Goal: Task Accomplishment & Management: Complete application form

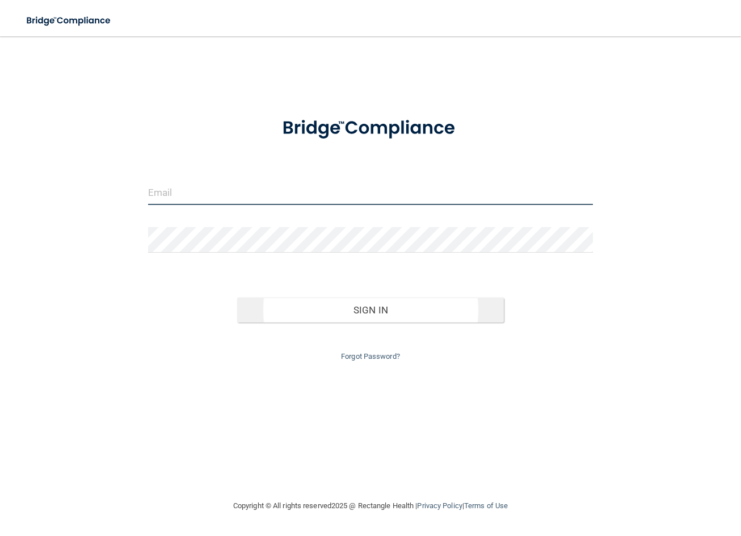
type input "[EMAIL_ADDRESS][DOMAIN_NAME]"
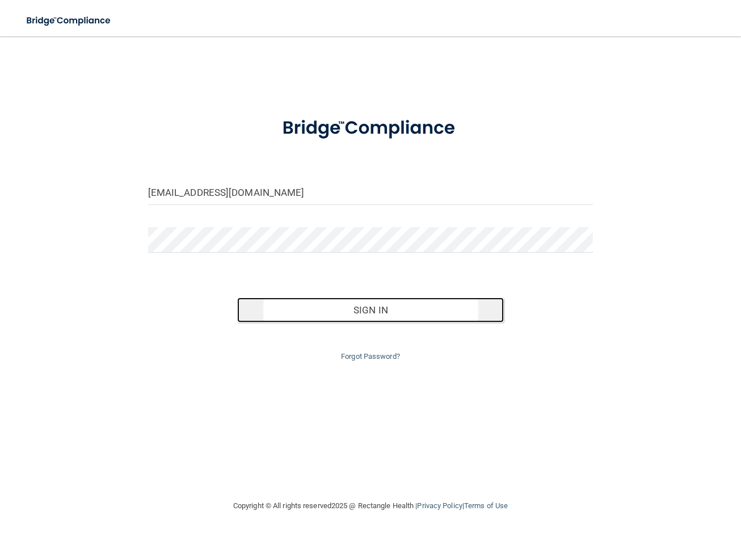
click at [290, 306] on button "Sign In" at bounding box center [370, 309] width 267 height 25
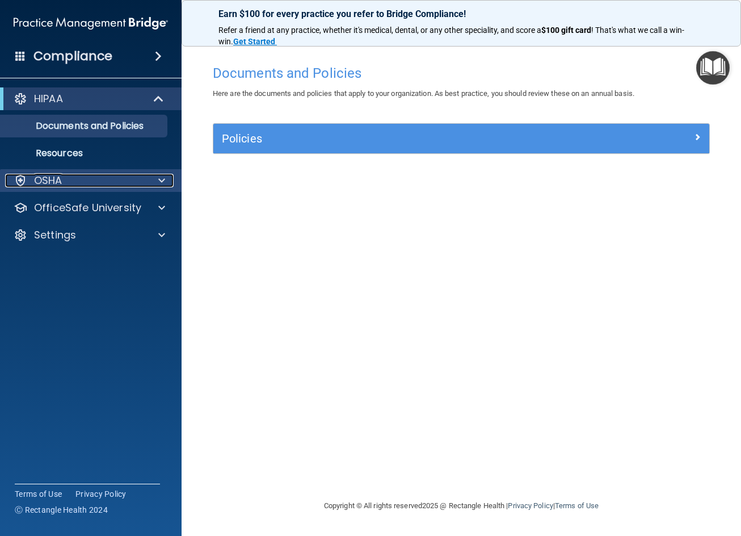
click at [98, 182] on div "OSHA" at bounding box center [75, 181] width 141 height 14
click at [152, 179] on div at bounding box center [160, 181] width 28 height 14
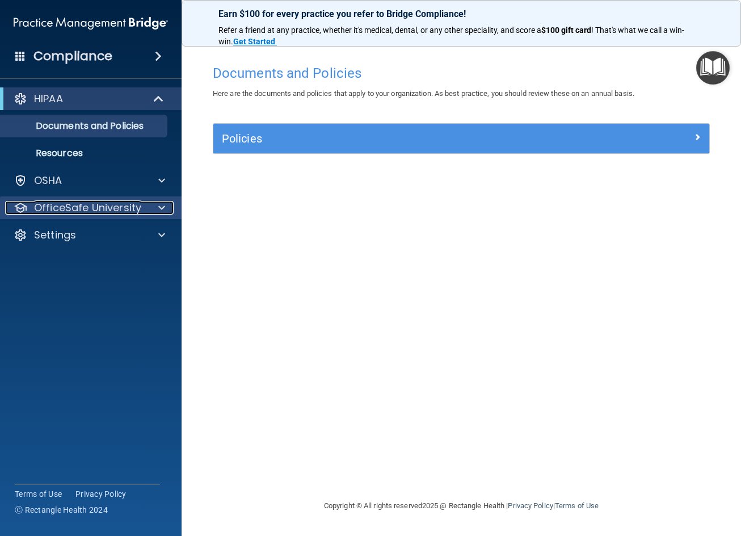
click at [73, 203] on p "OfficeSafe University" at bounding box center [87, 208] width 107 height 14
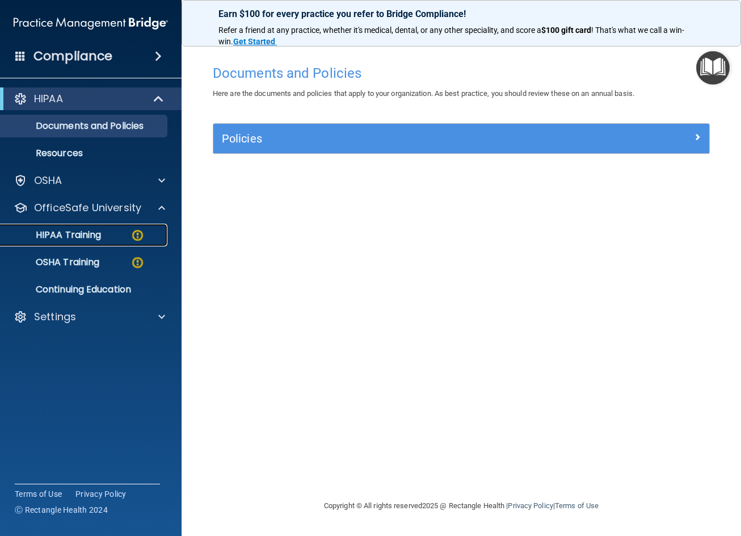
click at [86, 236] on p "HIPAA Training" at bounding box center [54, 234] width 94 height 11
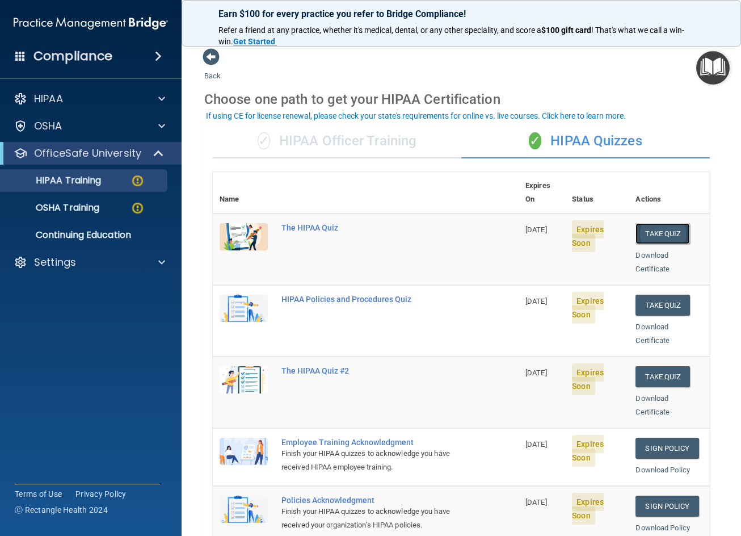
click at [665, 223] on button "Take Quiz" at bounding box center [663, 233] width 54 height 21
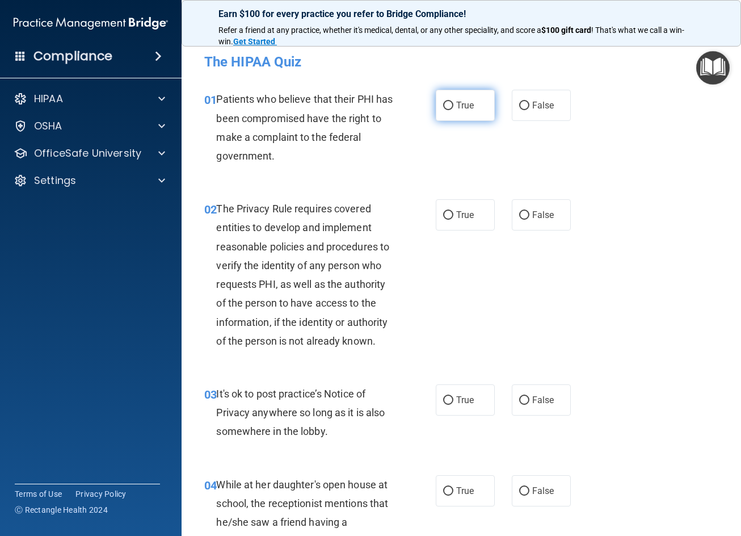
click at [445, 106] on input "True" at bounding box center [448, 106] width 10 height 9
radio input "true"
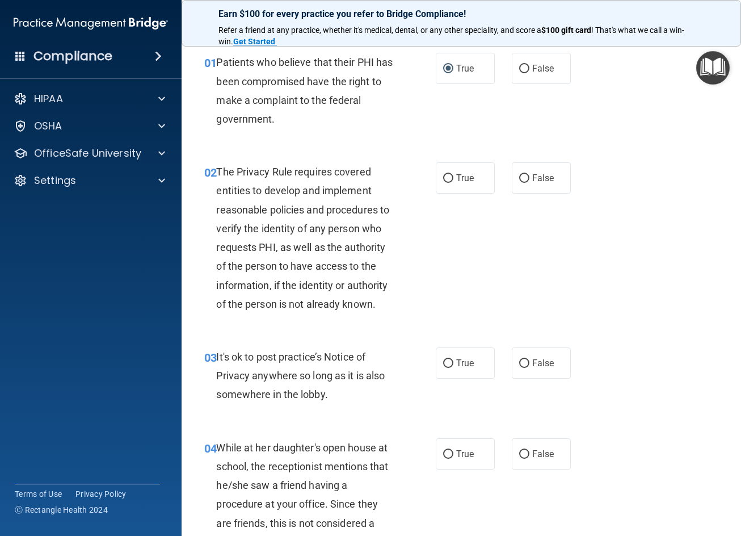
scroll to position [57, 0]
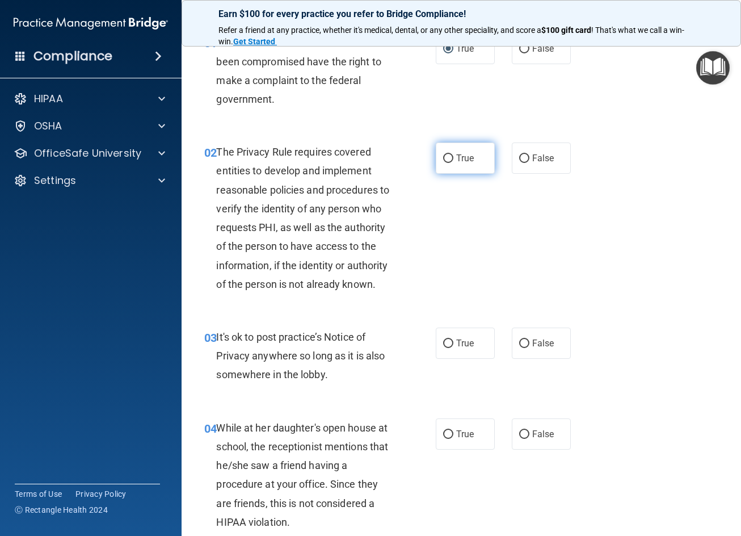
click at [478, 154] on label "True" at bounding box center [465, 157] width 59 height 31
click at [453, 154] on input "True" at bounding box center [448, 158] width 10 height 9
radio input "true"
click at [546, 338] on span "False" at bounding box center [543, 343] width 22 height 11
click at [529, 339] on input "False" at bounding box center [524, 343] width 10 height 9
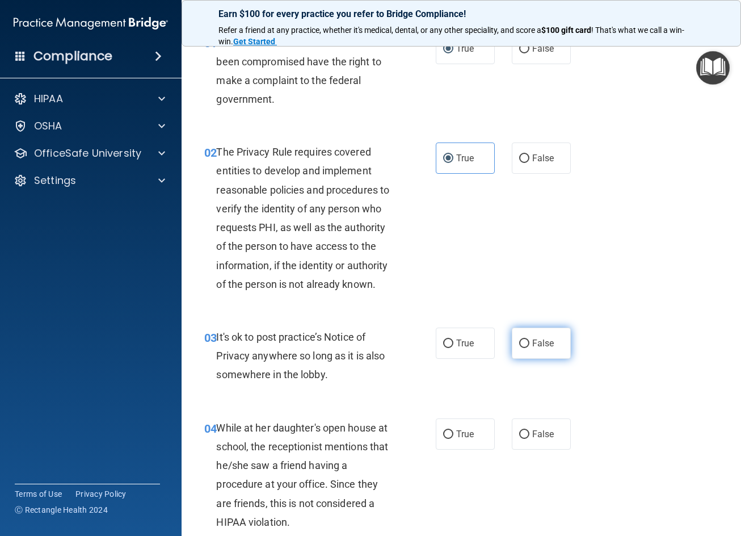
radio input "true"
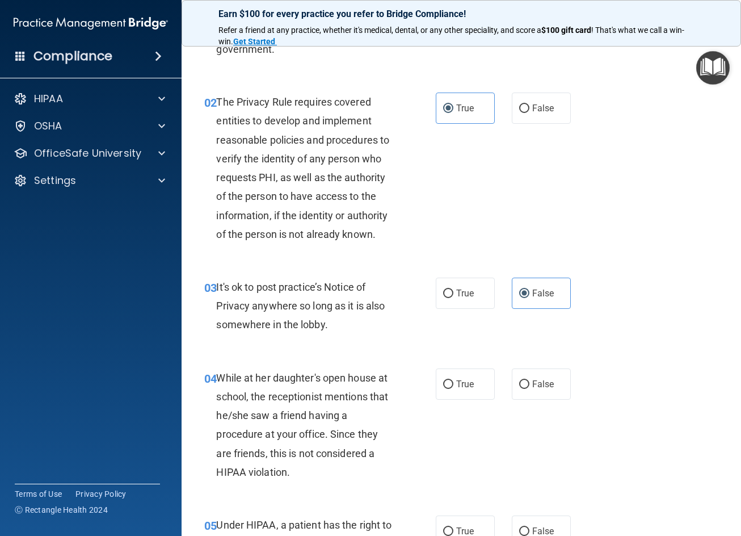
scroll to position [114, 0]
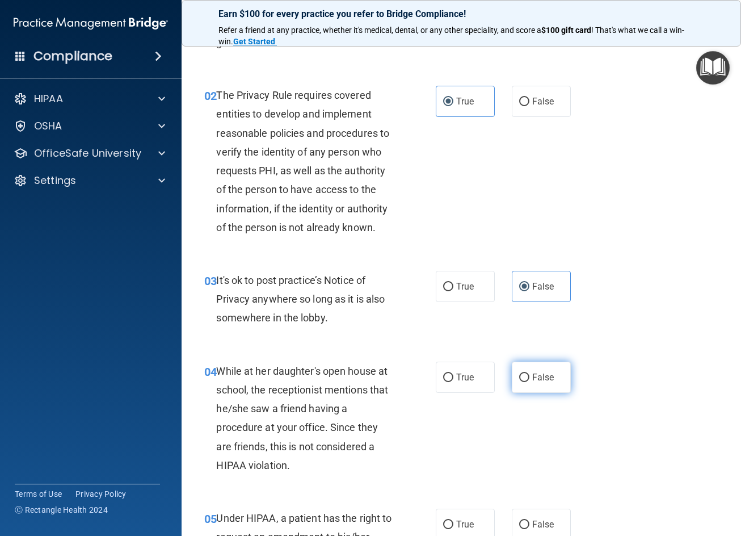
click at [523, 381] on input "False" at bounding box center [524, 377] width 10 height 9
radio input "true"
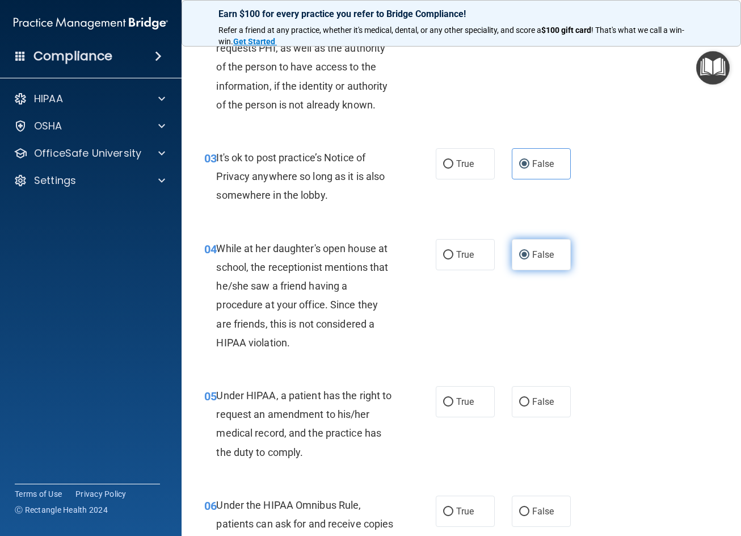
scroll to position [284, 0]
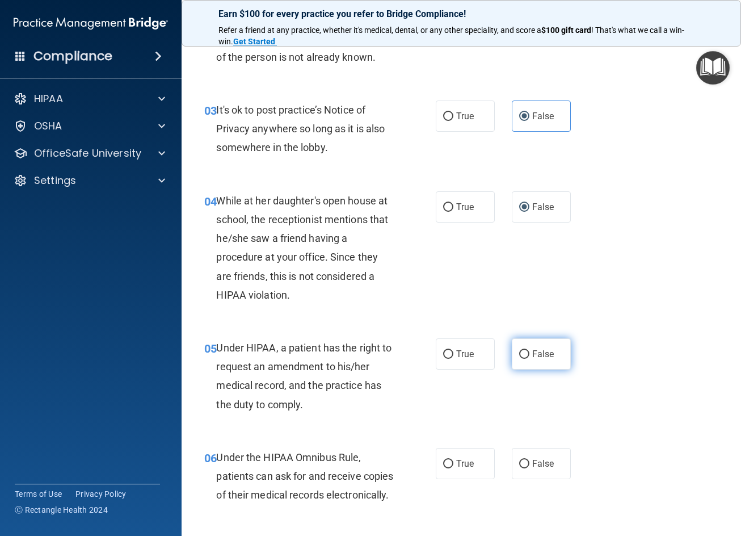
click at [544, 350] on span "False" at bounding box center [543, 353] width 22 height 11
click at [529, 350] on input "False" at bounding box center [524, 354] width 10 height 9
radio input "true"
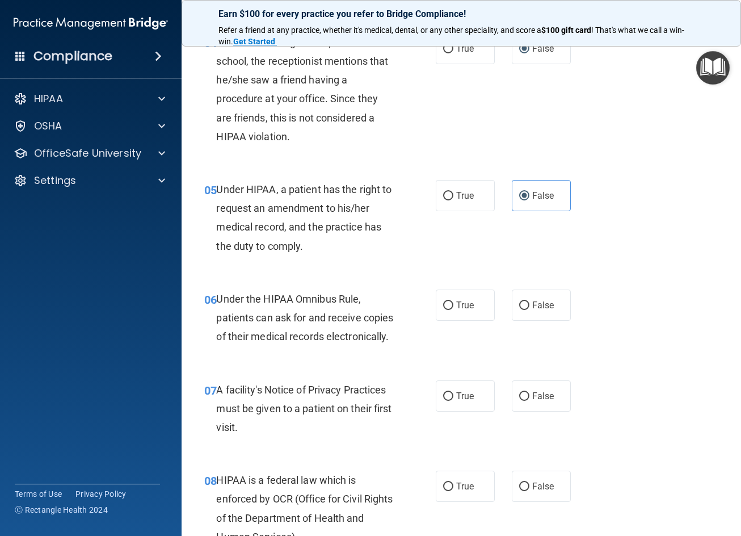
scroll to position [454, 0]
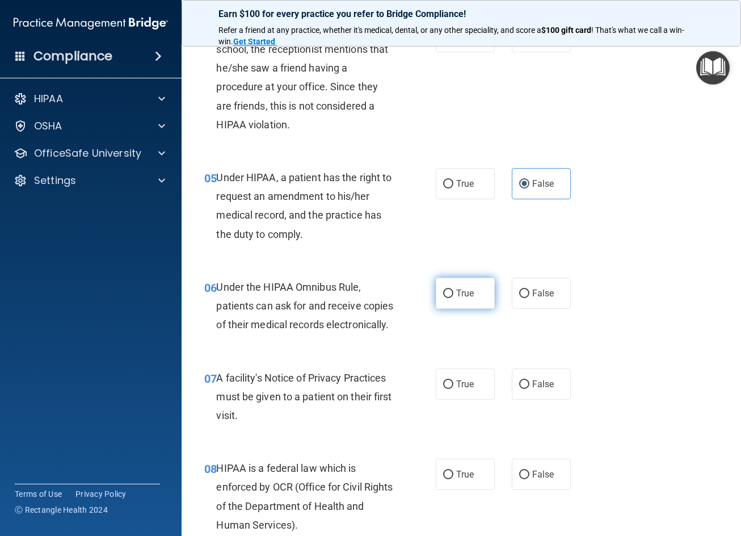
click at [466, 291] on span "True" at bounding box center [465, 293] width 18 height 11
click at [453, 291] on input "True" at bounding box center [448, 293] width 10 height 9
radio input "true"
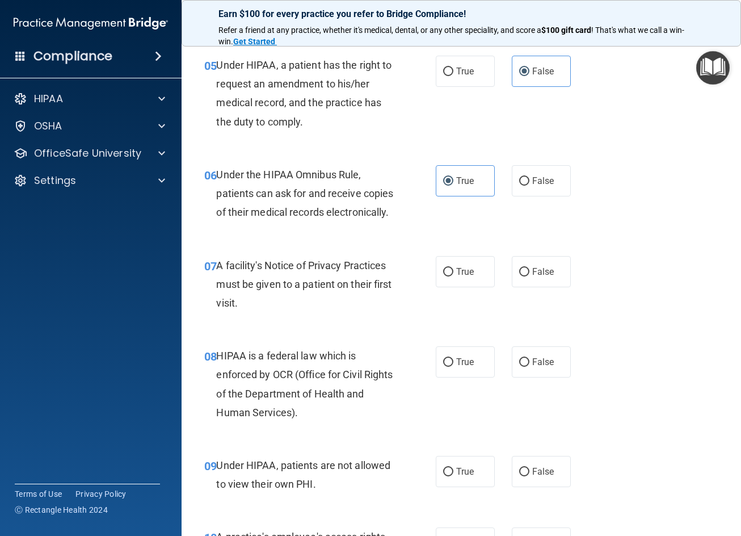
scroll to position [568, 0]
click at [451, 278] on label "True" at bounding box center [465, 270] width 59 height 31
click at [451, 275] on input "True" at bounding box center [448, 271] width 10 height 9
radio input "true"
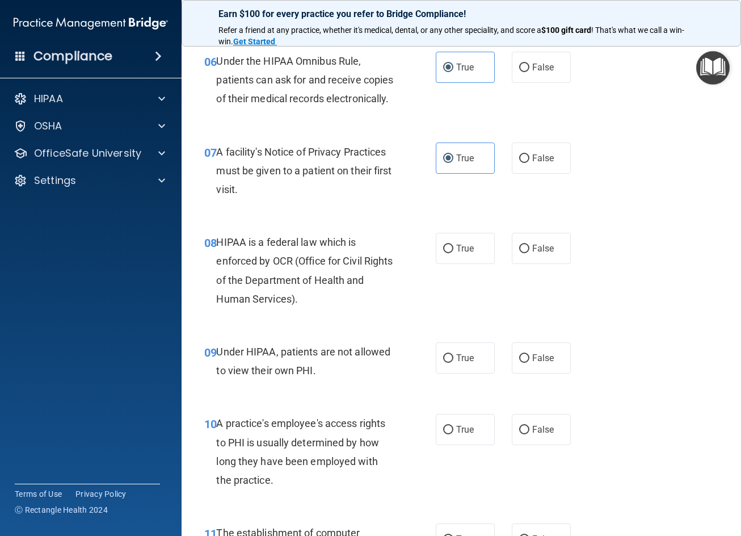
scroll to position [681, 0]
click at [447, 252] on input "True" at bounding box center [448, 247] width 10 height 9
radio input "true"
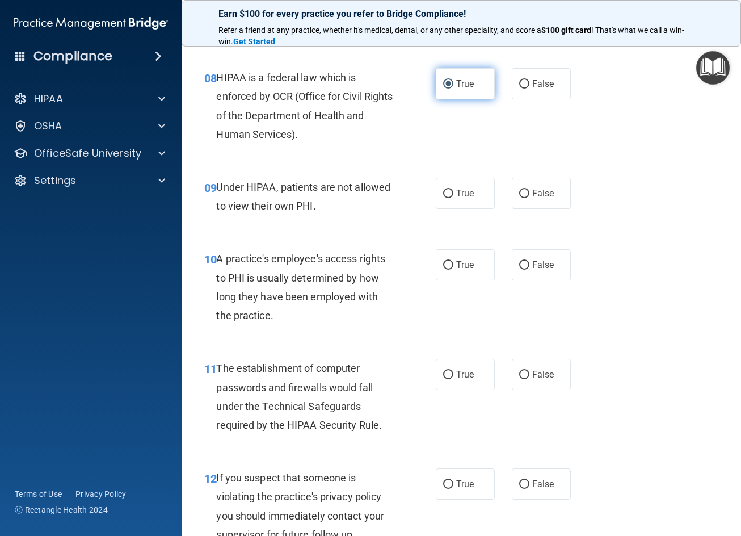
scroll to position [851, 0]
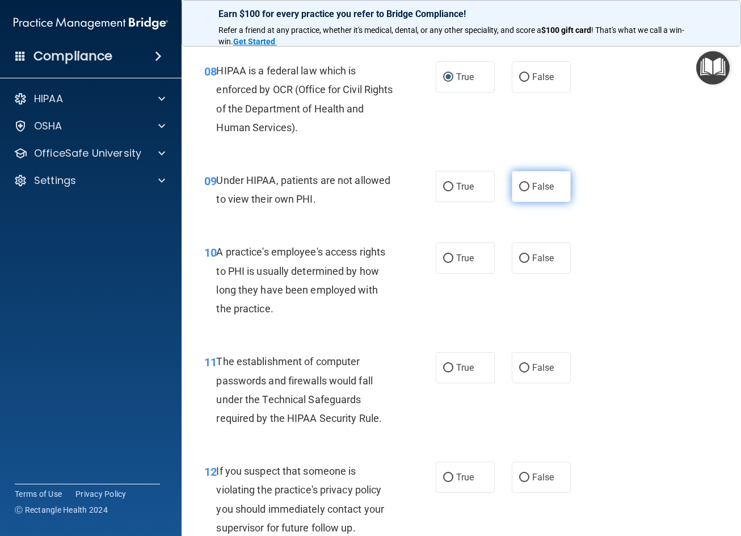
click at [520, 191] on input "False" at bounding box center [524, 187] width 10 height 9
radio input "true"
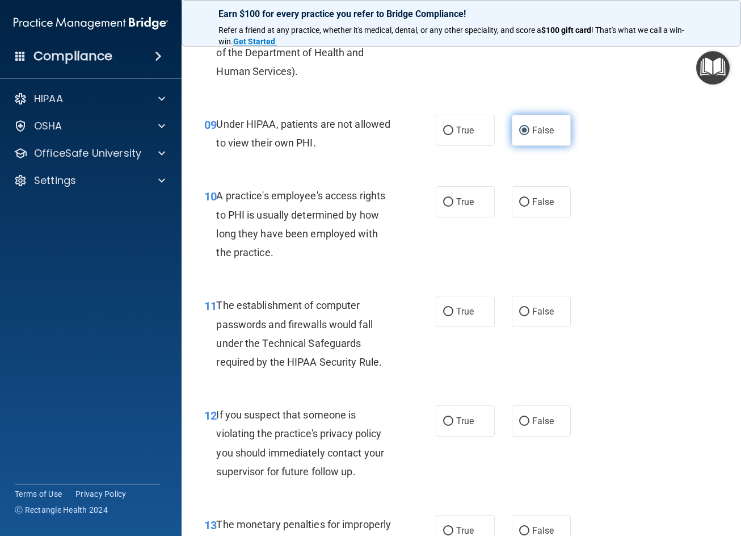
scroll to position [908, 0]
click at [522, 206] on input "False" at bounding box center [524, 201] width 10 height 9
radio input "true"
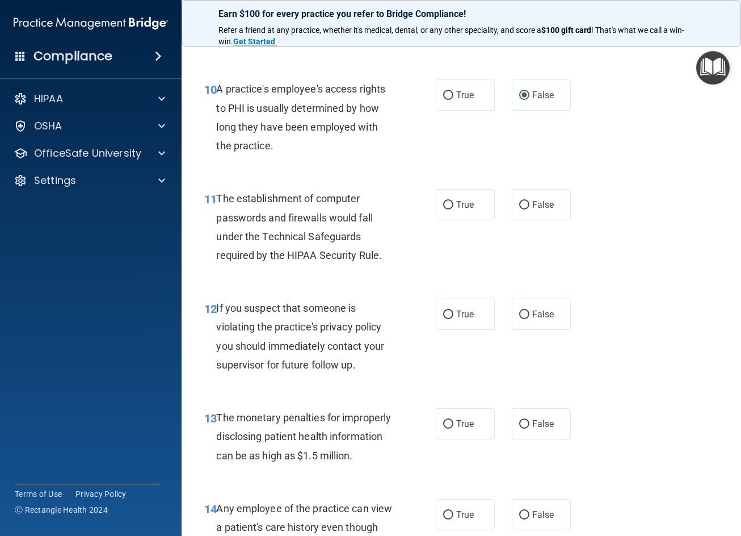
scroll to position [1022, 0]
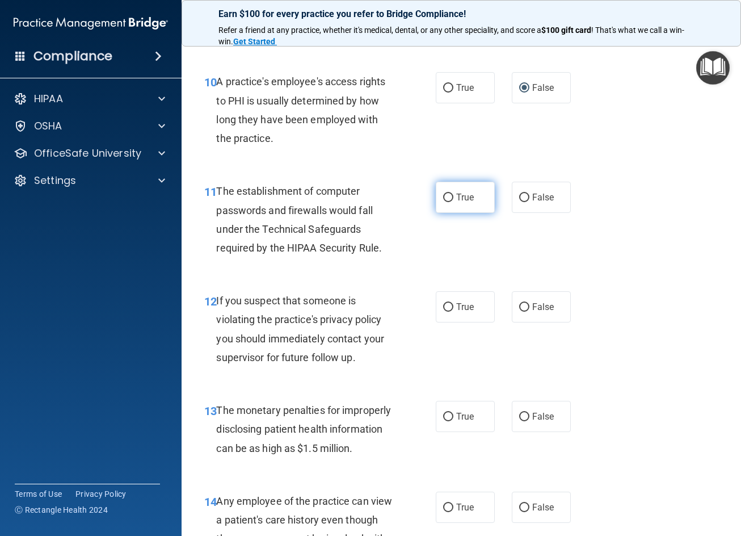
click at [448, 206] on label "True" at bounding box center [465, 197] width 59 height 31
click at [448, 202] on input "True" at bounding box center [448, 198] width 10 height 9
radio input "true"
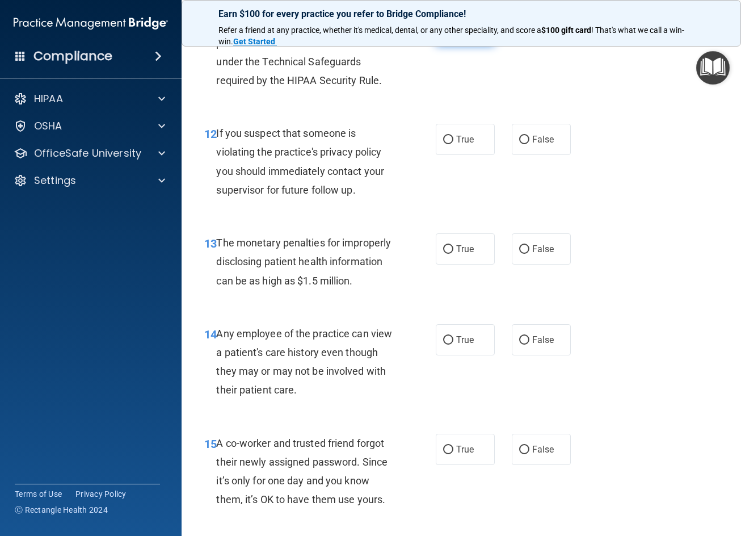
scroll to position [1192, 0]
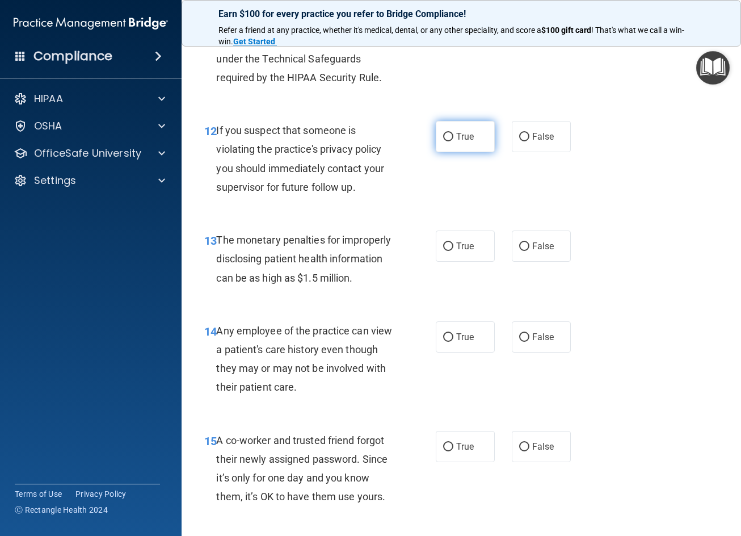
click at [445, 152] on label "True" at bounding box center [465, 136] width 59 height 31
click at [445, 141] on input "True" at bounding box center [448, 137] width 10 height 9
radio input "true"
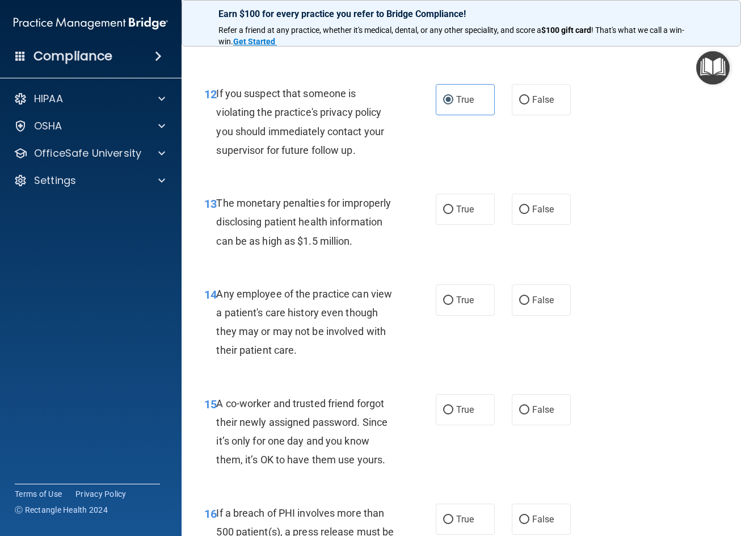
scroll to position [1249, 0]
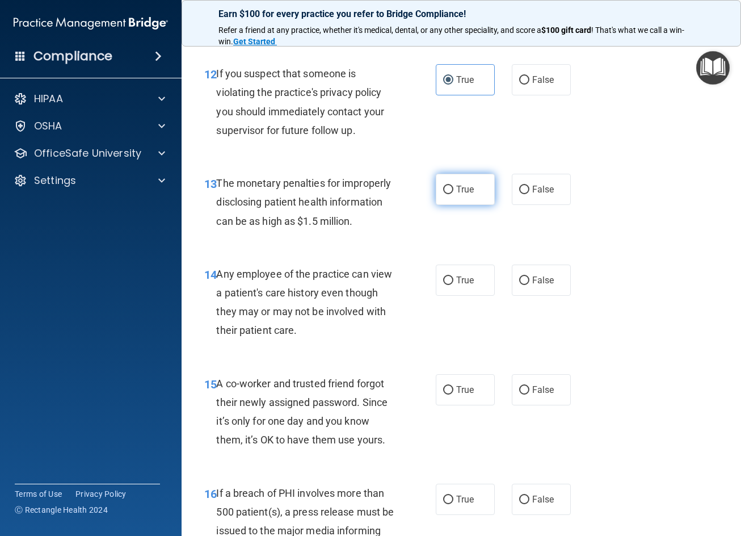
click at [464, 195] on span "True" at bounding box center [465, 189] width 18 height 11
click at [453, 194] on input "True" at bounding box center [448, 190] width 10 height 9
radio input "true"
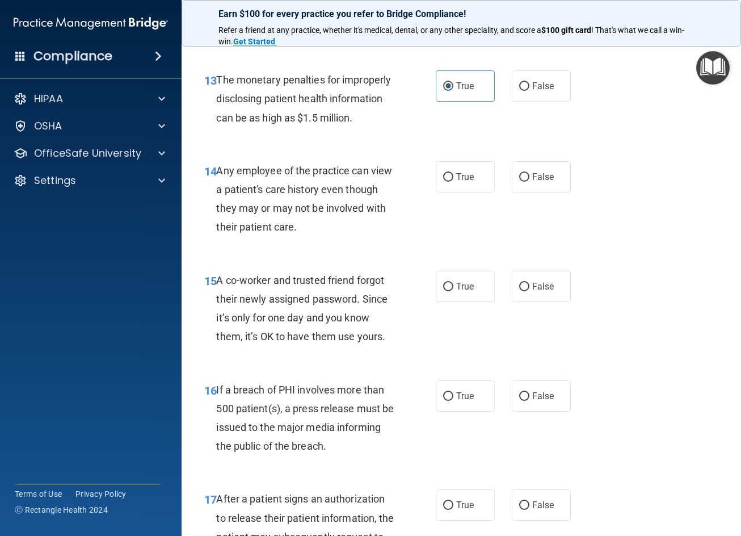
scroll to position [1362, 0]
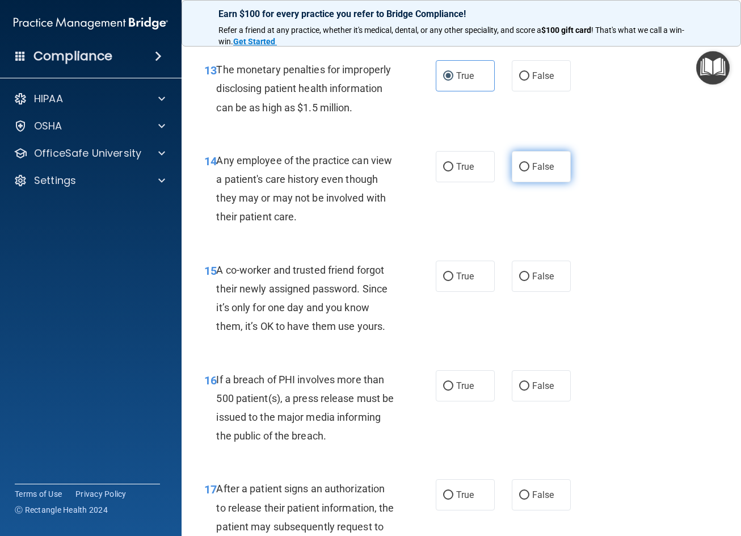
click at [546, 182] on label "False" at bounding box center [541, 166] width 59 height 31
click at [529, 171] on input "False" at bounding box center [524, 167] width 10 height 9
radio input "true"
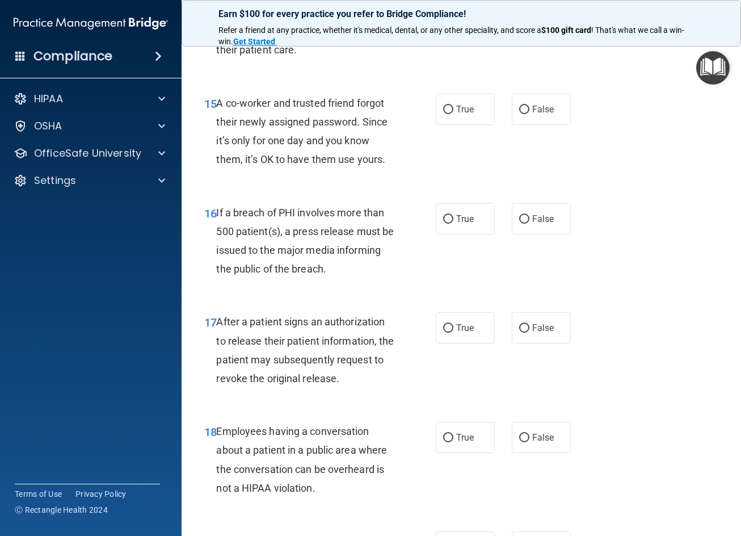
scroll to position [1532, 0]
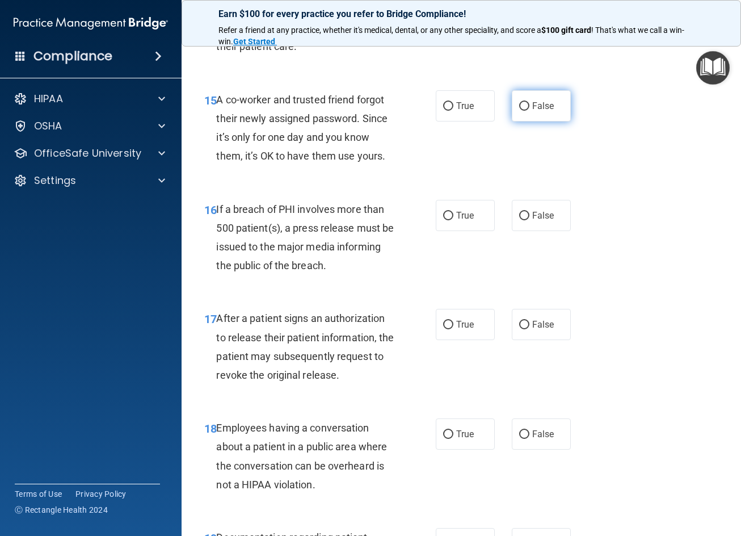
click at [525, 121] on label "False" at bounding box center [541, 105] width 59 height 31
click at [525, 111] on input "False" at bounding box center [524, 106] width 10 height 9
radio input "true"
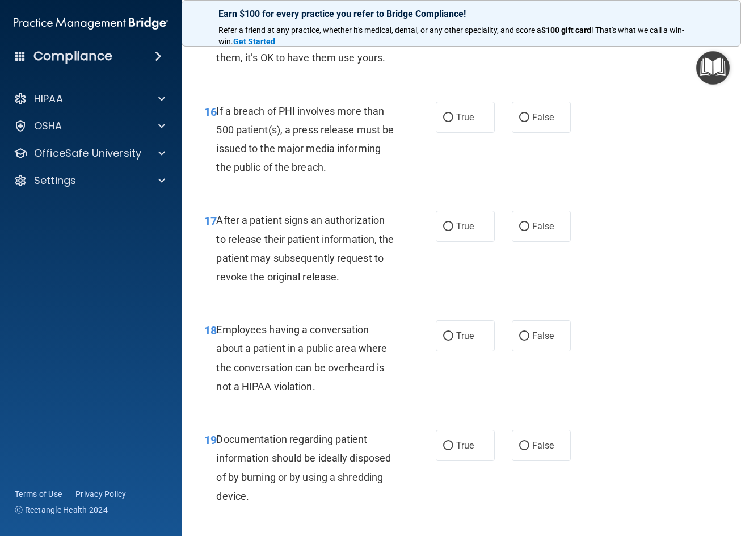
scroll to position [1646, 0]
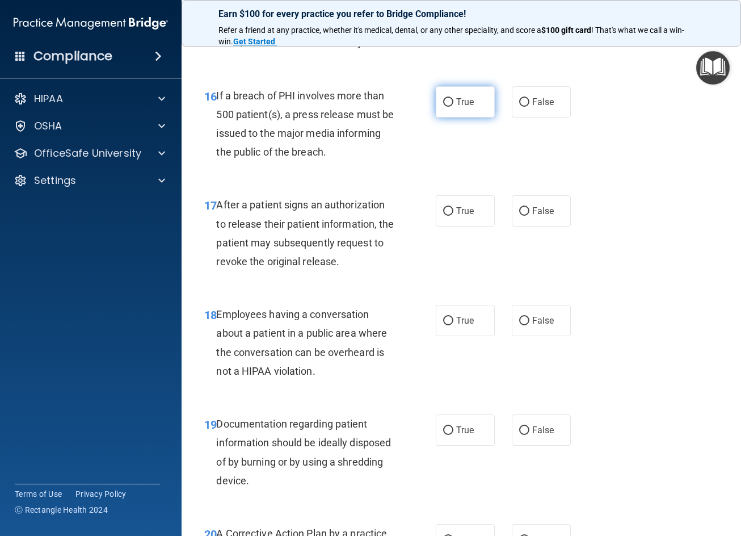
click at [436, 117] on label "True" at bounding box center [465, 101] width 59 height 31
click at [443, 107] on input "True" at bounding box center [448, 102] width 10 height 9
radio input "true"
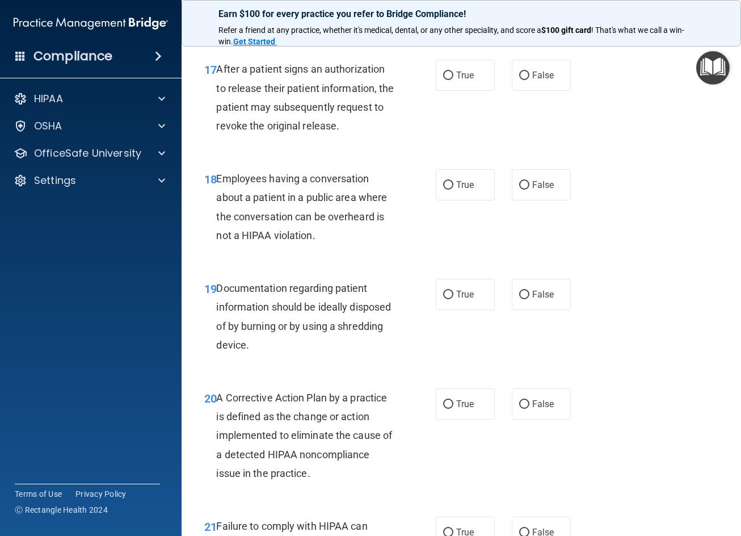
scroll to position [1816, 0]
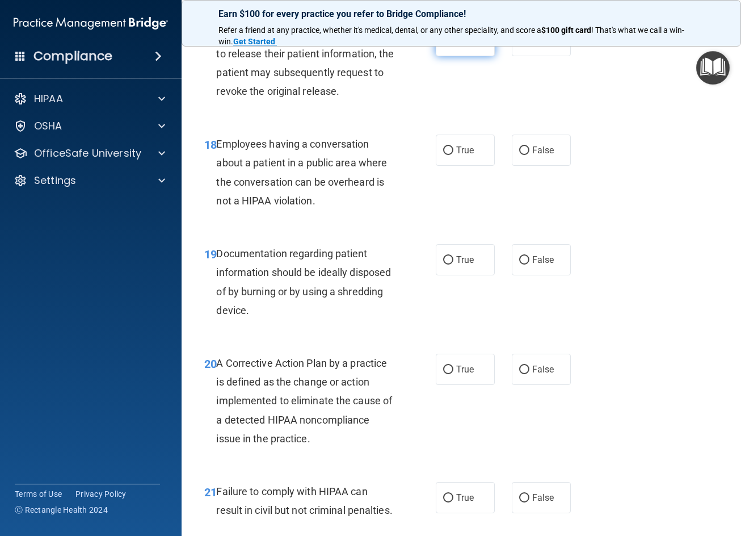
click at [469, 46] on span "True" at bounding box center [465, 40] width 18 height 11
click at [453, 45] on input "True" at bounding box center [448, 41] width 10 height 9
radio input "true"
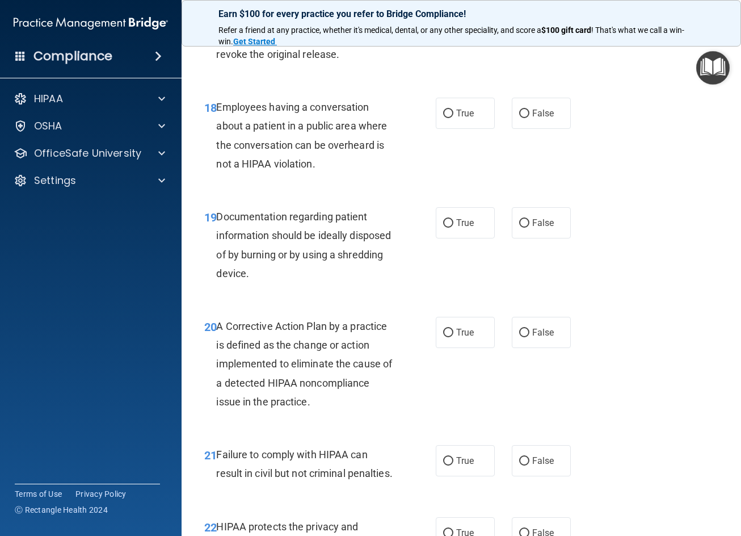
scroll to position [1873, 0]
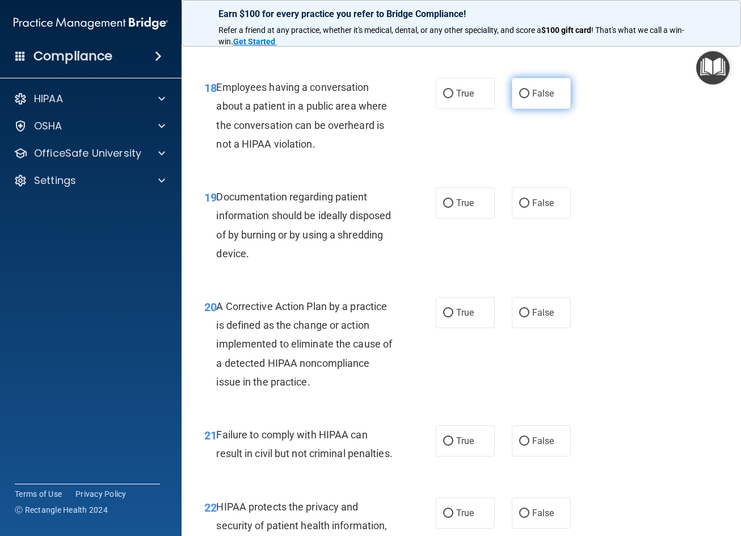
click at [553, 109] on label "False" at bounding box center [541, 93] width 59 height 31
click at [529, 98] on input "False" at bounding box center [524, 94] width 10 height 9
radio input "true"
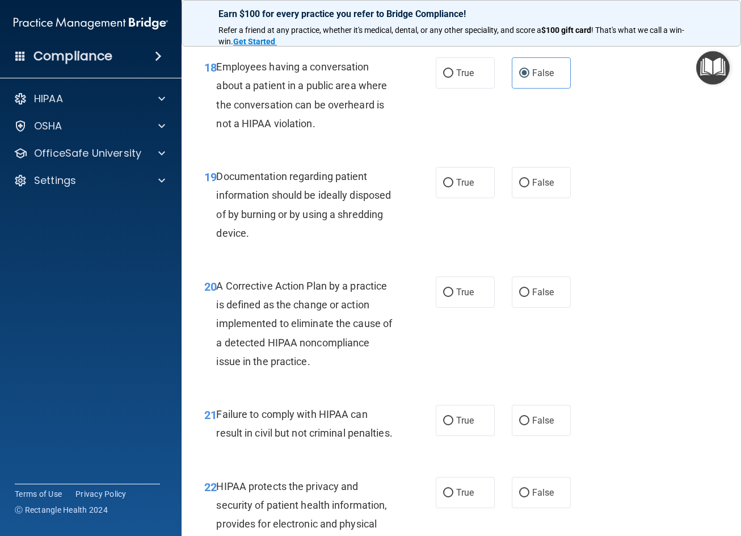
scroll to position [1930, 0]
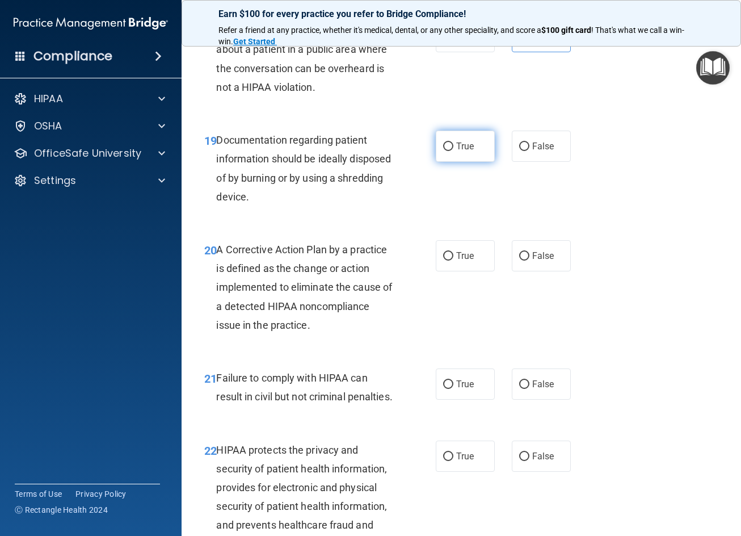
click at [482, 162] on label "True" at bounding box center [465, 146] width 59 height 31
click at [453, 151] on input "True" at bounding box center [448, 146] width 10 height 9
radio input "true"
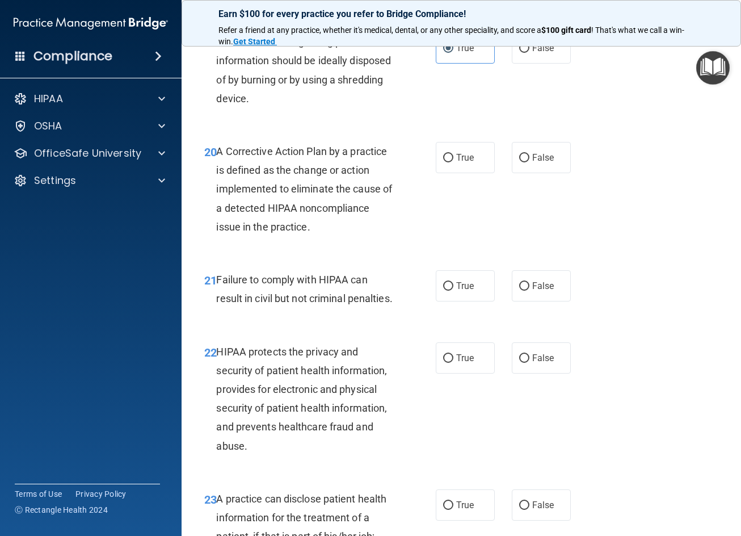
scroll to position [2043, 0]
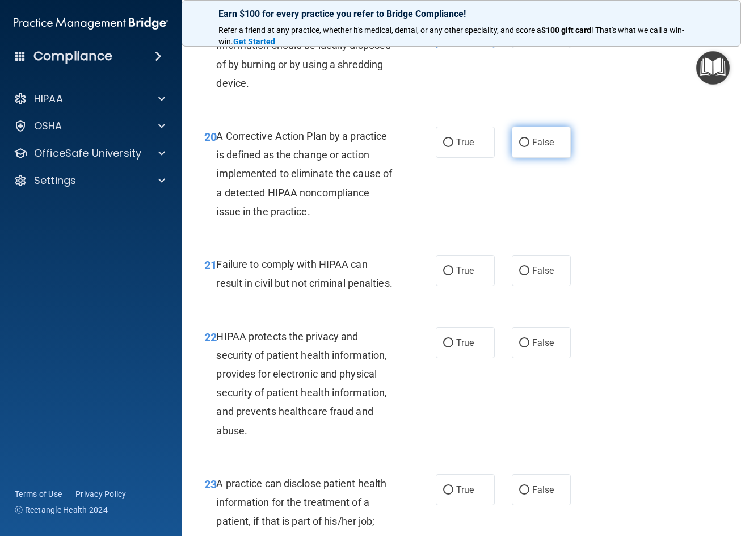
click at [536, 148] on span "False" at bounding box center [543, 142] width 22 height 11
click at [529, 147] on input "False" at bounding box center [524, 142] width 10 height 9
radio input "true"
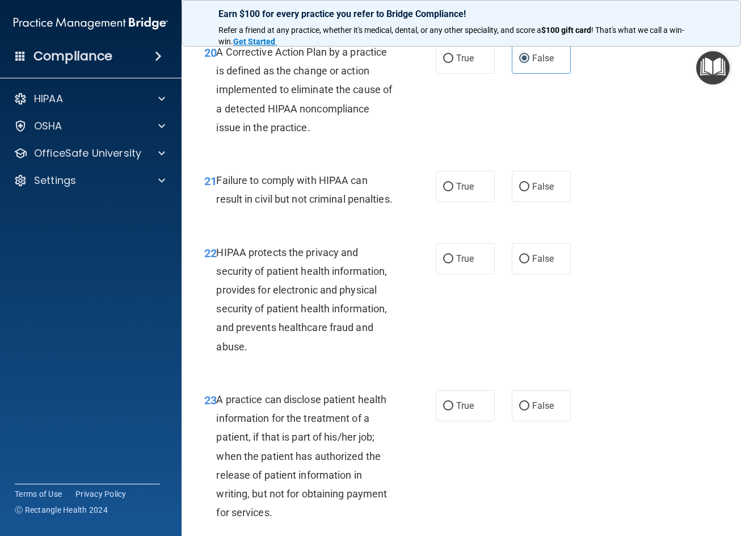
scroll to position [2157, 0]
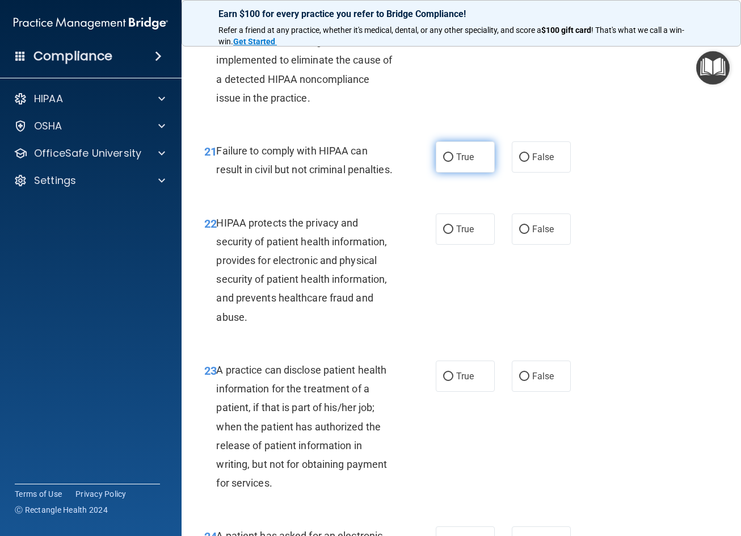
click at [460, 173] on label "True" at bounding box center [465, 156] width 59 height 31
click at [453, 162] on input "True" at bounding box center [448, 157] width 10 height 9
radio input "true"
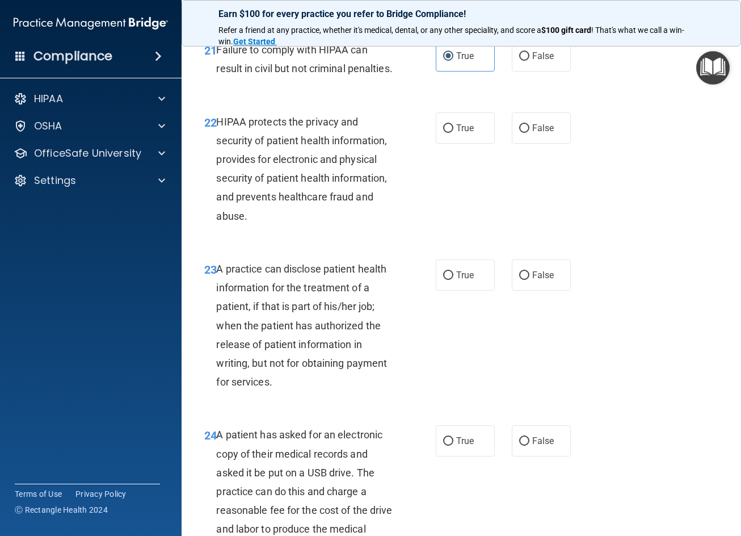
scroll to position [2270, 0]
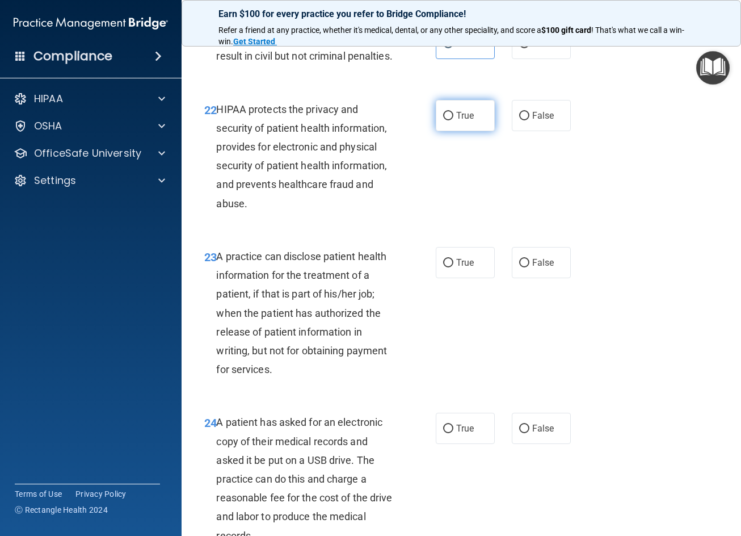
click at [466, 121] on span "True" at bounding box center [465, 115] width 18 height 11
click at [453, 120] on input "True" at bounding box center [448, 116] width 10 height 9
radio input "true"
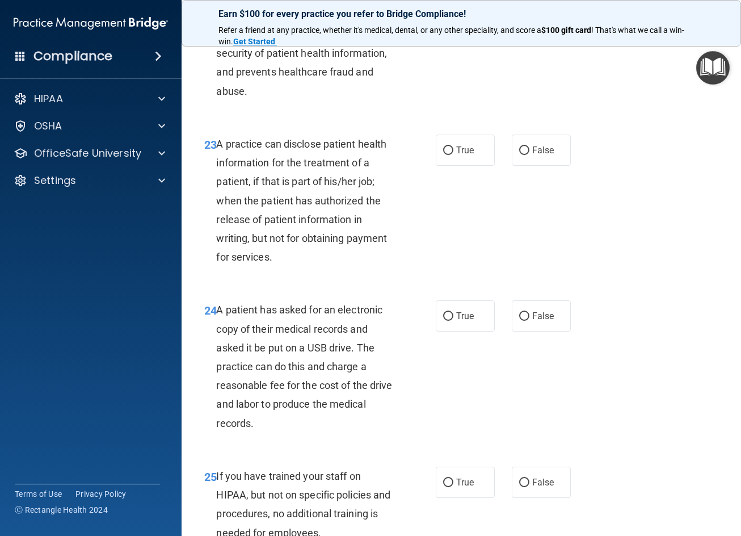
scroll to position [2384, 0]
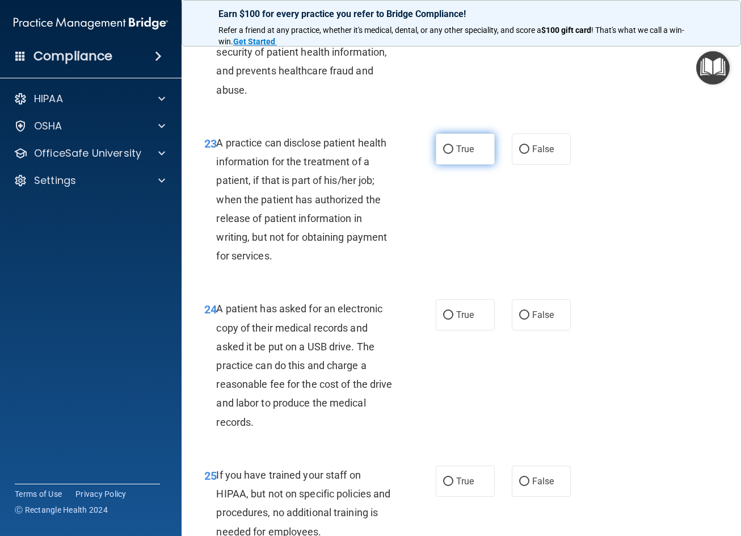
click at [436, 165] on label "True" at bounding box center [465, 148] width 59 height 31
click at [443, 154] on input "True" at bounding box center [448, 149] width 10 height 9
radio input "true"
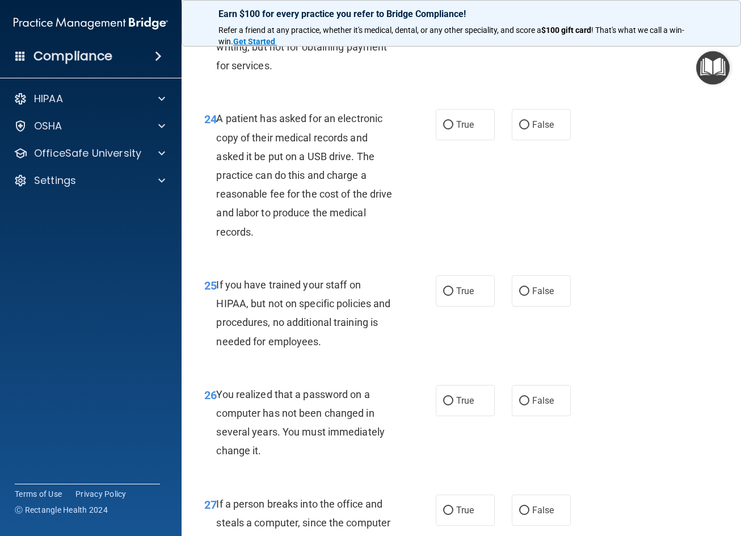
scroll to position [2611, 0]
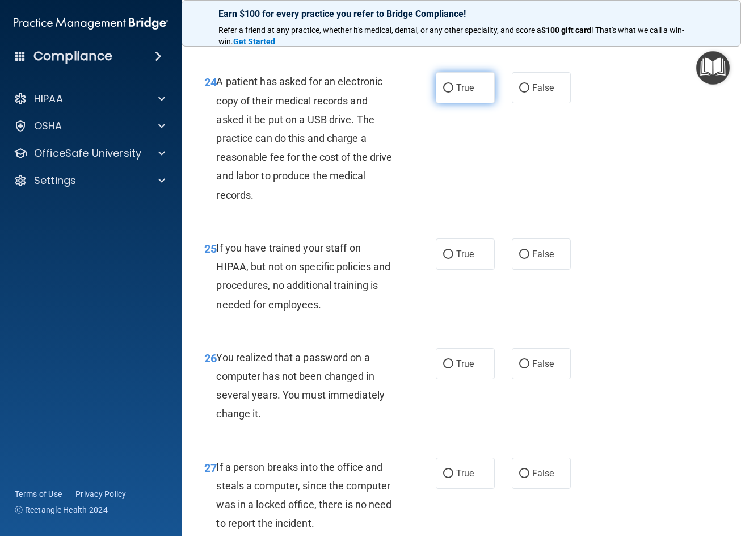
click at [480, 103] on label "True" at bounding box center [465, 87] width 59 height 31
click at [453, 93] on input "True" at bounding box center [448, 88] width 10 height 9
radio input "true"
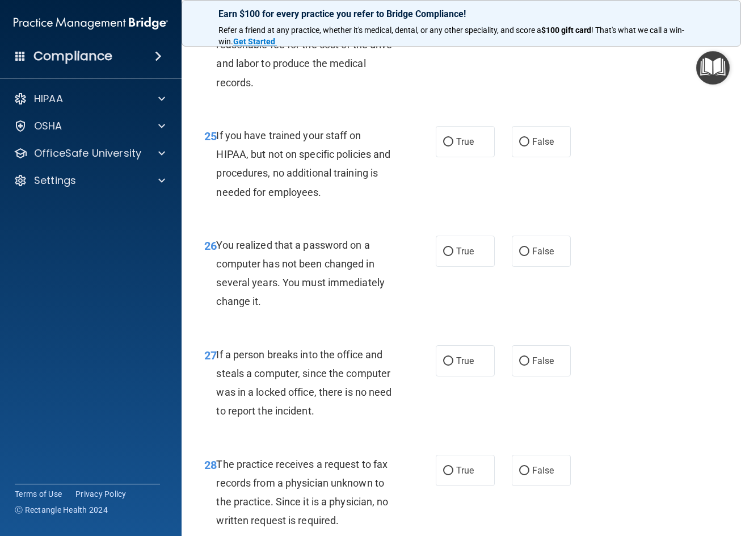
scroll to position [2724, 0]
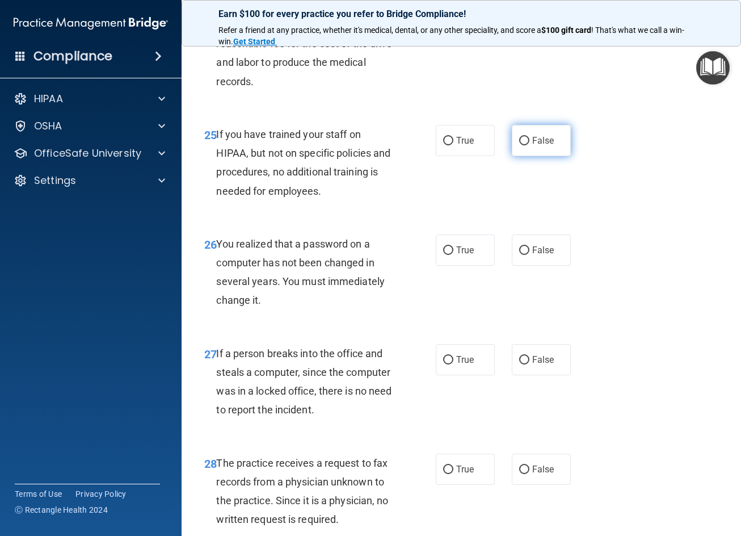
click at [544, 156] on label "False" at bounding box center [541, 140] width 59 height 31
click at [529, 145] on input "False" at bounding box center [524, 141] width 10 height 9
radio input "true"
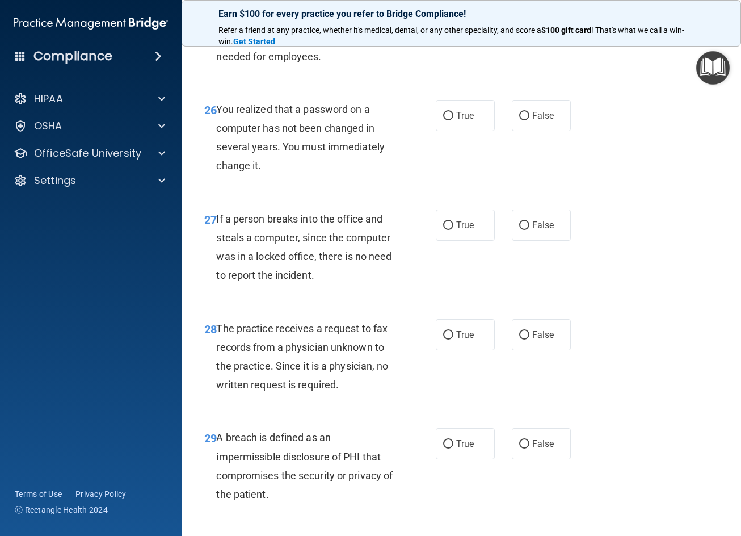
scroll to position [2894, 0]
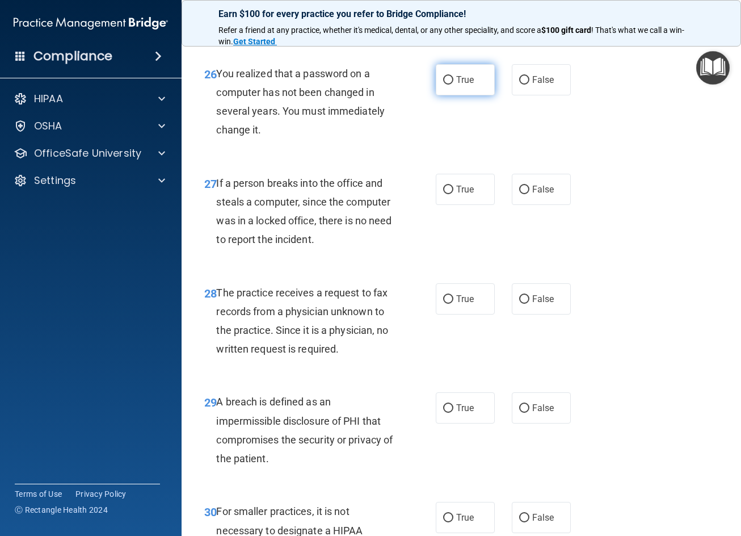
click at [447, 85] on input "True" at bounding box center [448, 80] width 10 height 9
radio input "true"
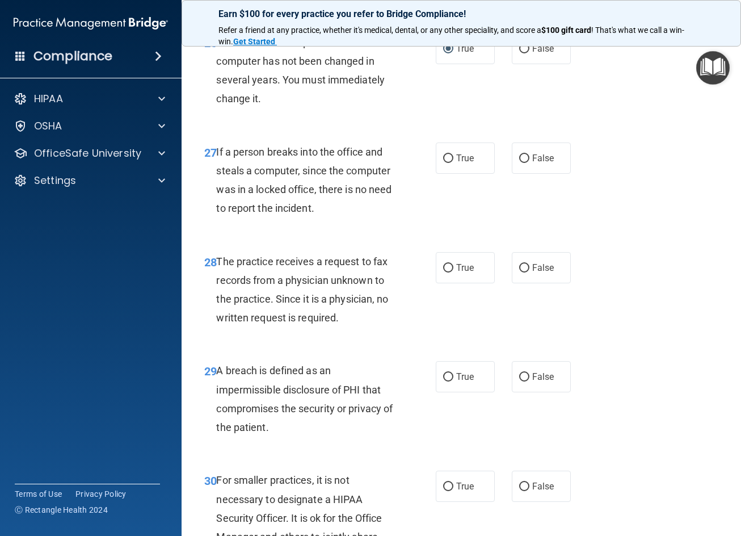
scroll to position [2951, 0]
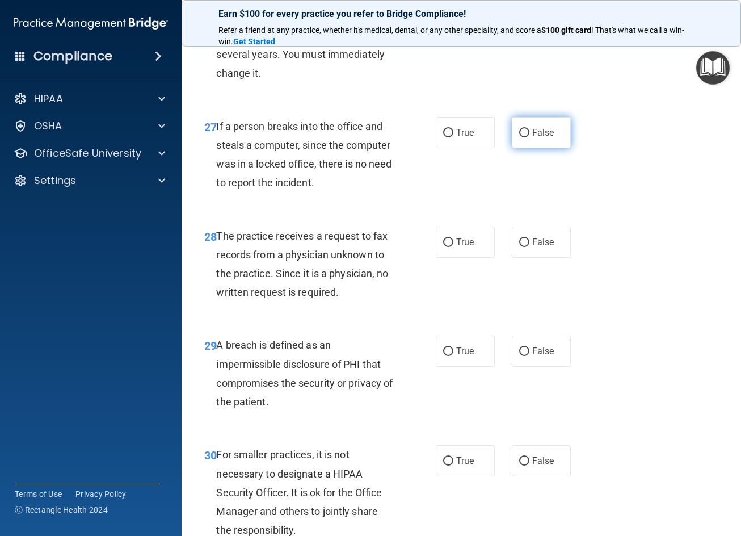
click at [548, 138] on span "False" at bounding box center [543, 132] width 22 height 11
click at [529, 137] on input "False" at bounding box center [524, 133] width 10 height 9
radio input "true"
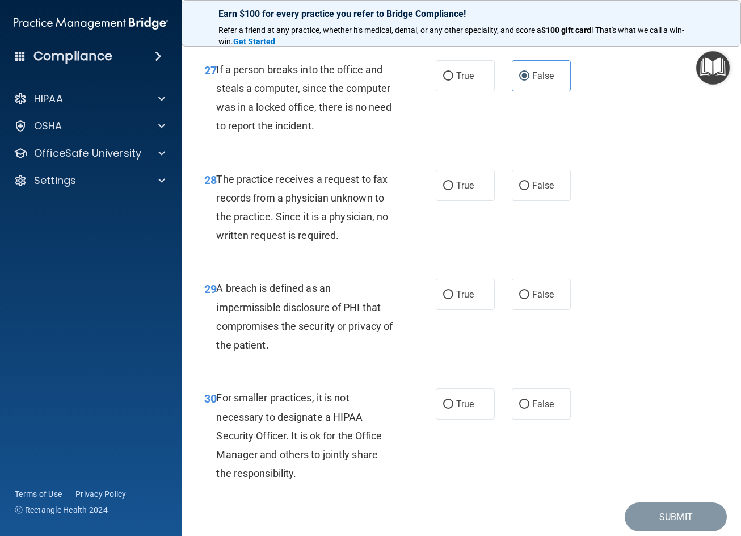
scroll to position [3065, 0]
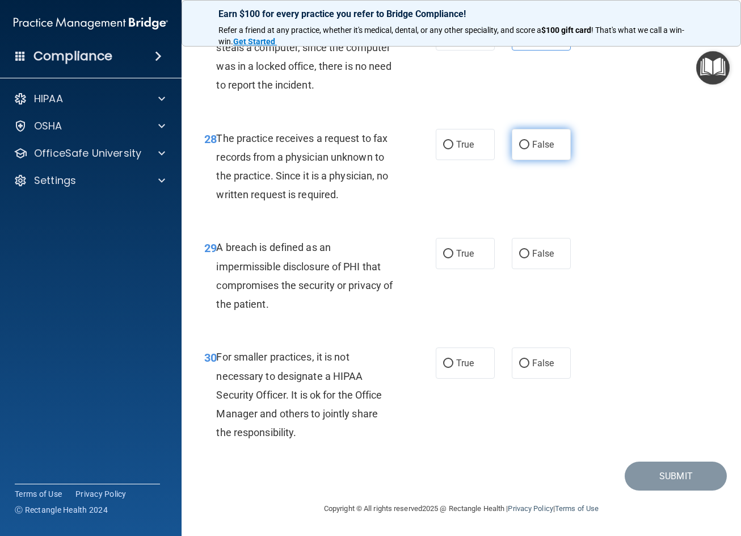
click at [533, 150] on span "False" at bounding box center [543, 144] width 22 height 11
click at [529, 149] on input "False" at bounding box center [524, 145] width 10 height 9
radio input "true"
click at [452, 259] on label "True" at bounding box center [465, 253] width 59 height 31
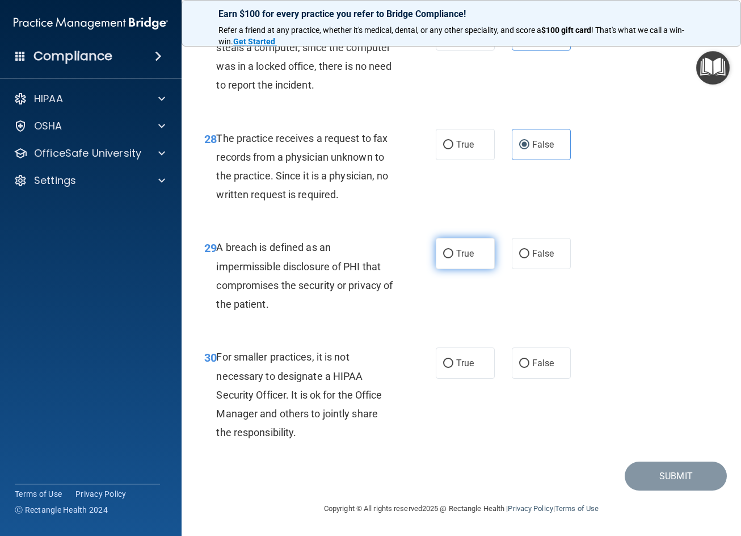
click at [452, 258] on input "True" at bounding box center [448, 254] width 10 height 9
radio input "true"
click at [468, 360] on span "True" at bounding box center [465, 363] width 18 height 11
click at [453, 360] on input "True" at bounding box center [448, 363] width 10 height 9
radio input "true"
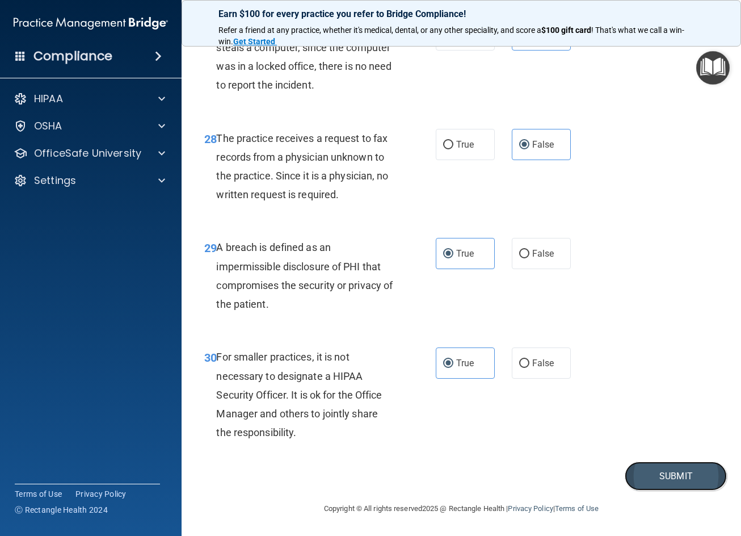
click at [689, 469] on button "Submit" at bounding box center [676, 475] width 102 height 29
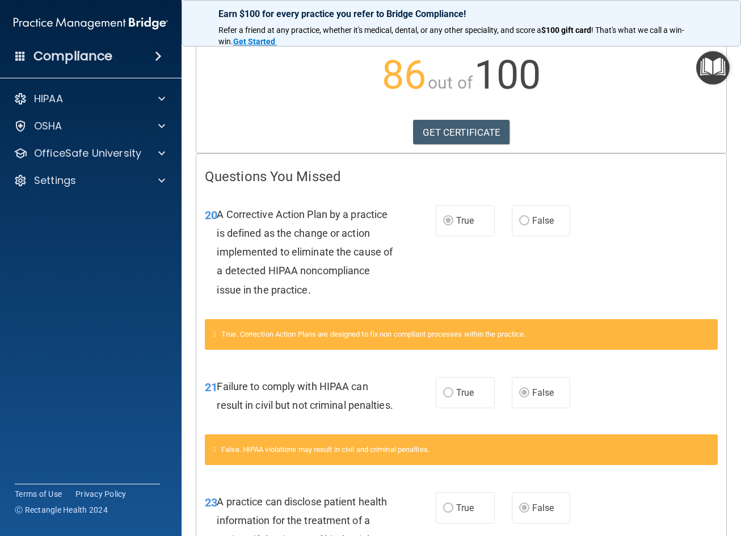
scroll to position [57, 0]
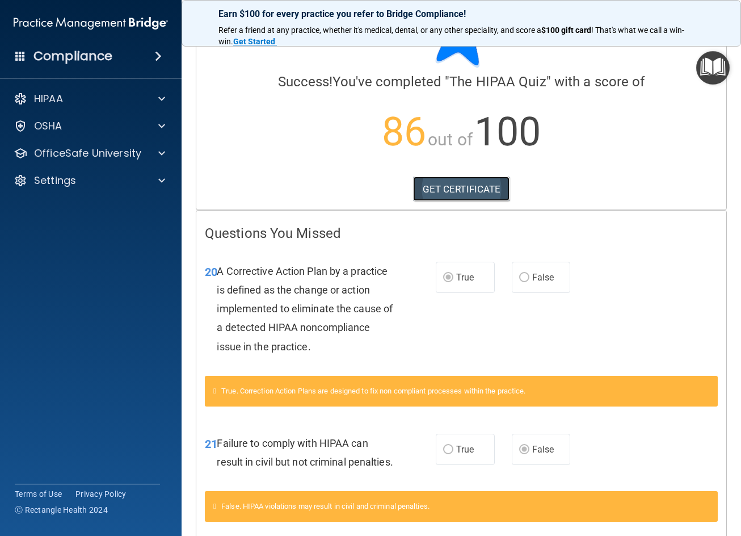
click at [448, 185] on link "GET CERTIFICATE" at bounding box center [461, 188] width 97 height 25
click at [116, 97] on div "HIPAA" at bounding box center [75, 99] width 141 height 14
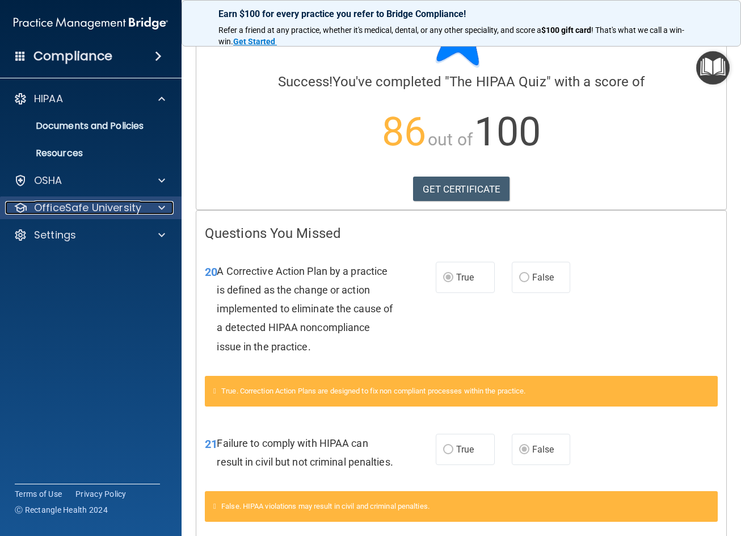
click at [99, 206] on p "OfficeSafe University" at bounding box center [87, 208] width 107 height 14
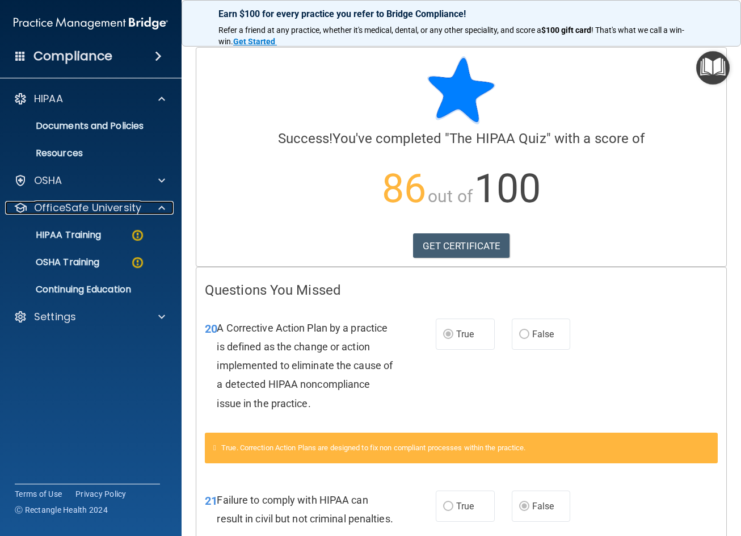
scroll to position [0, 0]
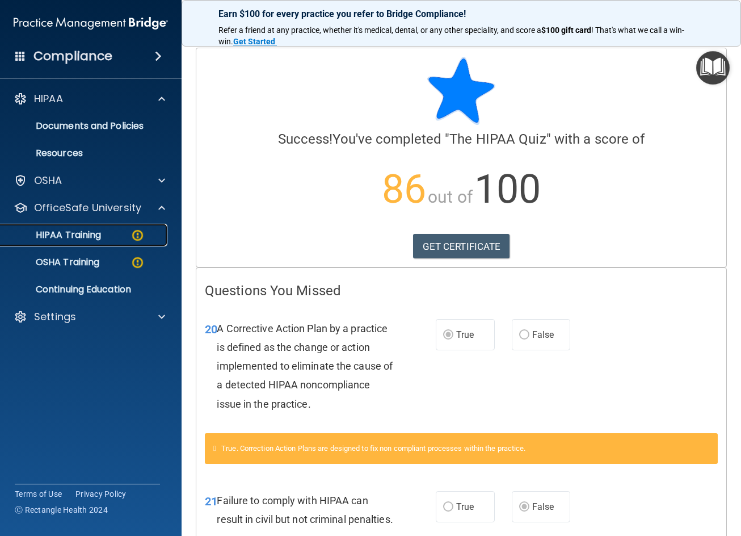
click at [91, 244] on link "HIPAA Training" at bounding box center [78, 235] width 179 height 23
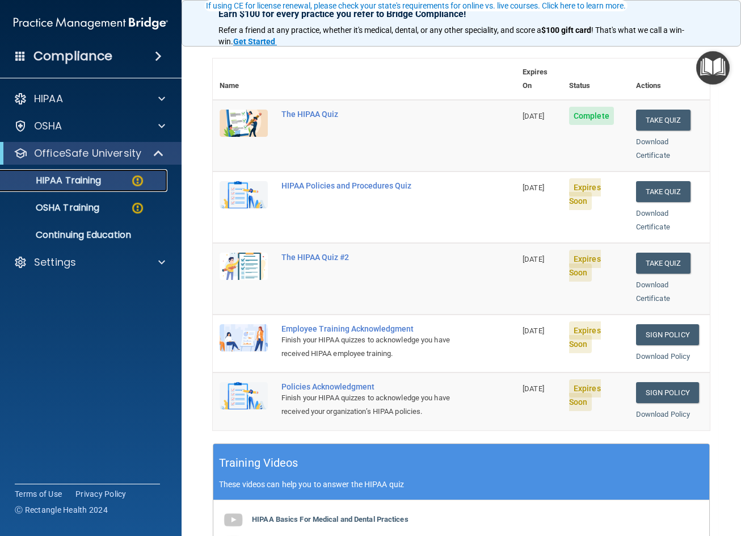
scroll to position [57, 0]
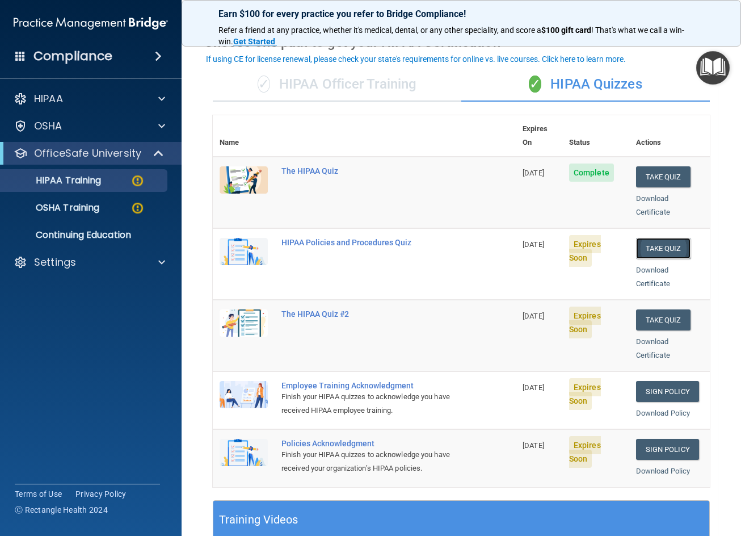
click at [661, 238] on button "Take Quiz" at bounding box center [663, 248] width 54 height 21
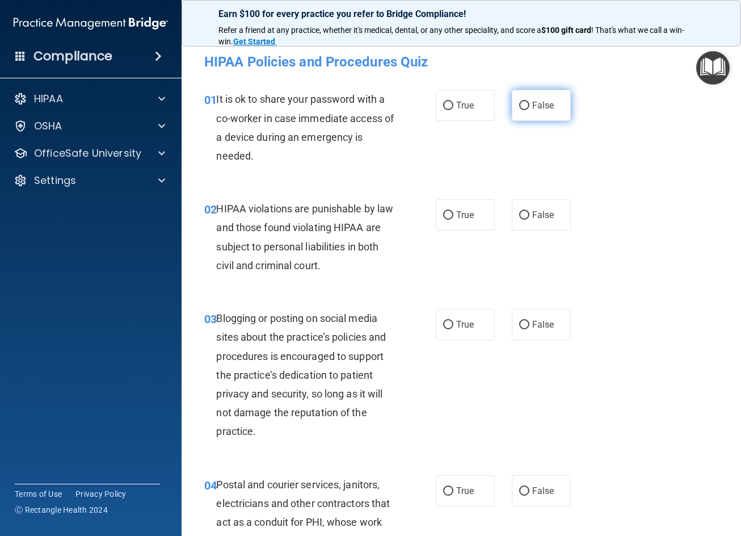
click at [526, 112] on label "False" at bounding box center [541, 105] width 59 height 31
click at [526, 110] on input "False" at bounding box center [524, 106] width 10 height 9
radio input "true"
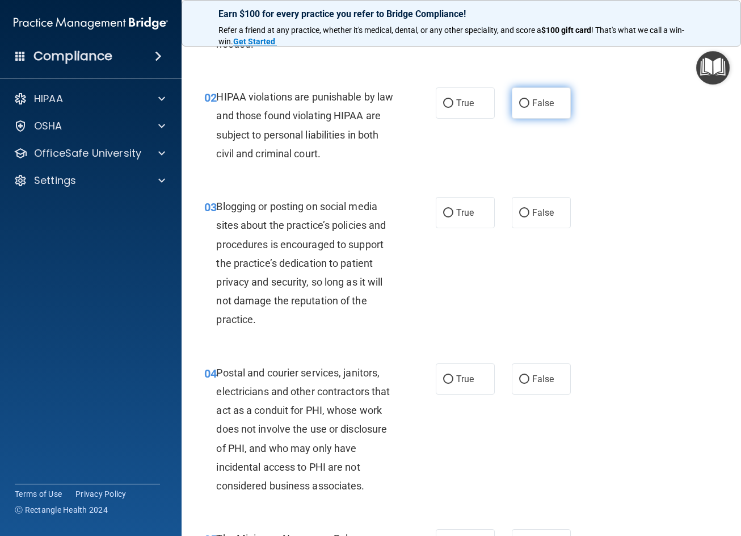
scroll to position [114, 0]
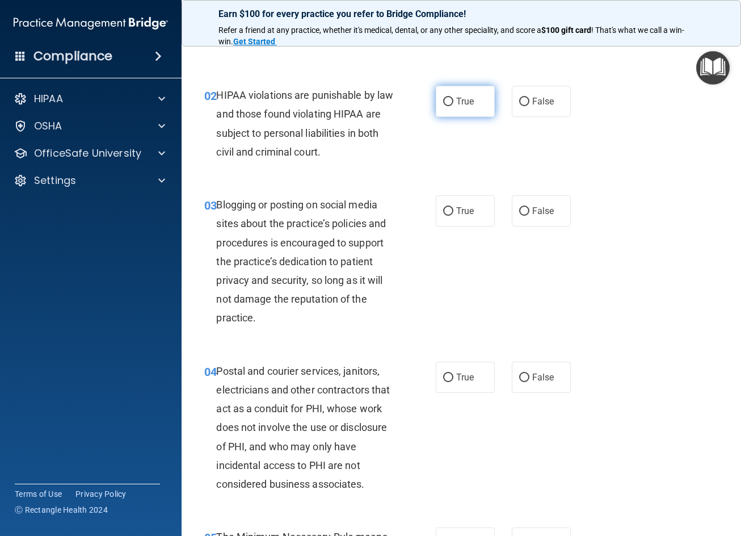
click at [457, 107] on label "True" at bounding box center [465, 101] width 59 height 31
click at [453, 106] on input "True" at bounding box center [448, 102] width 10 height 9
radio input "true"
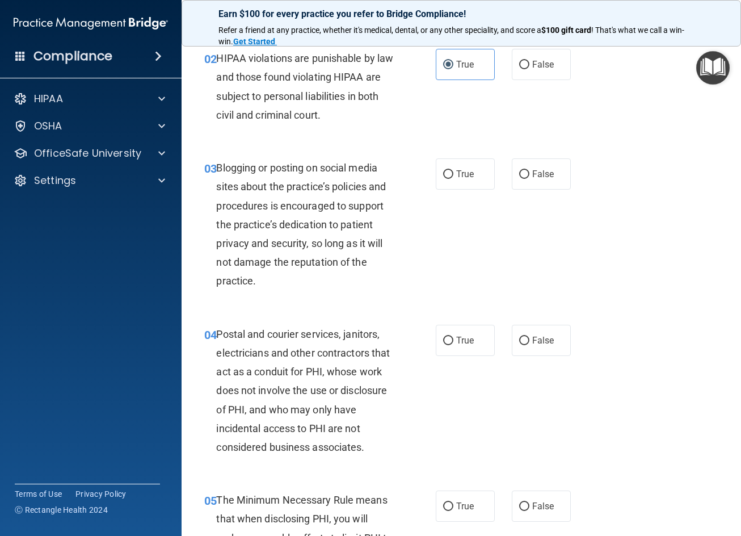
scroll to position [170, 0]
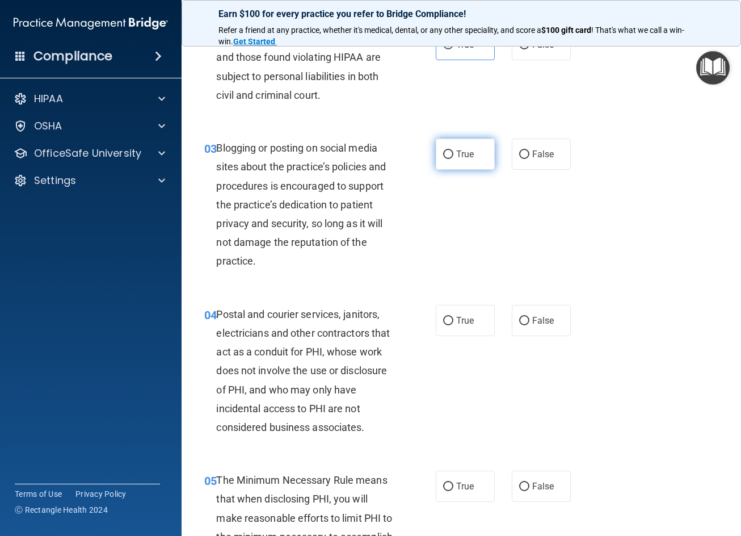
click at [476, 165] on label "True" at bounding box center [465, 153] width 59 height 31
click at [453, 159] on input "True" at bounding box center [448, 154] width 10 height 9
radio input "true"
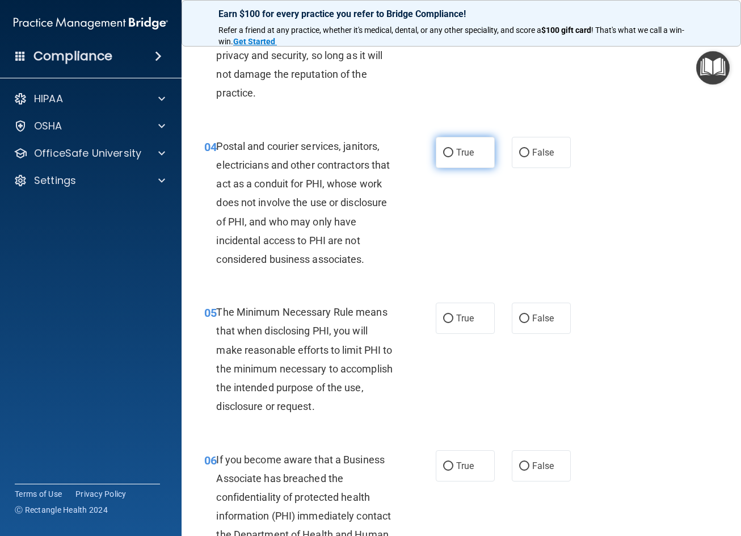
scroll to position [341, 0]
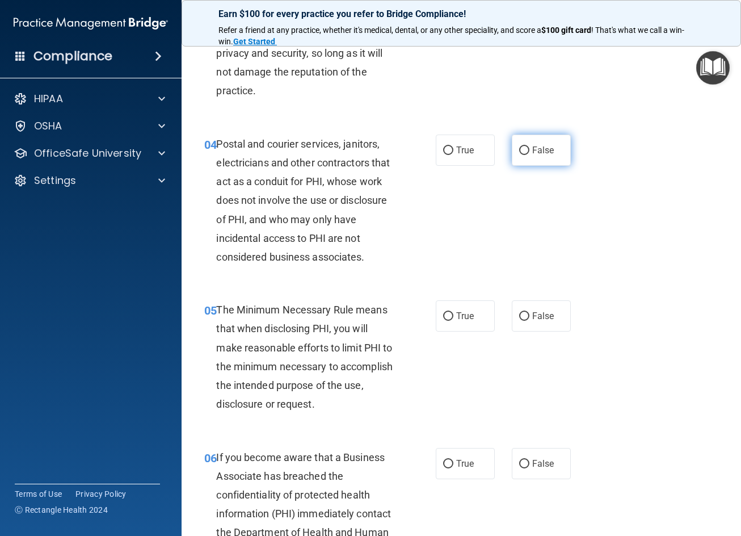
click at [532, 154] on span "False" at bounding box center [543, 150] width 22 height 11
click at [527, 154] on input "False" at bounding box center [524, 150] width 10 height 9
radio input "true"
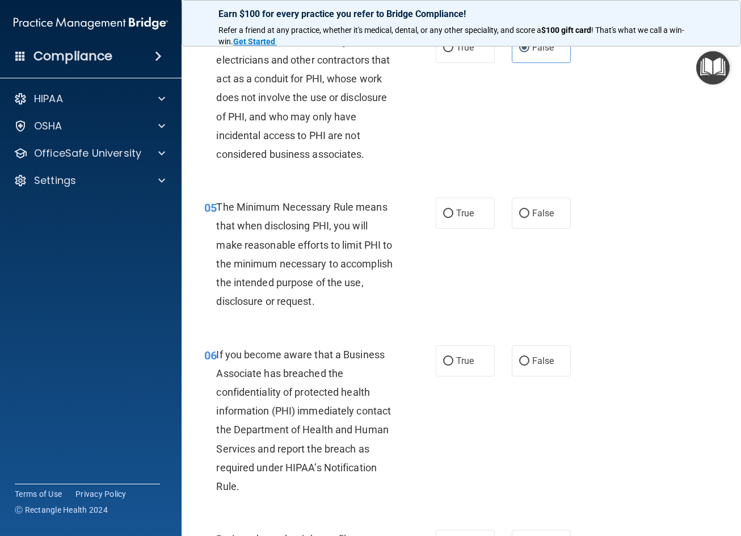
scroll to position [454, 0]
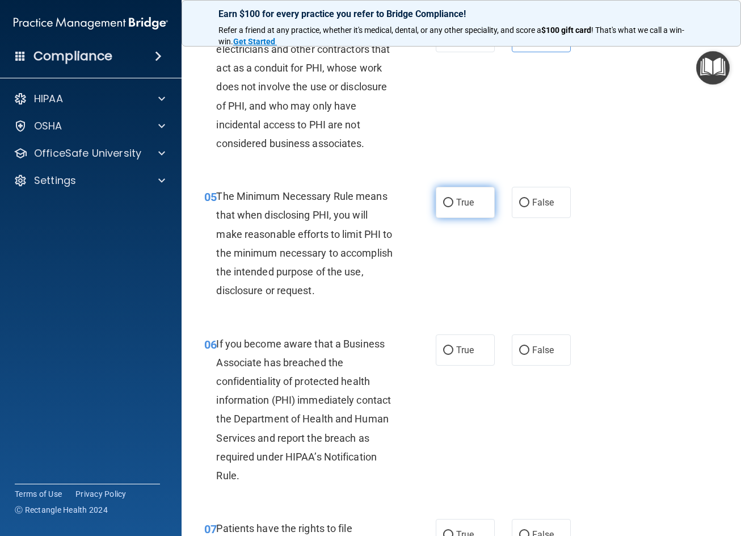
click at [473, 201] on label "True" at bounding box center [465, 202] width 59 height 31
click at [453, 201] on input "True" at bounding box center [448, 203] width 10 height 9
radio input "true"
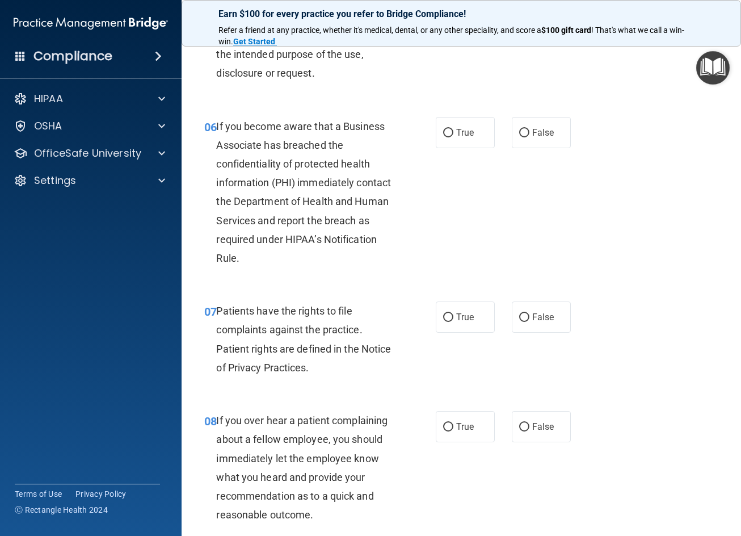
scroll to position [681, 0]
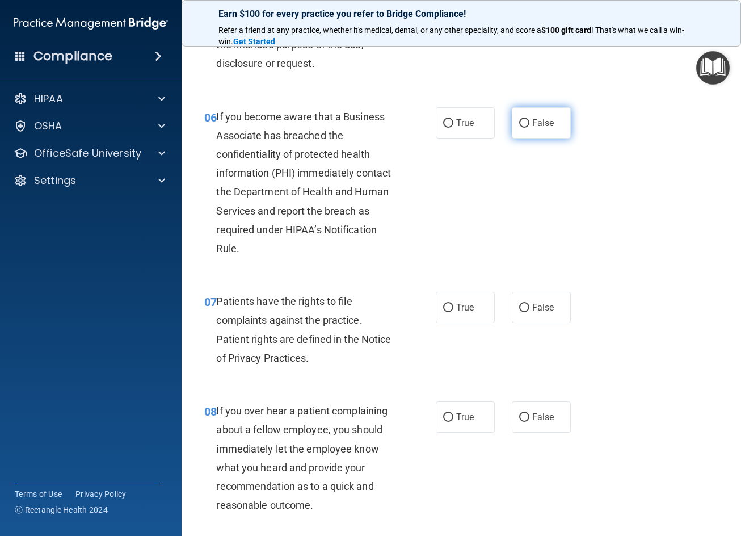
click at [532, 121] on span "False" at bounding box center [543, 122] width 22 height 11
click at [529, 121] on input "False" at bounding box center [524, 123] width 10 height 9
radio input "true"
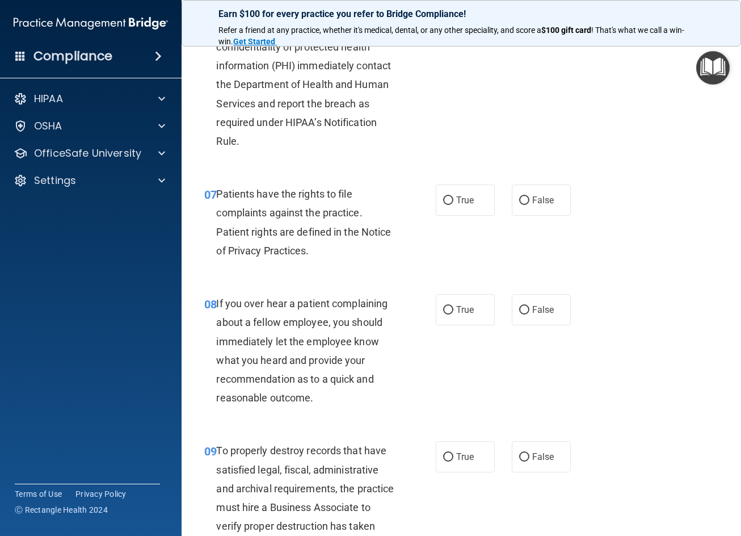
scroll to position [795, 0]
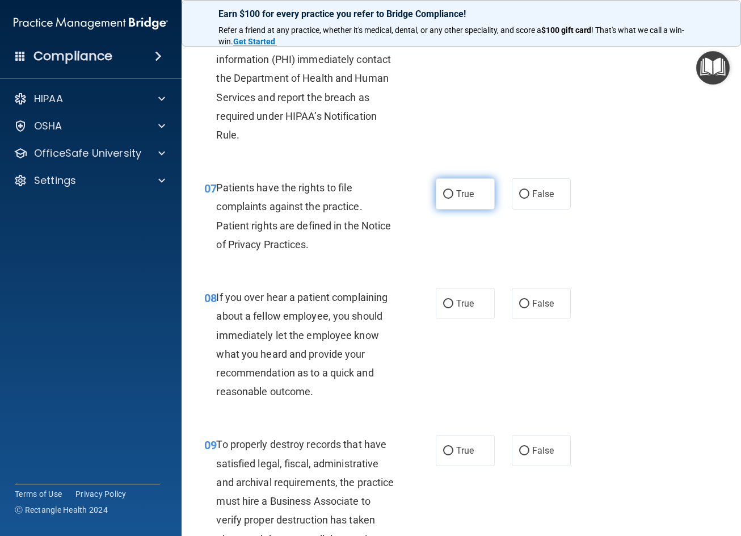
click at [455, 201] on label "True" at bounding box center [465, 193] width 59 height 31
click at [453, 199] on input "True" at bounding box center [448, 194] width 10 height 9
radio input "true"
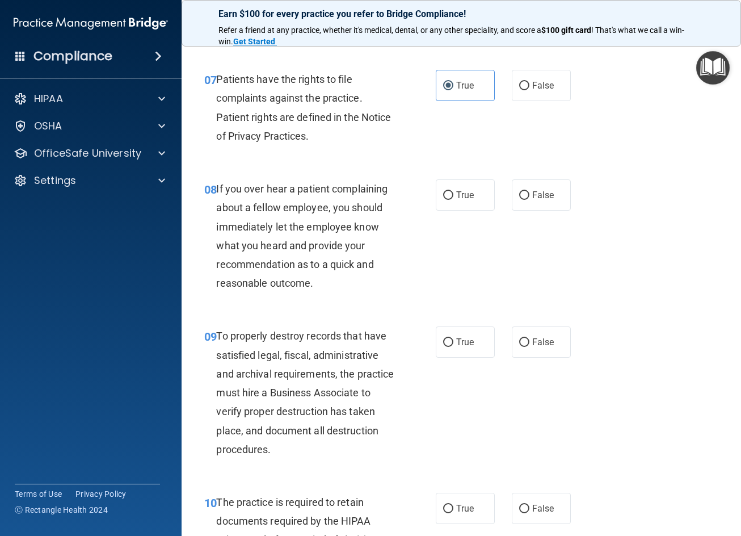
scroll to position [908, 0]
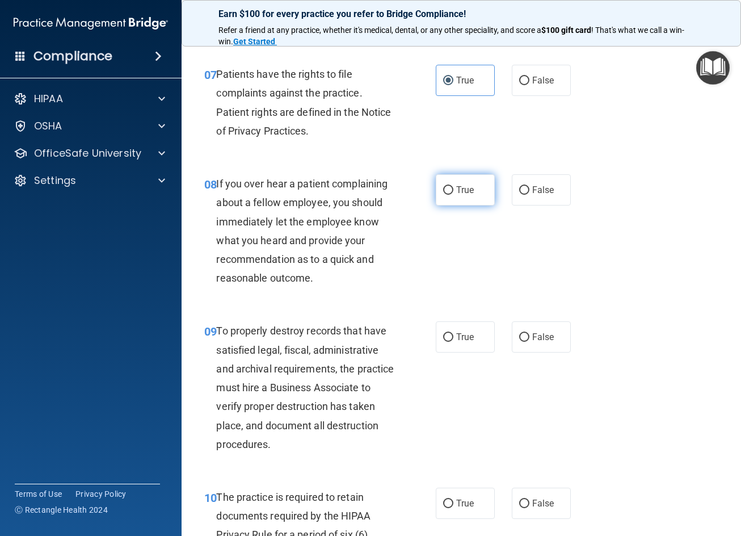
click at [481, 183] on label "True" at bounding box center [465, 189] width 59 height 31
click at [453, 186] on input "True" at bounding box center [448, 190] width 10 height 9
radio input "true"
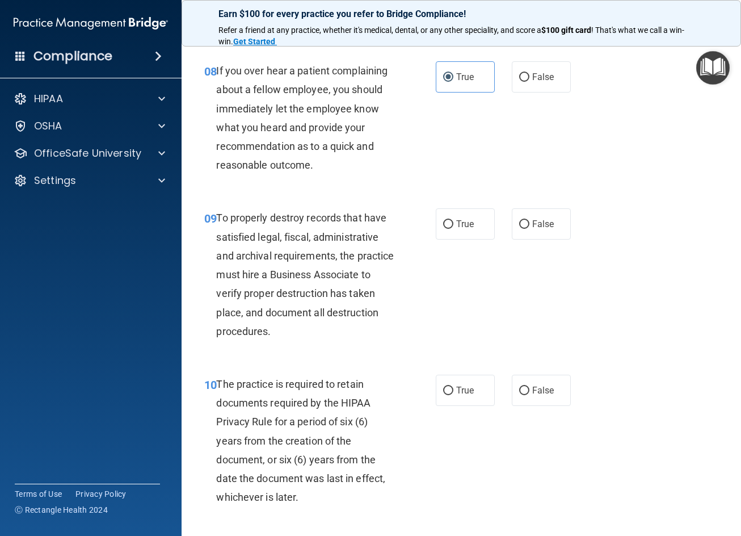
scroll to position [1022, 0]
click at [527, 227] on label "False" at bounding box center [541, 223] width 59 height 31
click at [527, 227] on input "False" at bounding box center [524, 224] width 10 height 9
radio input "true"
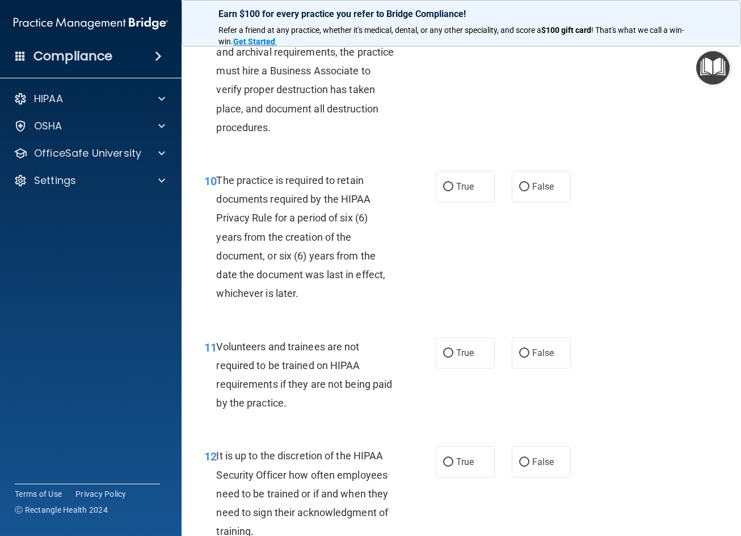
scroll to position [1249, 0]
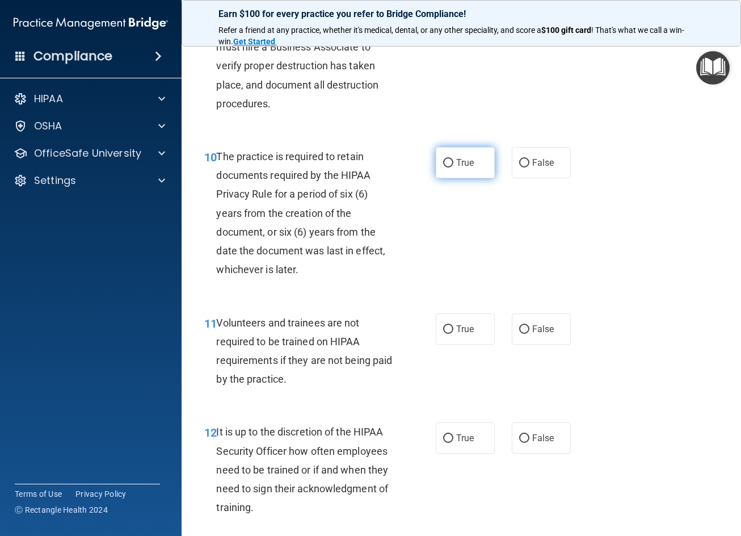
click at [468, 157] on label "True" at bounding box center [465, 162] width 59 height 31
click at [453, 159] on input "True" at bounding box center [448, 163] width 10 height 9
radio input "true"
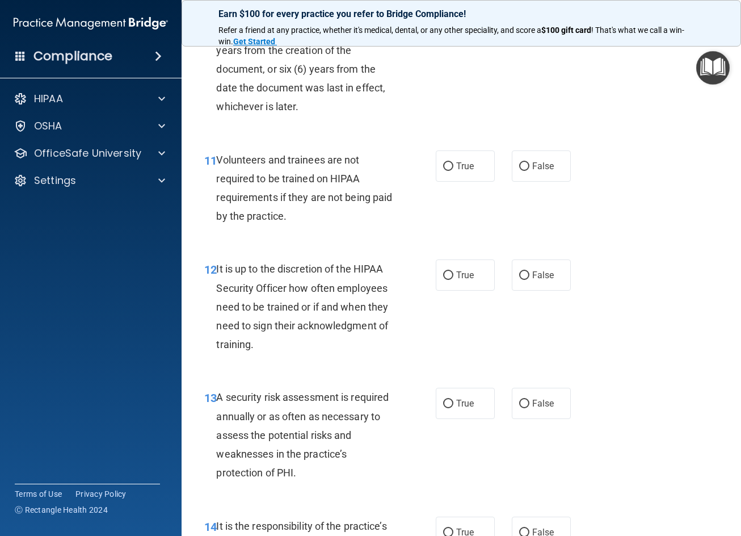
scroll to position [1476, 0]
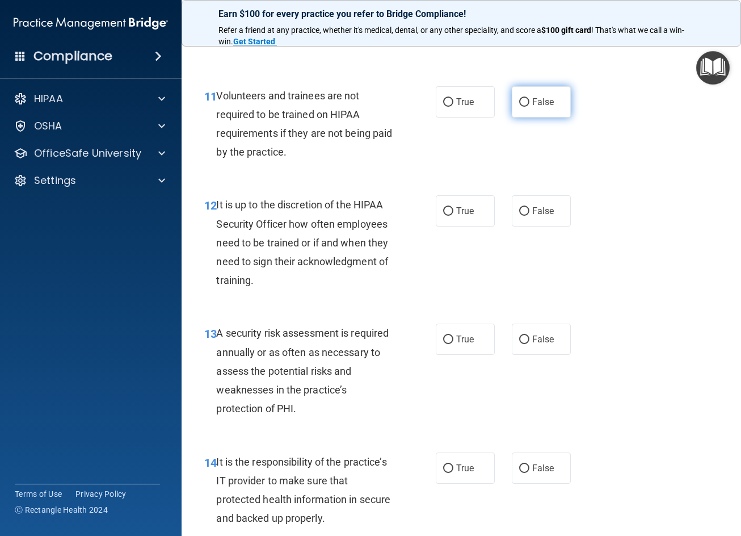
click at [539, 109] on label "False" at bounding box center [541, 101] width 59 height 31
click at [529, 107] on input "False" at bounding box center [524, 102] width 10 height 9
radio input "true"
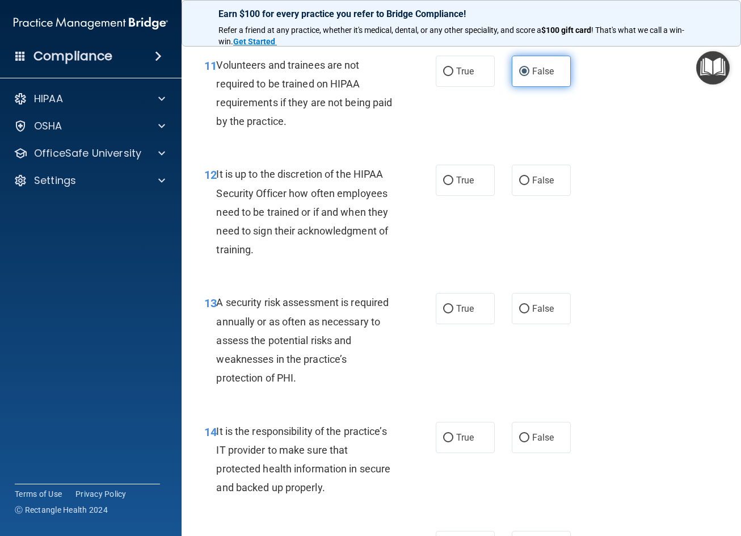
scroll to position [1532, 0]
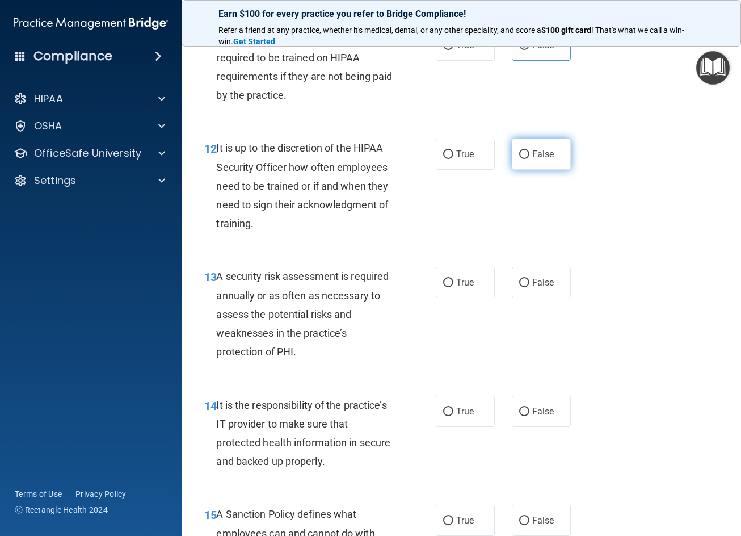
click at [512, 153] on label "False" at bounding box center [541, 153] width 59 height 31
click at [519, 153] on input "False" at bounding box center [524, 154] width 10 height 9
radio input "true"
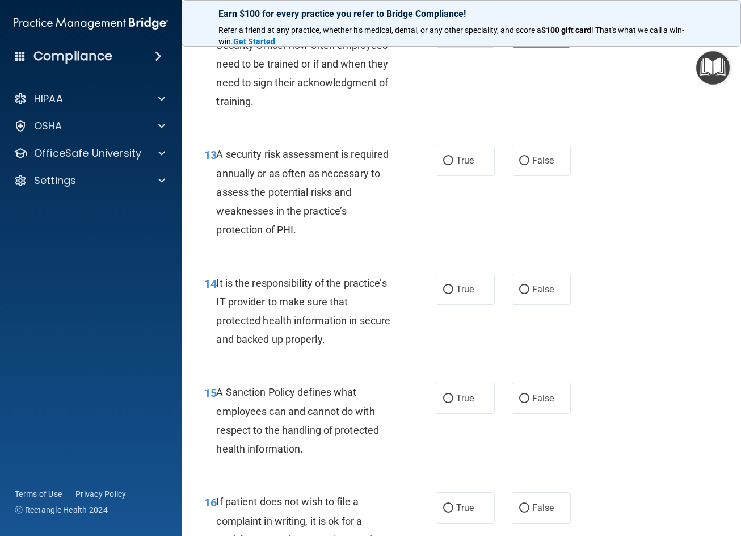
scroll to position [1703, 0]
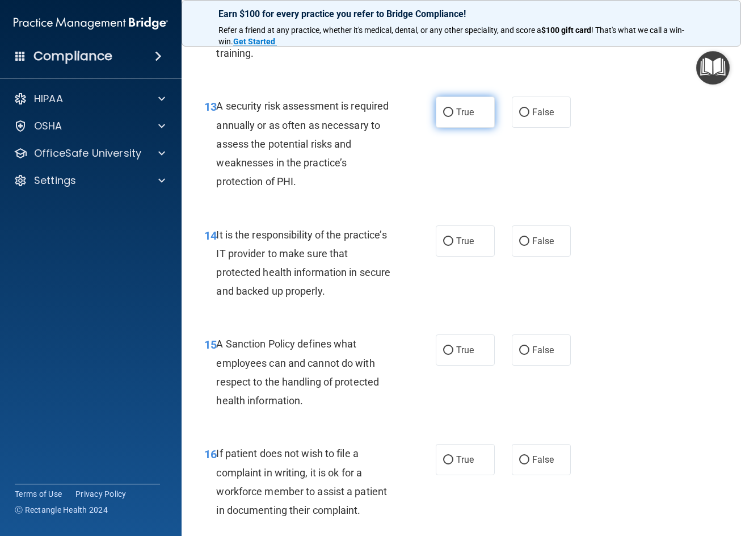
click at [460, 122] on label "True" at bounding box center [465, 111] width 59 height 31
click at [453, 117] on input "True" at bounding box center [448, 112] width 10 height 9
radio input "true"
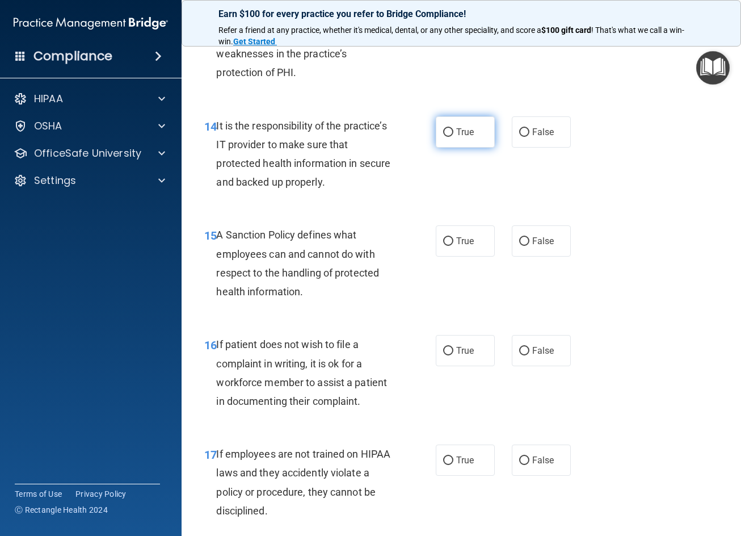
scroll to position [1816, 0]
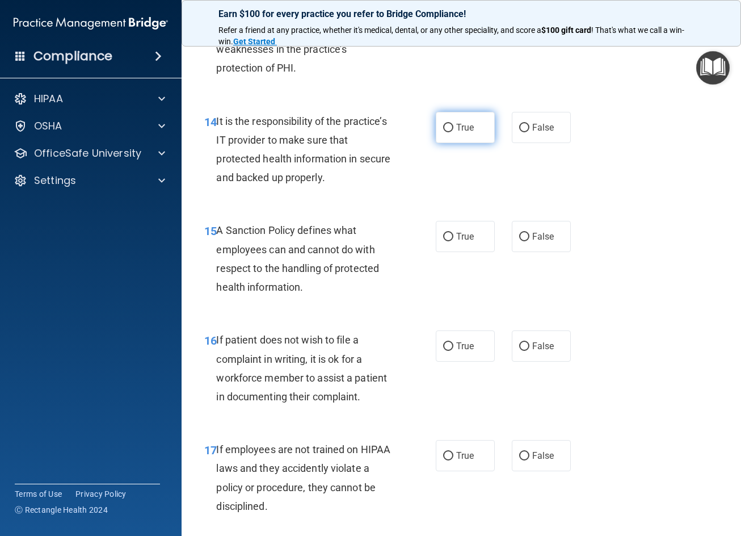
click at [475, 133] on label "True" at bounding box center [465, 127] width 59 height 31
click at [453, 132] on input "True" at bounding box center [448, 128] width 10 height 9
radio input "true"
click at [533, 127] on span "False" at bounding box center [543, 127] width 22 height 11
click at [529, 127] on input "False" at bounding box center [524, 128] width 10 height 9
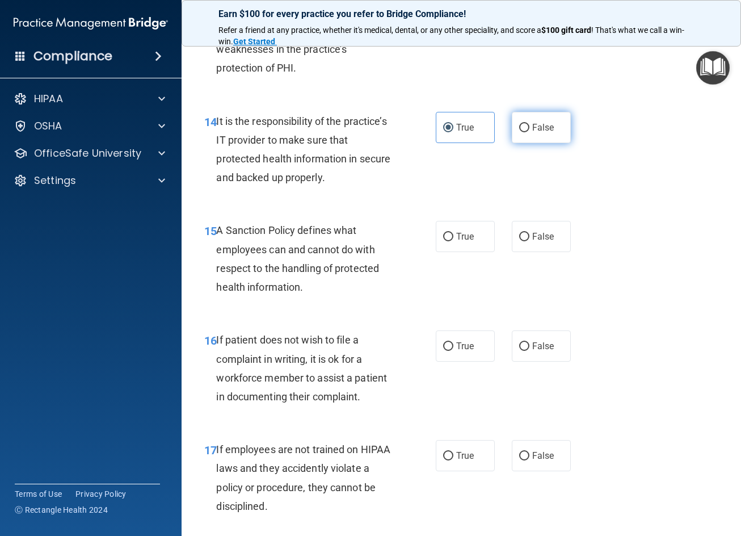
radio input "true"
radio input "false"
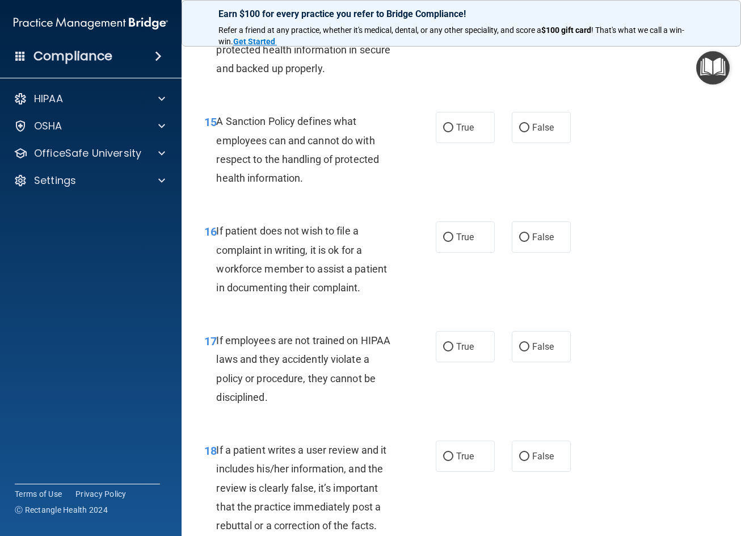
scroll to position [1930, 0]
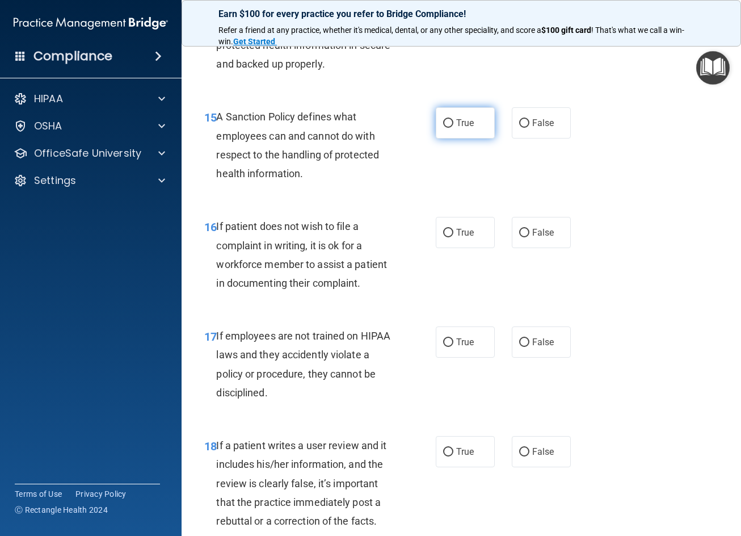
click at [459, 114] on label "True" at bounding box center [465, 122] width 59 height 31
click at [453, 119] on input "True" at bounding box center [448, 123] width 10 height 9
radio input "true"
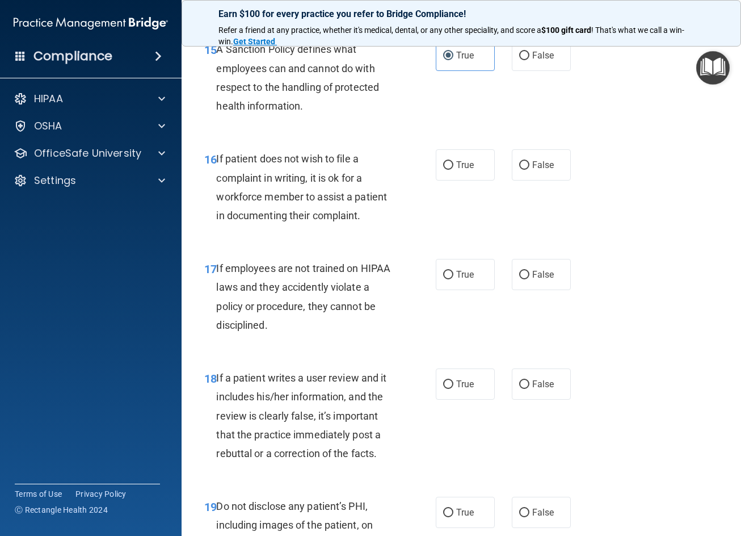
scroll to position [2043, 0]
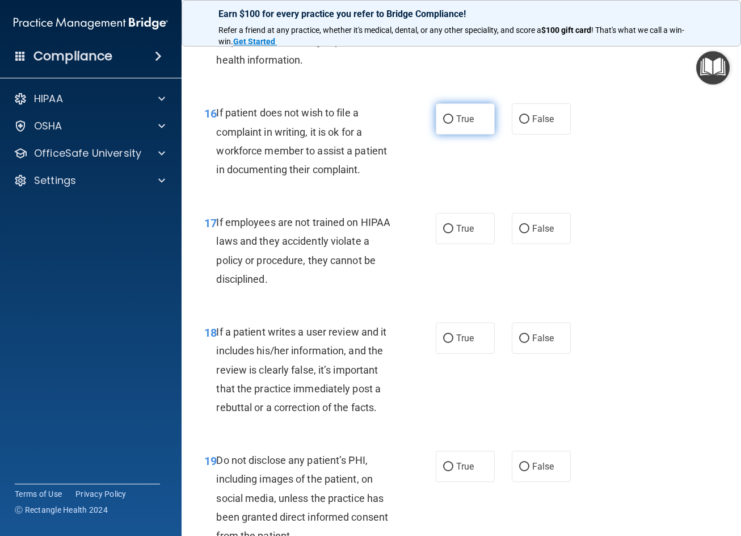
click at [474, 117] on label "True" at bounding box center [465, 118] width 59 height 31
click at [453, 117] on input "True" at bounding box center [448, 119] width 10 height 9
radio input "true"
click at [468, 224] on span "True" at bounding box center [465, 228] width 18 height 11
click at [453, 225] on input "True" at bounding box center [448, 229] width 10 height 9
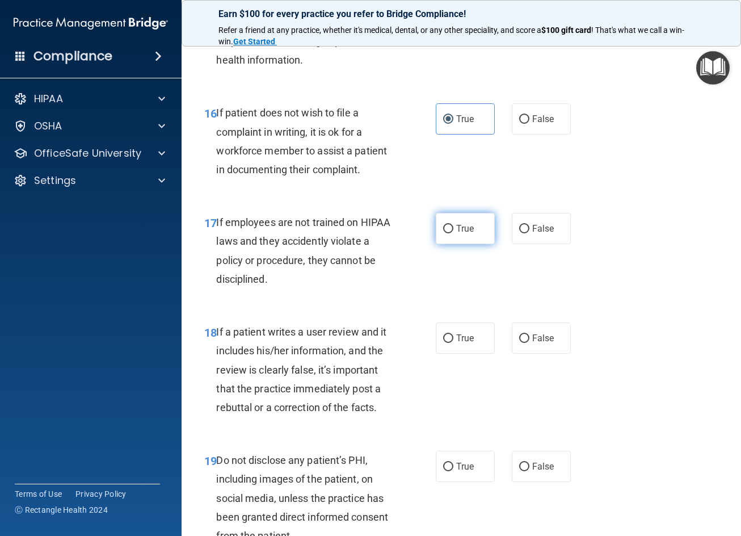
radio input "true"
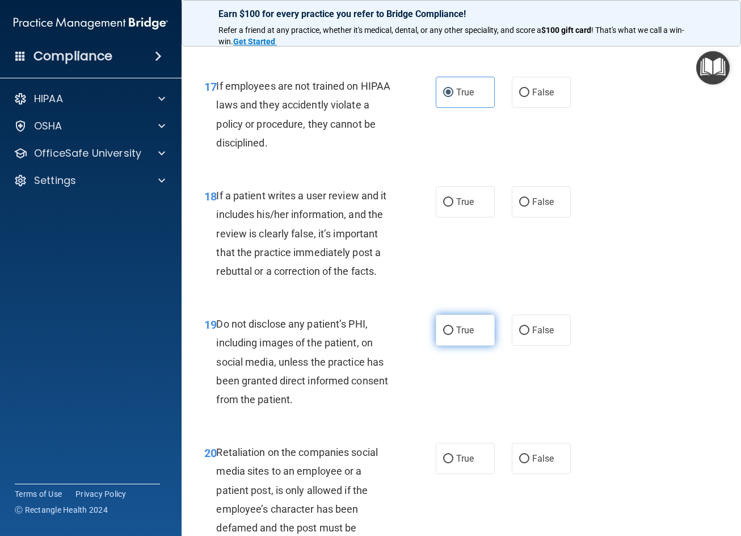
scroll to position [2213, 0]
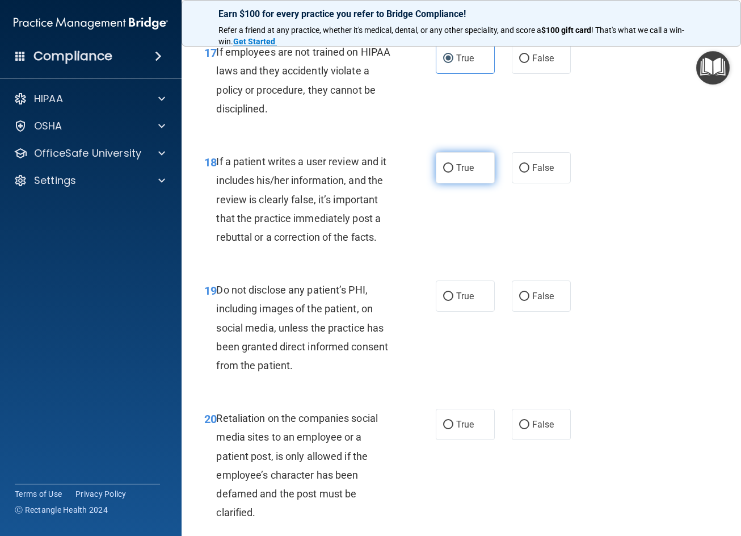
click at [459, 176] on label "True" at bounding box center [465, 167] width 59 height 31
click at [453, 173] on input "True" at bounding box center [448, 168] width 10 height 9
radio input "true"
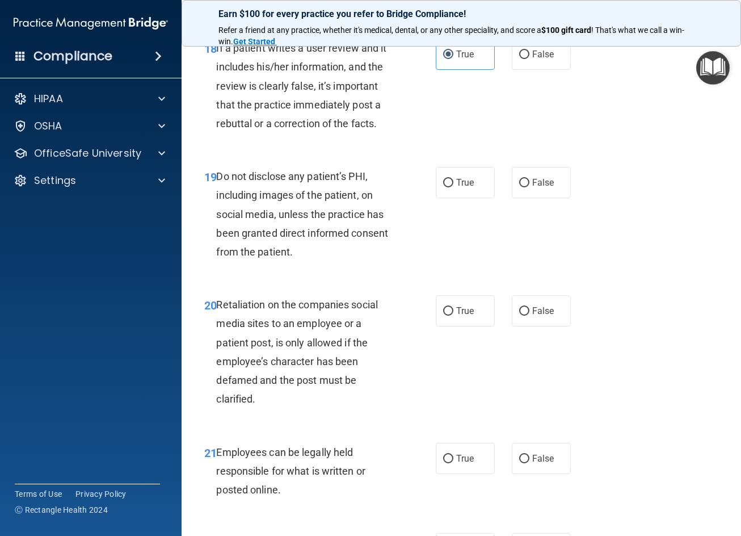
scroll to position [2384, 0]
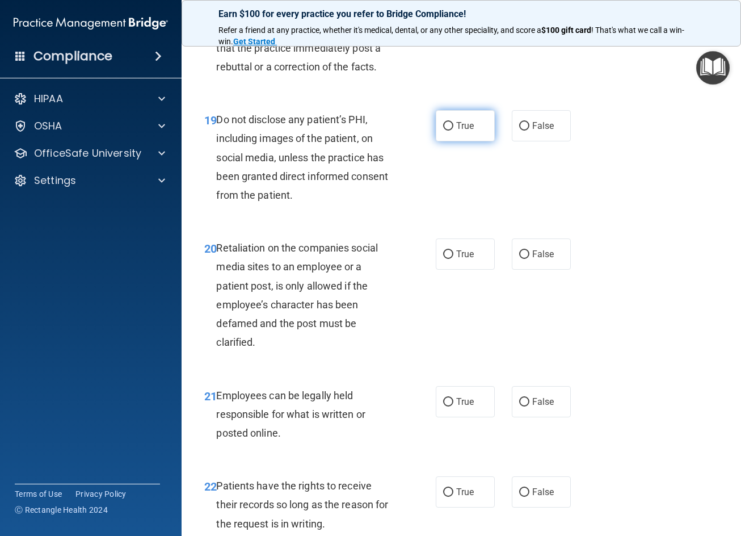
click at [474, 126] on label "True" at bounding box center [465, 125] width 59 height 31
click at [453, 126] on input "True" at bounding box center [448, 126] width 10 height 9
radio input "true"
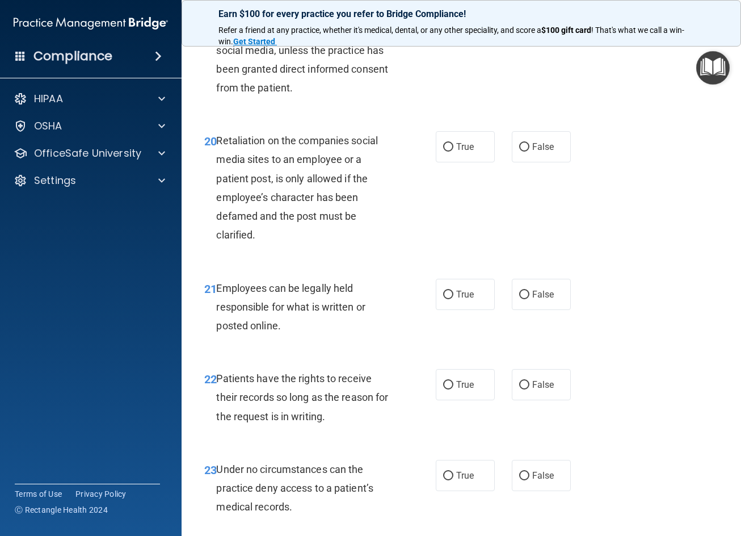
scroll to position [2497, 0]
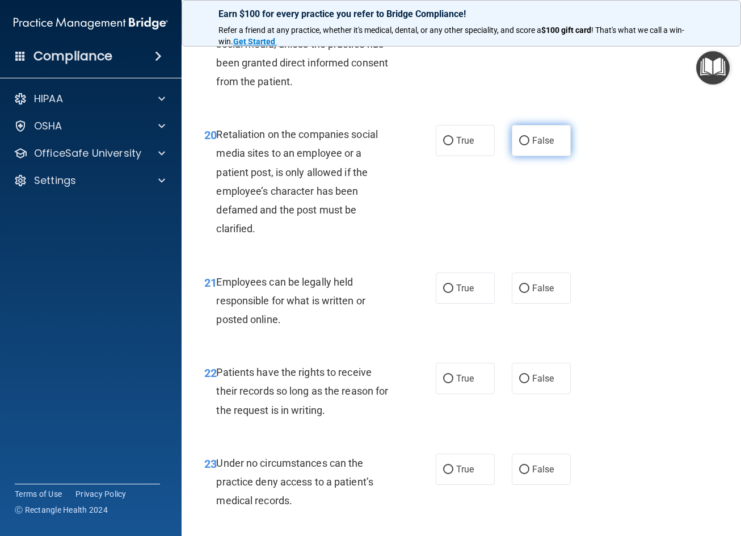
click at [533, 146] on label "False" at bounding box center [541, 140] width 59 height 31
click at [529, 145] on input "False" at bounding box center [524, 141] width 10 height 9
radio input "true"
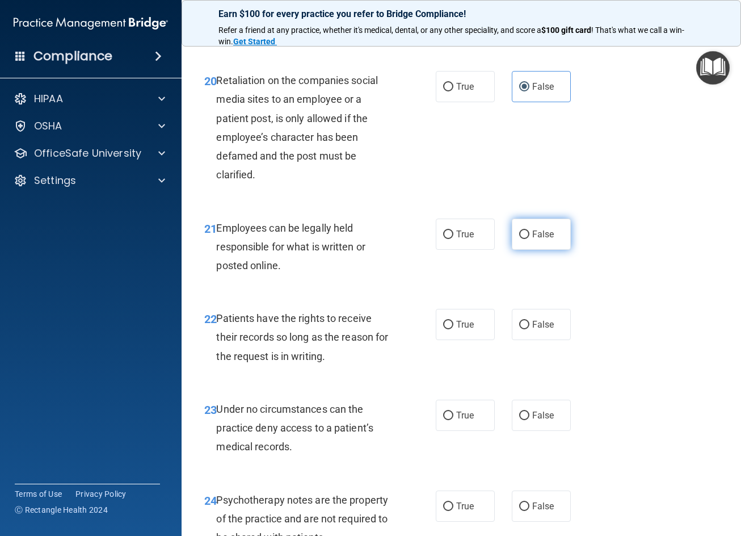
scroll to position [2667, 0]
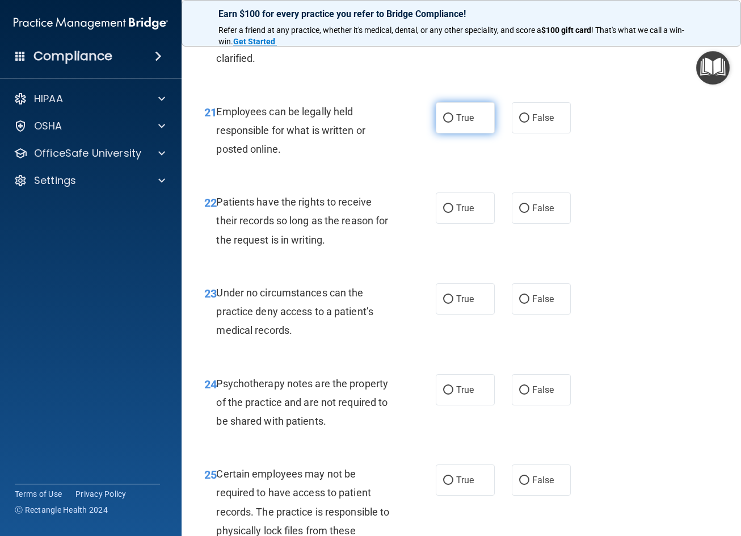
click at [456, 117] on span "True" at bounding box center [465, 117] width 18 height 11
click at [453, 117] on input "True" at bounding box center [448, 118] width 10 height 9
radio input "true"
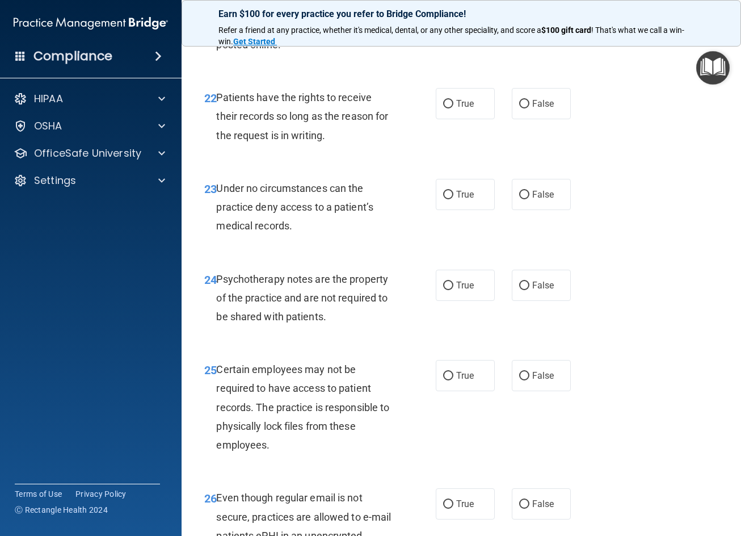
scroll to position [2781, 0]
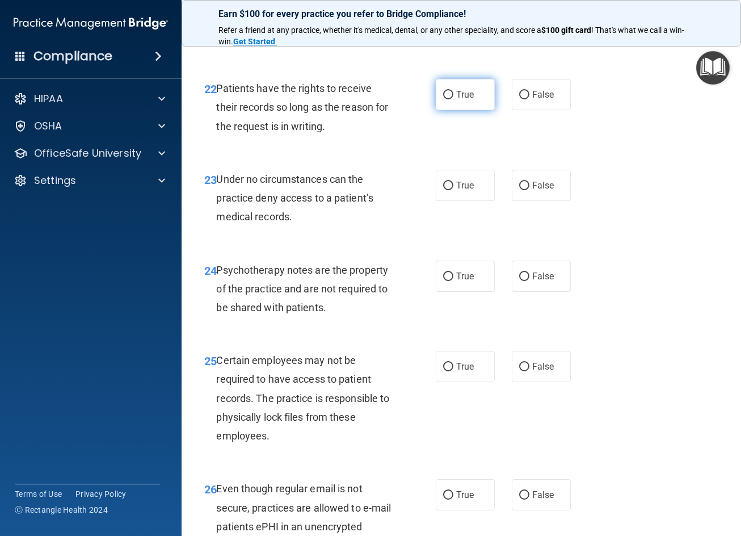
click at [455, 100] on label "True" at bounding box center [465, 94] width 59 height 31
click at [453, 99] on input "True" at bounding box center [448, 95] width 10 height 9
radio input "true"
click at [529, 102] on label "False" at bounding box center [541, 94] width 59 height 31
click at [529, 99] on input "False" at bounding box center [524, 95] width 10 height 9
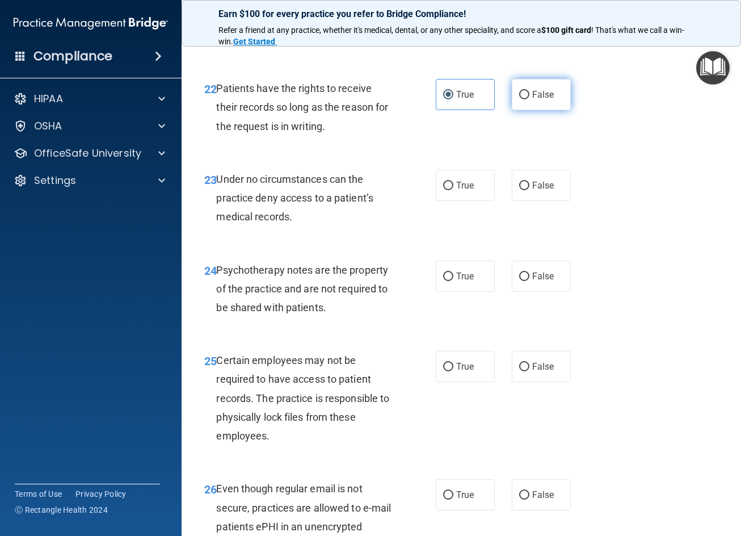
radio input "true"
radio input "false"
click at [532, 190] on span "False" at bounding box center [543, 185] width 22 height 11
click at [529, 190] on input "False" at bounding box center [524, 186] width 10 height 9
radio input "true"
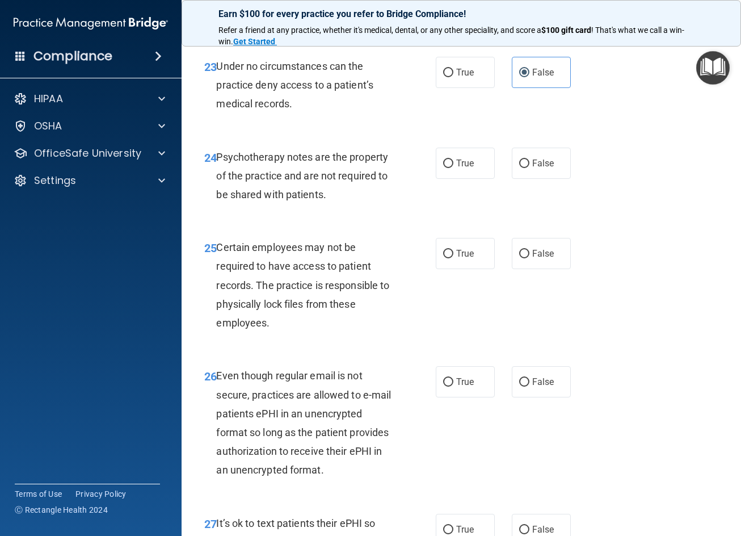
scroll to position [2894, 0]
click at [527, 152] on label "False" at bounding box center [541, 162] width 59 height 31
click at [527, 159] on input "False" at bounding box center [524, 163] width 10 height 9
radio input "true"
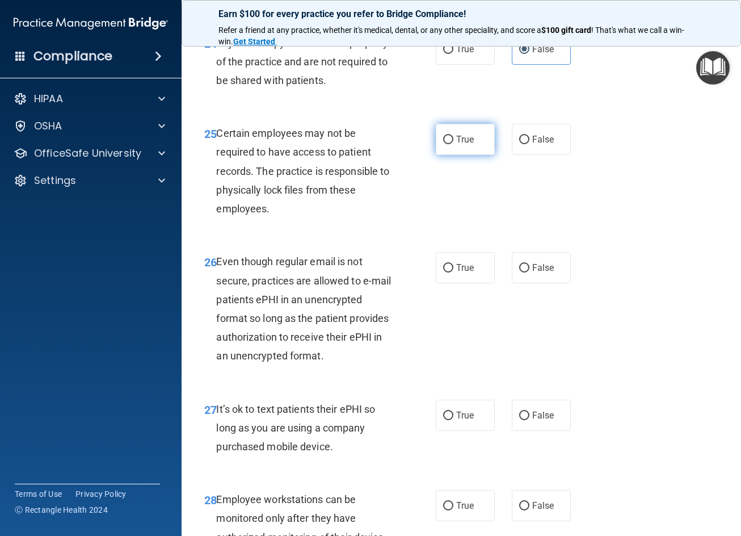
click at [456, 134] on span "True" at bounding box center [465, 139] width 18 height 11
click at [453, 136] on input "True" at bounding box center [448, 140] width 10 height 9
radio input "true"
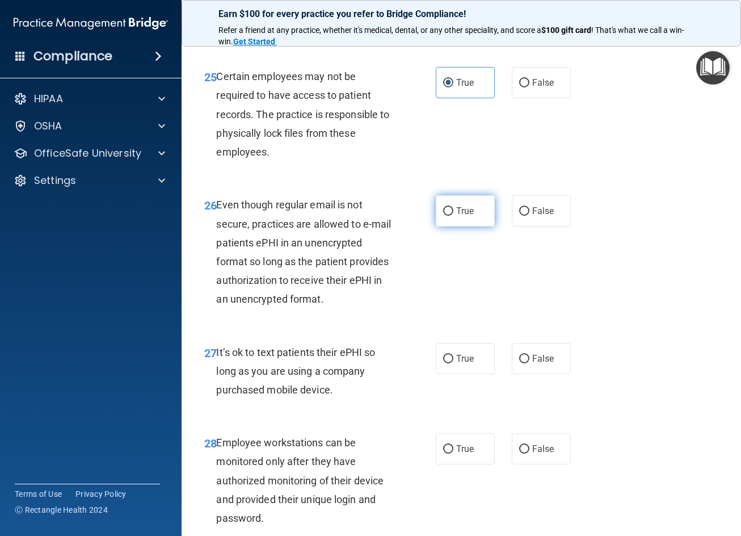
click at [484, 224] on label "True" at bounding box center [465, 210] width 59 height 31
click at [453, 216] on input "True" at bounding box center [448, 211] width 10 height 9
radio input "true"
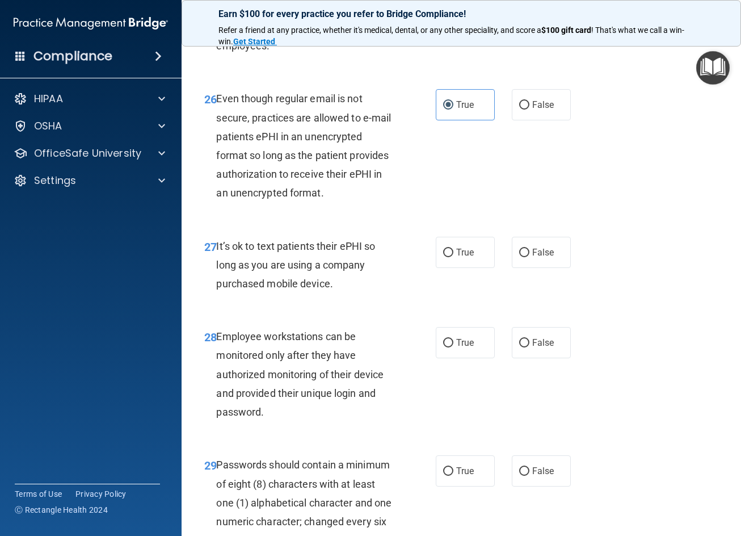
scroll to position [3178, 0]
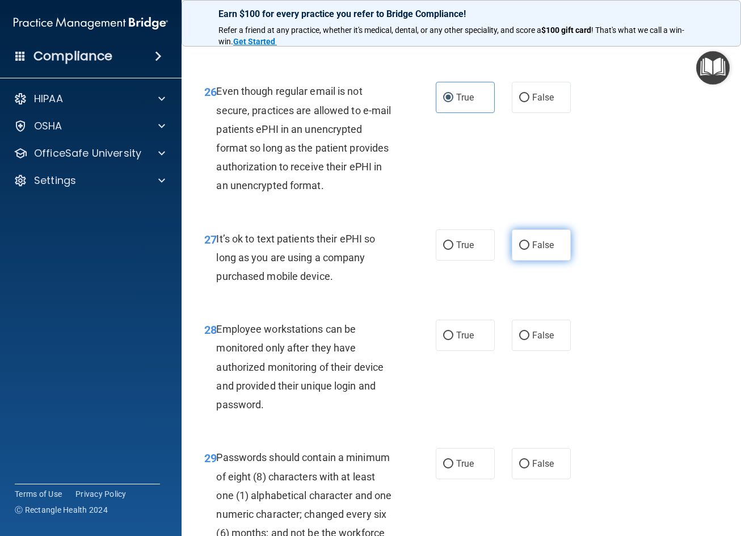
click at [539, 255] on label "False" at bounding box center [541, 244] width 59 height 31
click at [529, 250] on input "False" at bounding box center [524, 245] width 10 height 9
radio input "true"
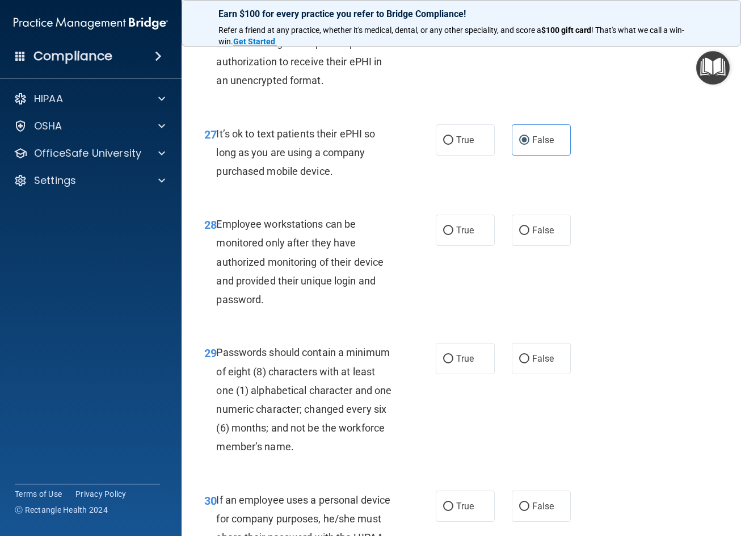
scroll to position [3292, 0]
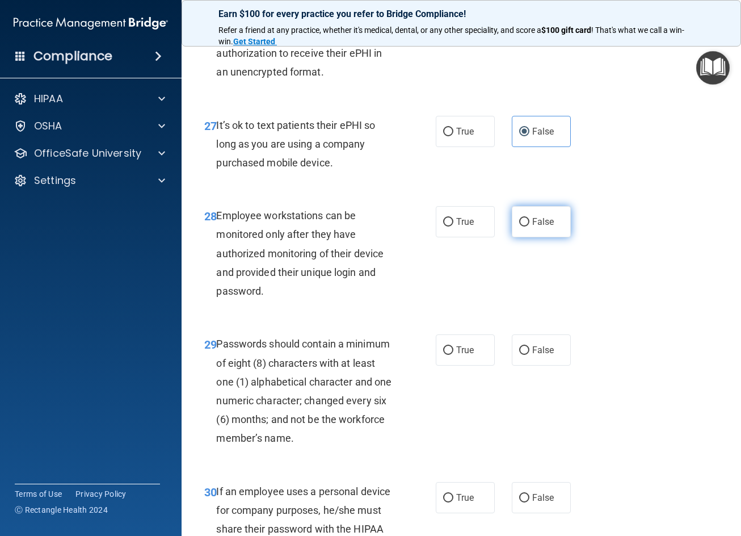
click at [527, 222] on label "False" at bounding box center [541, 221] width 59 height 31
click at [527, 222] on input "False" at bounding box center [524, 222] width 10 height 9
radio input "true"
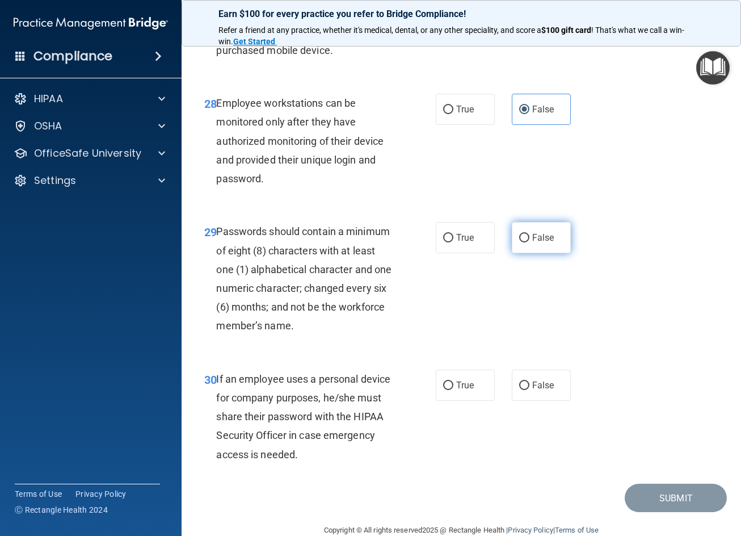
scroll to position [3405, 0]
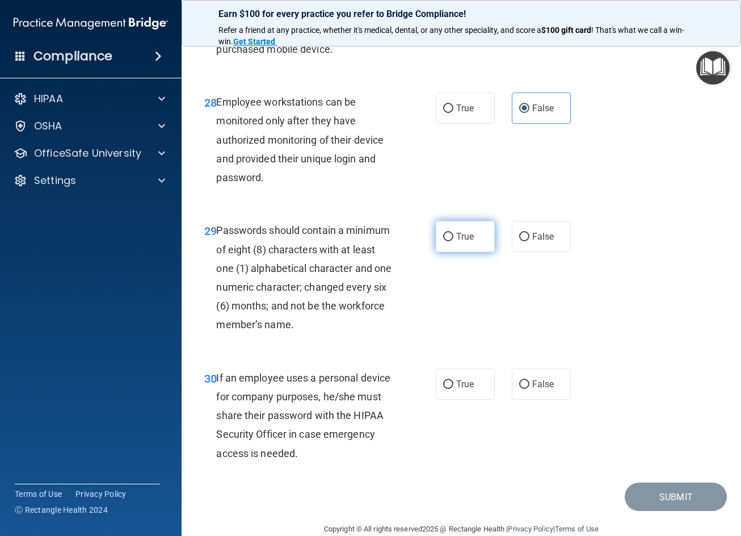
click at [455, 229] on label "True" at bounding box center [465, 236] width 59 height 31
click at [453, 233] on input "True" at bounding box center [448, 237] width 10 height 9
radio input "true"
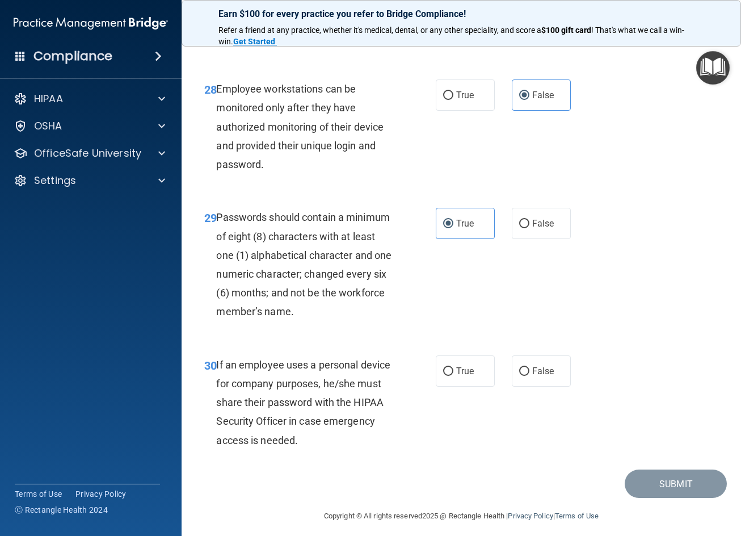
scroll to position [3425, 0]
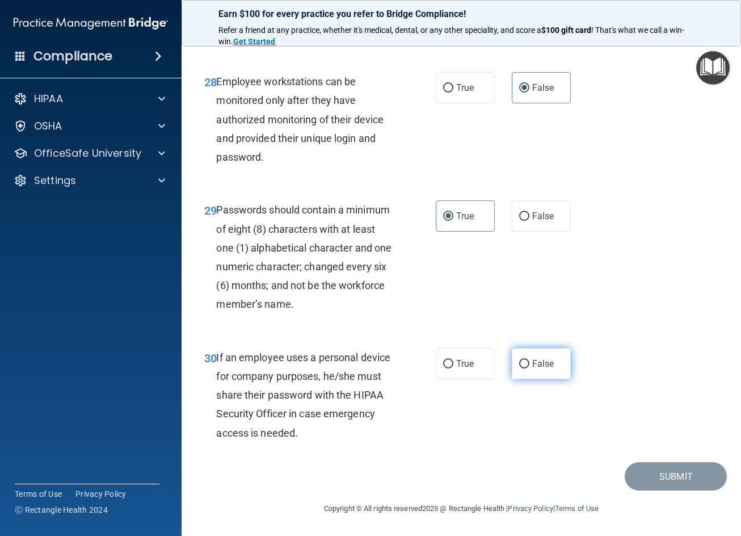
click at [532, 367] on span "False" at bounding box center [543, 363] width 22 height 11
click at [529, 367] on input "False" at bounding box center [524, 364] width 10 height 9
radio input "true"
click at [690, 481] on button "Submit" at bounding box center [676, 476] width 102 height 29
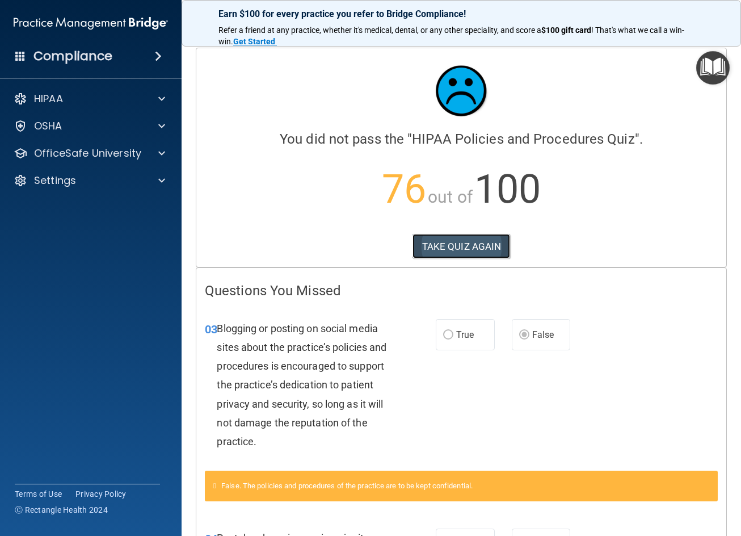
click at [432, 238] on button "TAKE QUIZ AGAIN" at bounding box center [462, 246] width 98 height 25
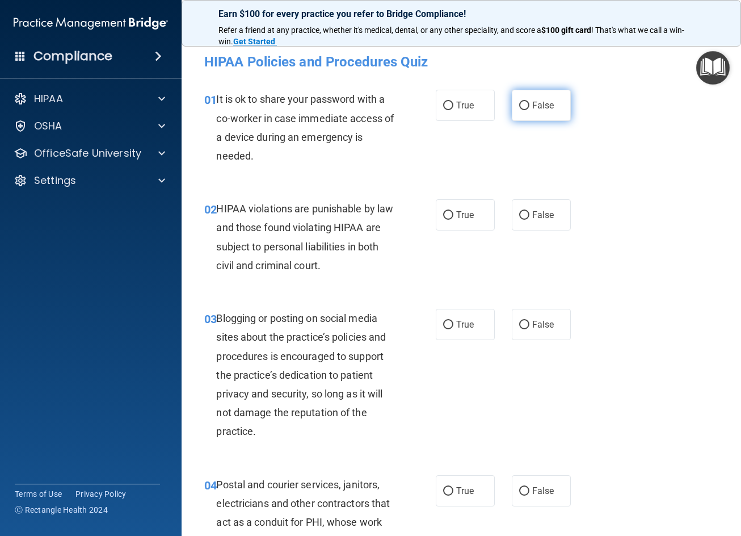
click at [515, 101] on label "False" at bounding box center [541, 105] width 59 height 31
click at [519, 102] on input "False" at bounding box center [524, 106] width 10 height 9
radio input "true"
click at [449, 211] on label "True" at bounding box center [465, 214] width 59 height 31
click at [449, 211] on input "True" at bounding box center [448, 215] width 10 height 9
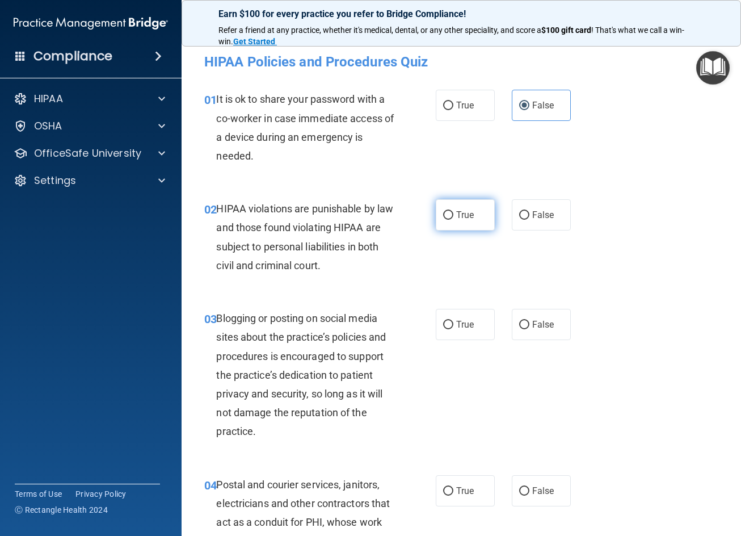
radio input "true"
click at [531, 316] on label "False" at bounding box center [541, 324] width 59 height 31
click at [529, 321] on input "False" at bounding box center [524, 325] width 10 height 9
radio input "true"
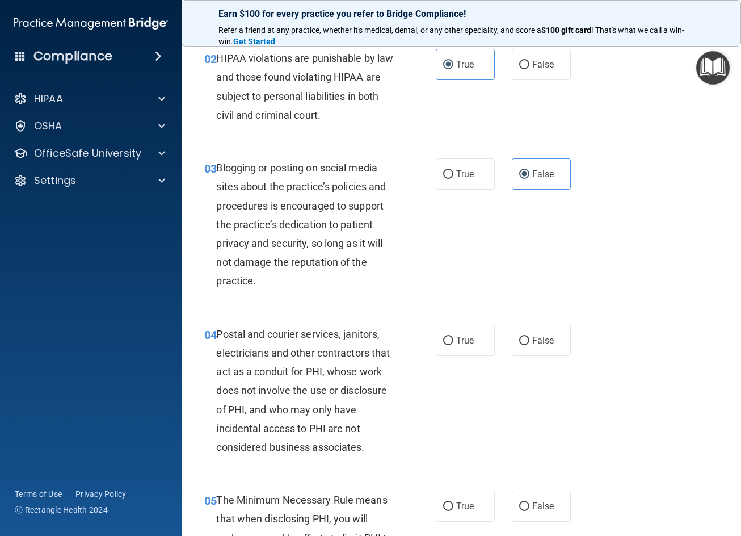
scroll to position [227, 0]
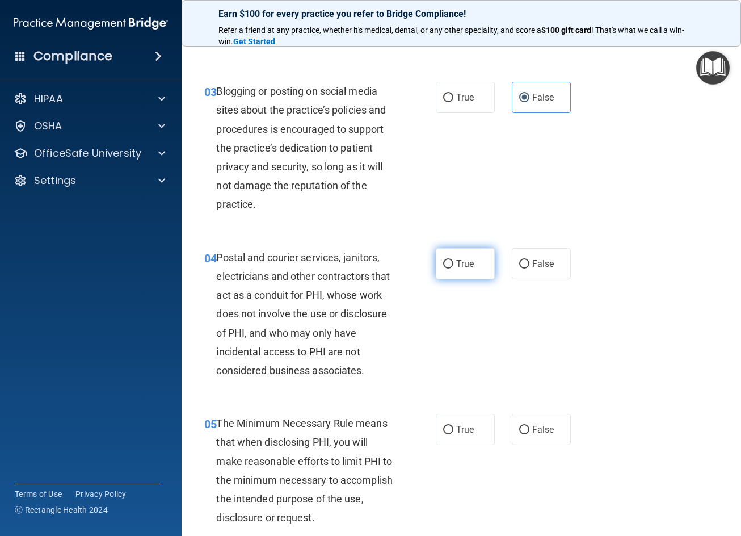
click at [469, 257] on label "True" at bounding box center [465, 263] width 59 height 31
click at [453, 260] on input "True" at bounding box center [448, 264] width 10 height 9
radio input "true"
click at [460, 429] on span "True" at bounding box center [465, 429] width 18 height 11
click at [453, 429] on input "True" at bounding box center [448, 430] width 10 height 9
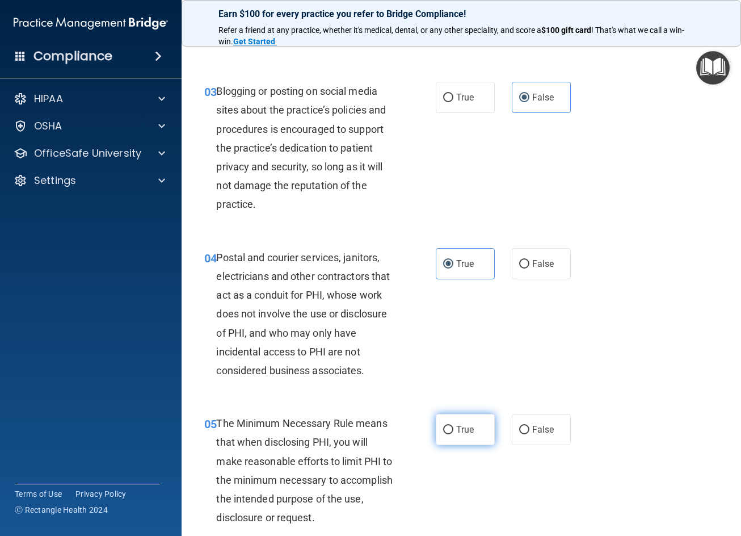
radio input "true"
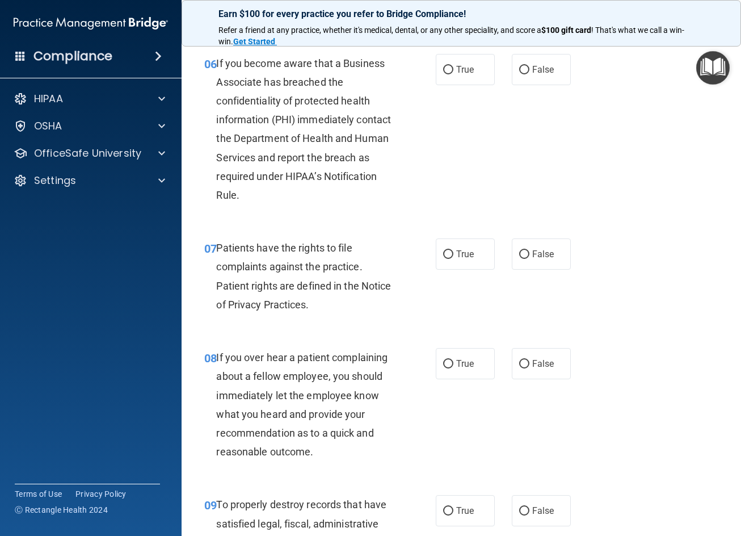
scroll to position [738, 0]
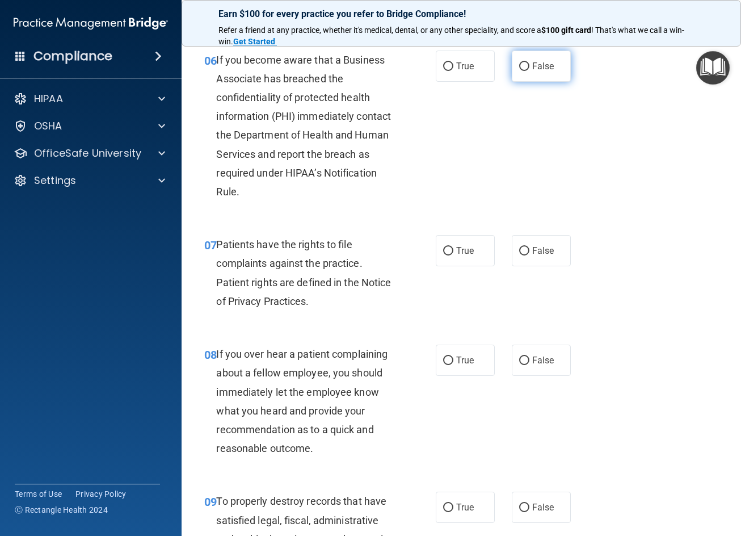
click at [529, 73] on label "False" at bounding box center [541, 66] width 59 height 31
click at [529, 71] on input "False" at bounding box center [524, 66] width 10 height 9
radio input "true"
click at [462, 246] on span "True" at bounding box center [465, 250] width 18 height 11
click at [453, 247] on input "True" at bounding box center [448, 251] width 10 height 9
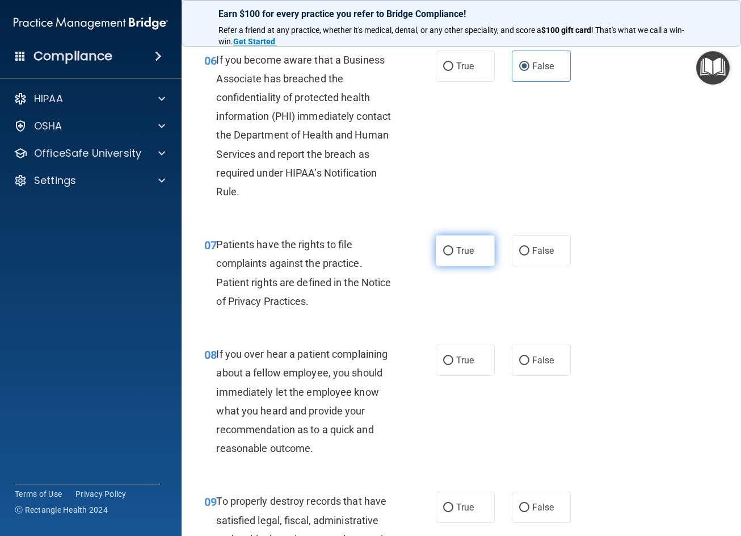
radio input "true"
click at [531, 353] on label "False" at bounding box center [541, 359] width 59 height 31
click at [529, 356] on input "False" at bounding box center [524, 360] width 10 height 9
radio input "true"
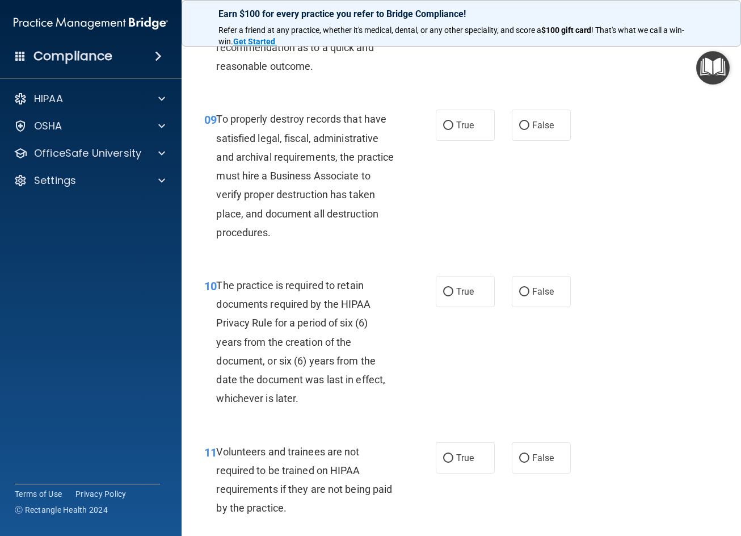
scroll to position [1135, 0]
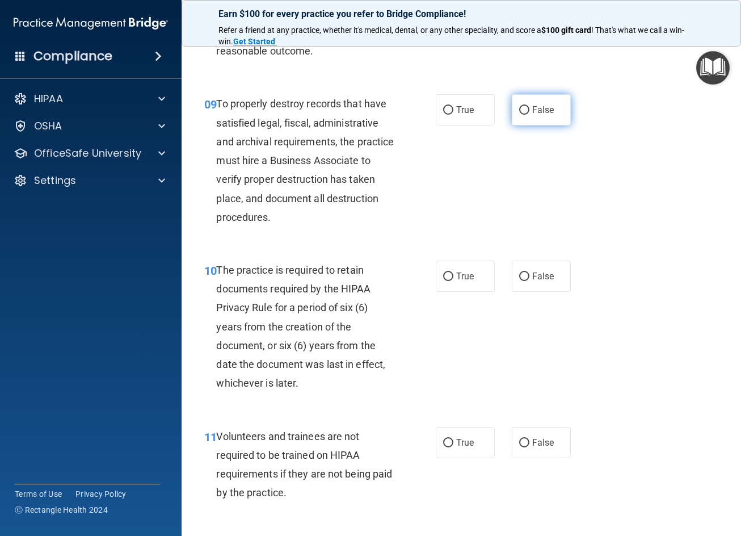
click at [528, 104] on label "False" at bounding box center [541, 109] width 59 height 31
click at [528, 106] on input "False" at bounding box center [524, 110] width 10 height 9
radio input "true"
click at [455, 270] on label "True" at bounding box center [465, 275] width 59 height 31
click at [453, 272] on input "True" at bounding box center [448, 276] width 10 height 9
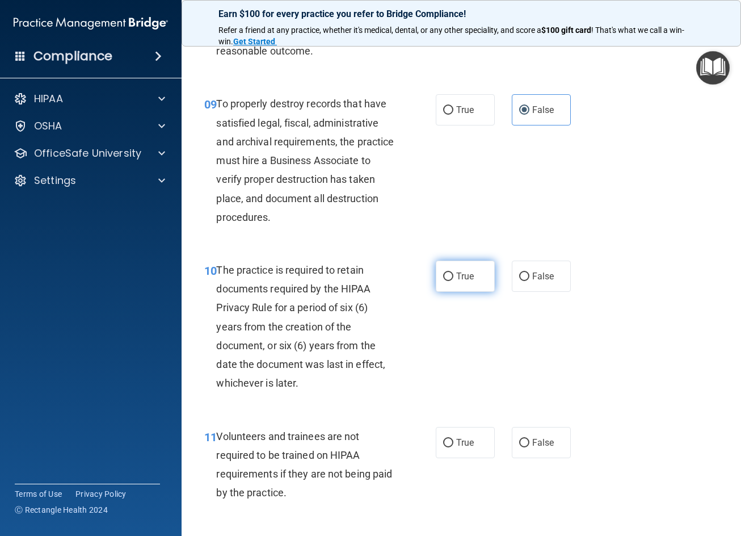
radio input "true"
click at [529, 435] on label "False" at bounding box center [541, 442] width 59 height 31
click at [529, 439] on input "False" at bounding box center [524, 443] width 10 height 9
radio input "true"
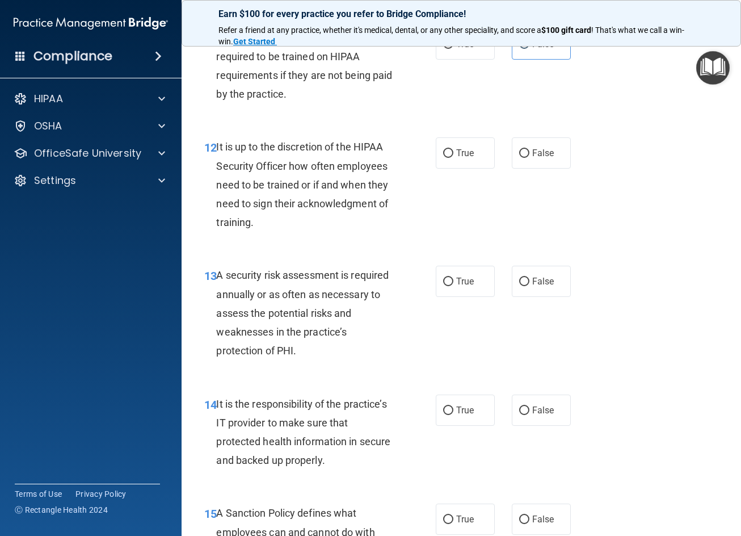
scroll to position [1589, 0]
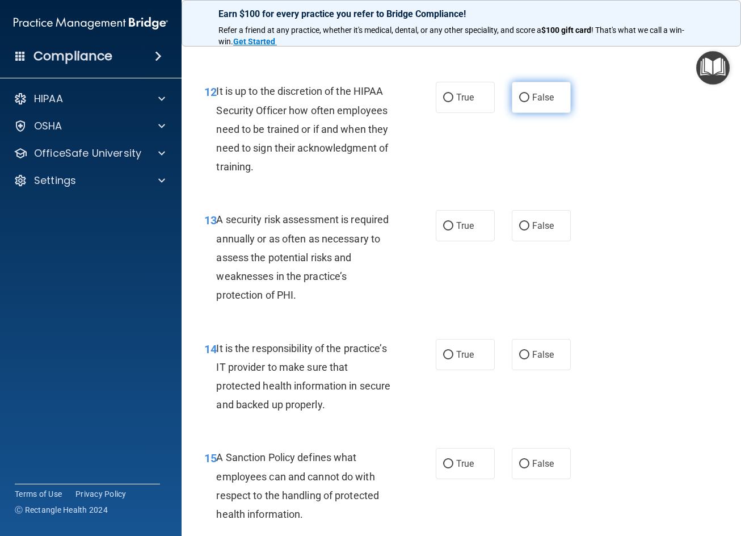
click at [519, 94] on input "False" at bounding box center [524, 98] width 10 height 9
radio input "true"
click at [444, 243] on div "13 A security risk assessment is required annually or as often as necessary to …" at bounding box center [320, 260] width 266 height 100
click at [449, 233] on label "True" at bounding box center [465, 225] width 59 height 31
click at [449, 230] on input "True" at bounding box center [448, 226] width 10 height 9
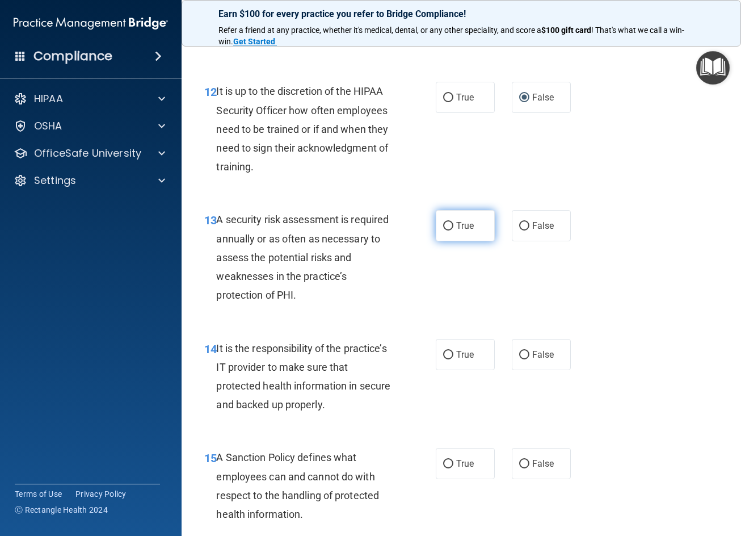
radio input "true"
click at [523, 346] on label "False" at bounding box center [541, 354] width 59 height 31
click at [523, 351] on input "False" at bounding box center [524, 355] width 10 height 9
radio input "true"
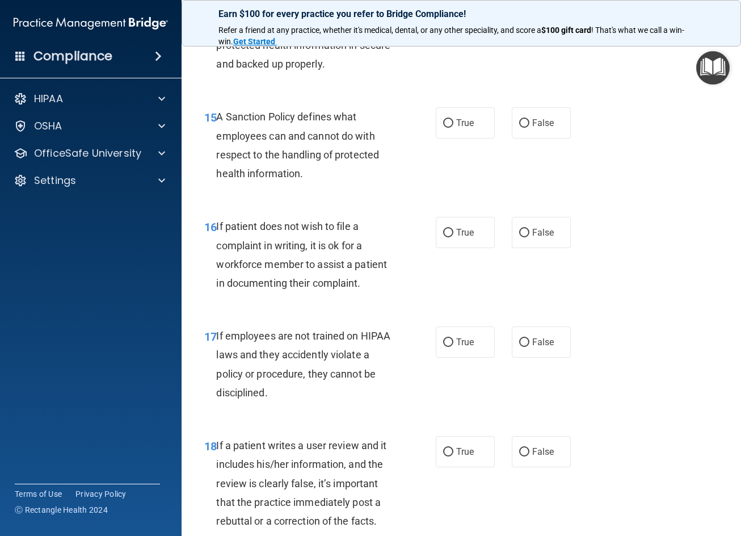
scroll to position [1986, 0]
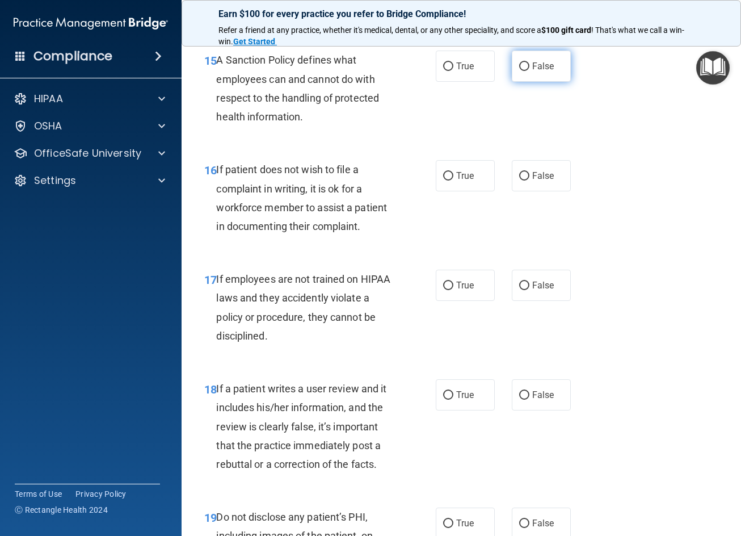
click at [540, 69] on span "False" at bounding box center [543, 66] width 22 height 11
click at [529, 69] on input "False" at bounding box center [524, 66] width 10 height 9
radio input "true"
click at [447, 176] on input "True" at bounding box center [448, 176] width 10 height 9
radio input "true"
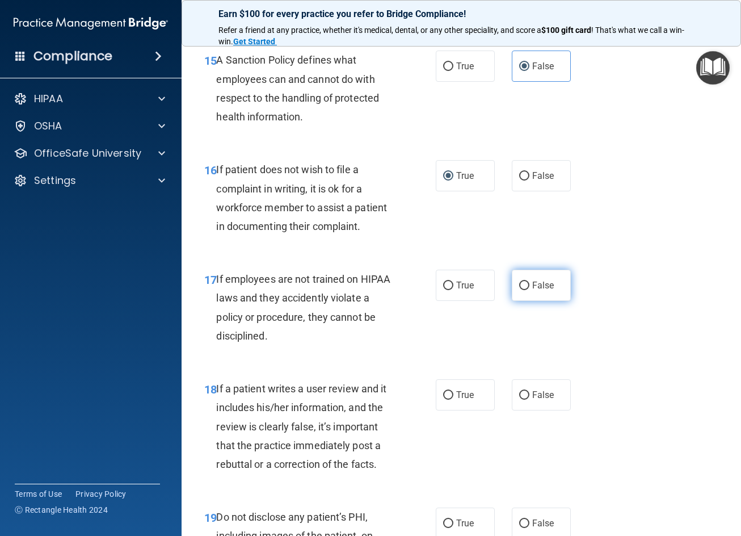
click at [528, 279] on label "False" at bounding box center [541, 285] width 59 height 31
click at [528, 281] on input "False" at bounding box center [524, 285] width 10 height 9
radio input "true"
click at [541, 397] on span "False" at bounding box center [543, 394] width 22 height 11
click at [529, 397] on input "False" at bounding box center [524, 395] width 10 height 9
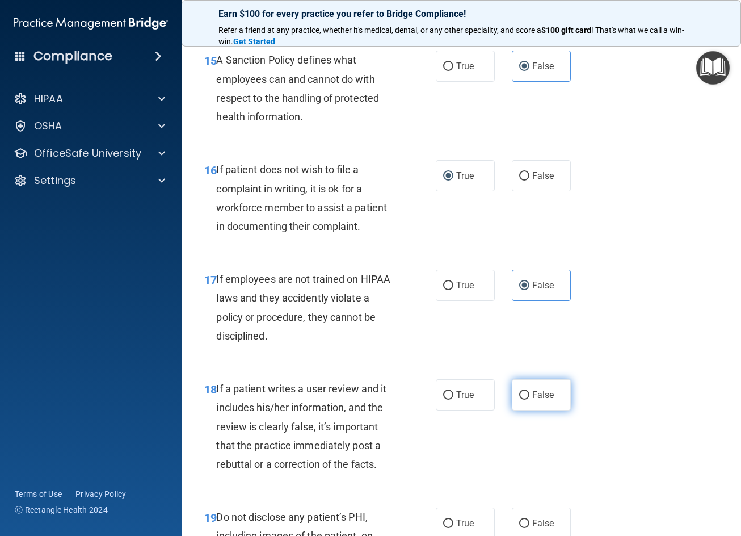
radio input "true"
click at [470, 532] on label "True" at bounding box center [465, 522] width 59 height 31
click at [453, 528] on input "True" at bounding box center [448, 523] width 10 height 9
radio input "true"
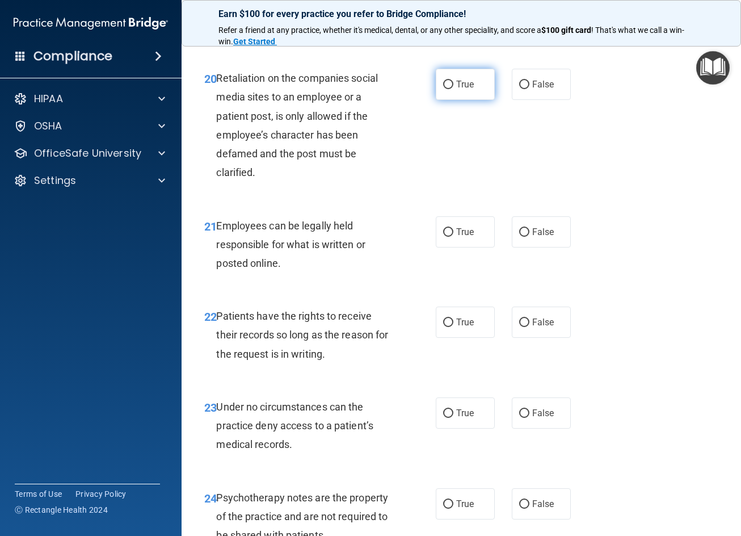
scroll to position [2554, 0]
click at [537, 90] on label "False" at bounding box center [541, 83] width 59 height 31
click at [529, 89] on input "False" at bounding box center [524, 84] width 10 height 9
radio input "true"
click at [468, 234] on span "True" at bounding box center [465, 231] width 18 height 11
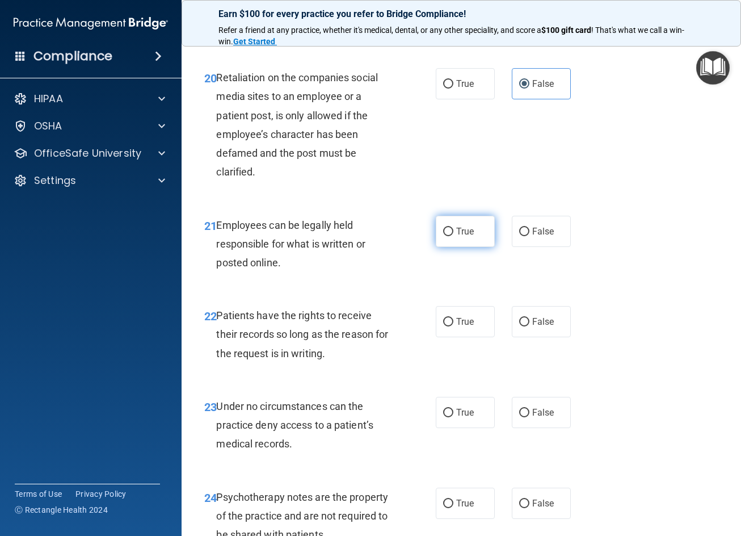
click at [453, 234] on input "True" at bounding box center [448, 232] width 10 height 9
radio input "true"
click at [524, 320] on input "False" at bounding box center [524, 322] width 10 height 9
radio input "true"
click at [545, 414] on span "False" at bounding box center [543, 412] width 22 height 11
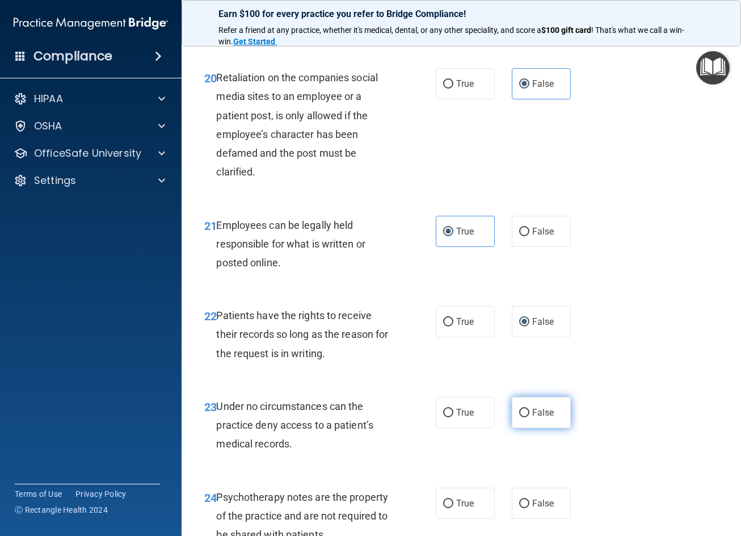
click at [529, 414] on input "False" at bounding box center [524, 413] width 10 height 9
radio input "true"
click at [466, 504] on span "True" at bounding box center [465, 503] width 18 height 11
click at [453, 504] on input "True" at bounding box center [448, 503] width 10 height 9
radio input "true"
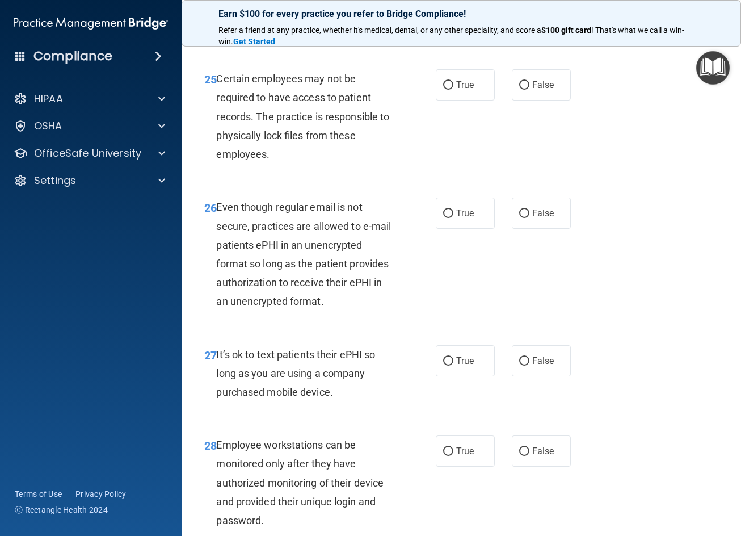
scroll to position [3065, 0]
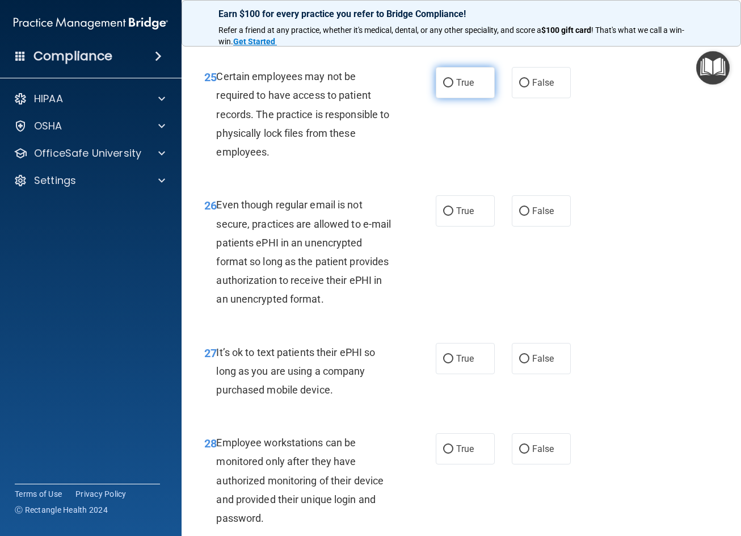
click at [455, 74] on label "True" at bounding box center [465, 82] width 59 height 31
click at [453, 79] on input "True" at bounding box center [448, 83] width 10 height 9
radio input "true"
click at [472, 213] on label "True" at bounding box center [465, 210] width 59 height 31
click at [453, 213] on input "True" at bounding box center [448, 211] width 10 height 9
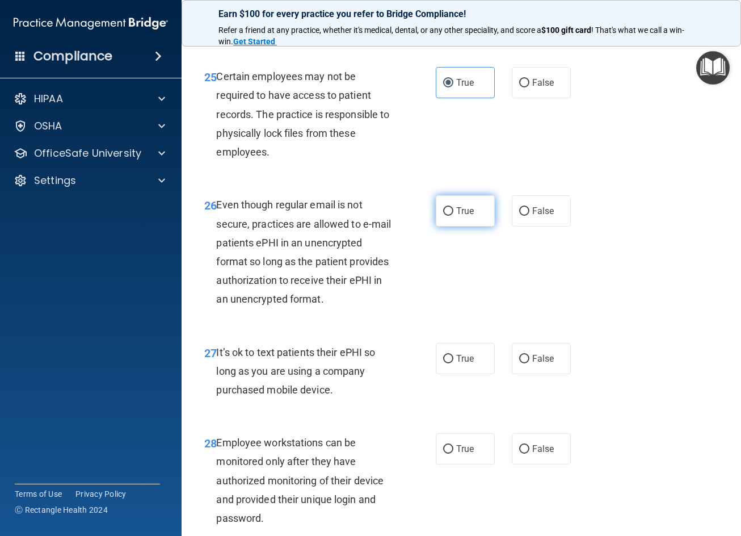
radio input "true"
click at [538, 364] on label "False" at bounding box center [541, 358] width 59 height 31
click at [529, 363] on input "False" at bounding box center [524, 359] width 10 height 9
radio input "true"
click at [537, 441] on label "False" at bounding box center [541, 448] width 59 height 31
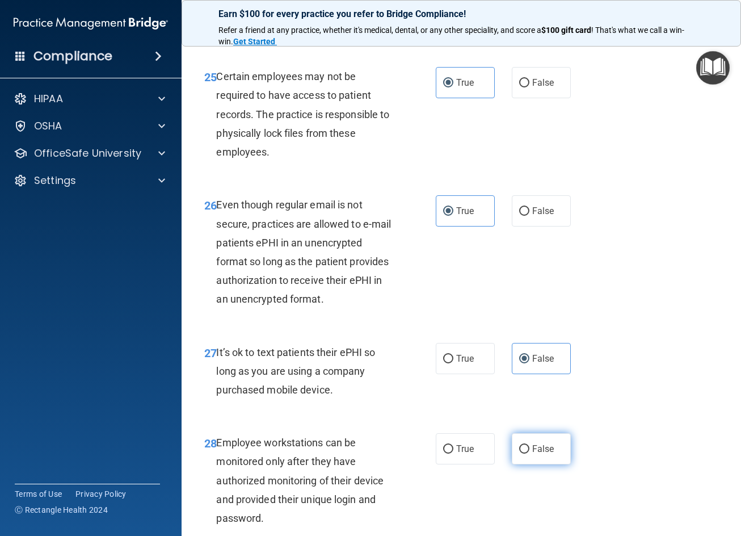
click at [529, 445] on input "False" at bounding box center [524, 449] width 10 height 9
radio input "true"
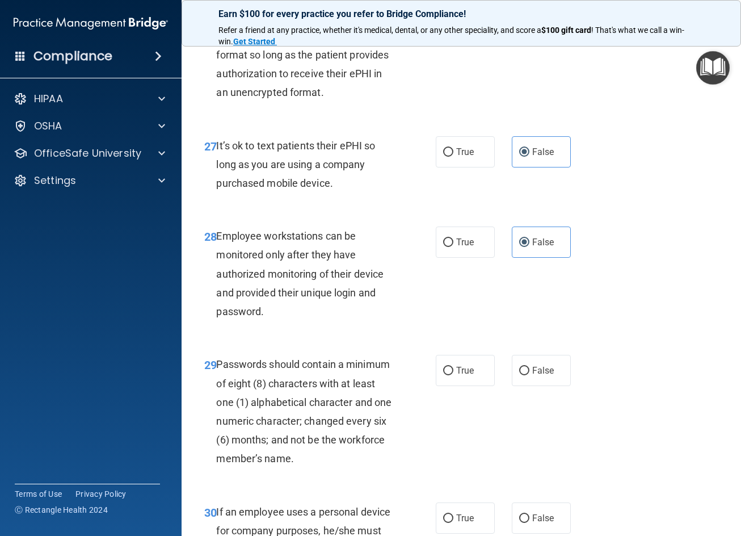
scroll to position [3405, 0]
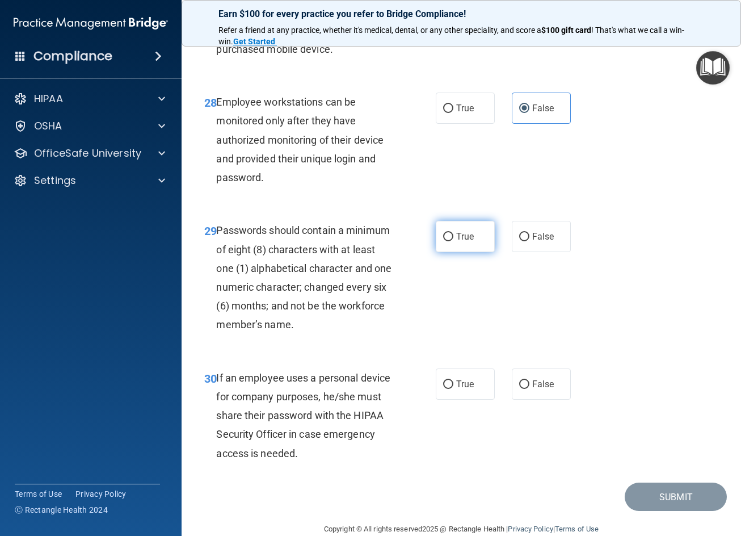
click at [447, 237] on input "True" at bounding box center [448, 237] width 10 height 9
radio input "true"
click at [535, 377] on label "False" at bounding box center [541, 383] width 59 height 31
click at [529, 380] on input "False" at bounding box center [524, 384] width 10 height 9
radio input "true"
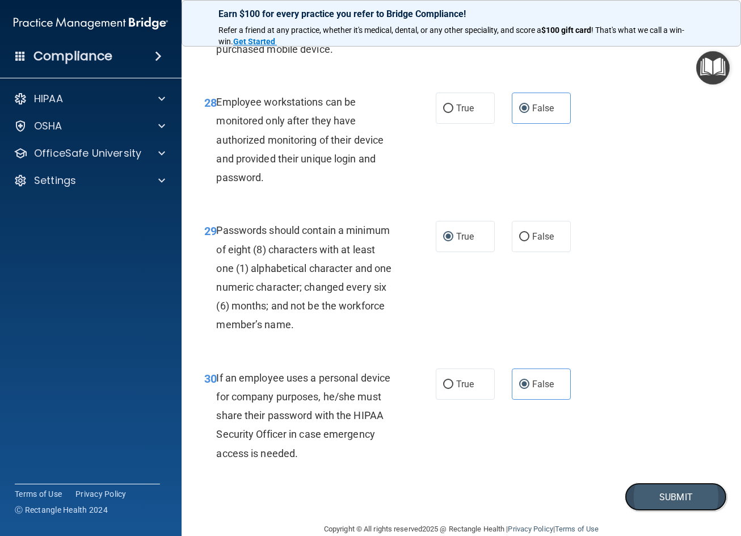
click at [666, 497] on button "Submit" at bounding box center [676, 496] width 102 height 29
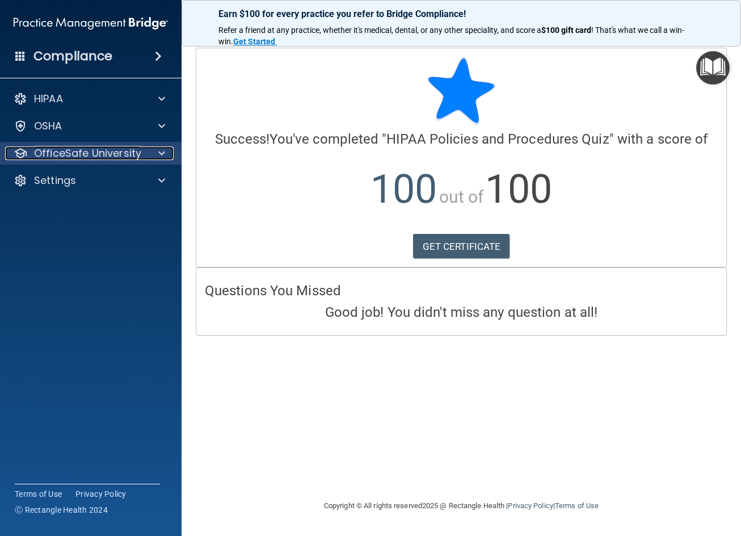
click at [87, 149] on p "OfficeSafe University" at bounding box center [87, 153] width 107 height 14
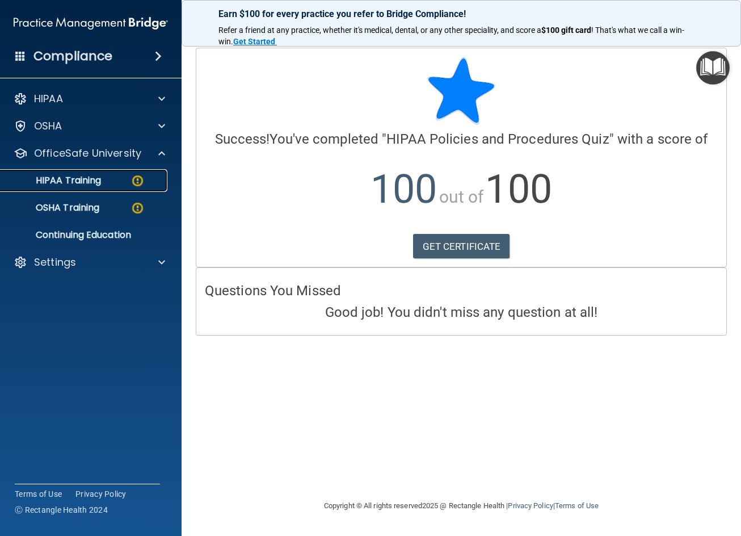
click at [90, 175] on p "HIPAA Training" at bounding box center [54, 180] width 94 height 11
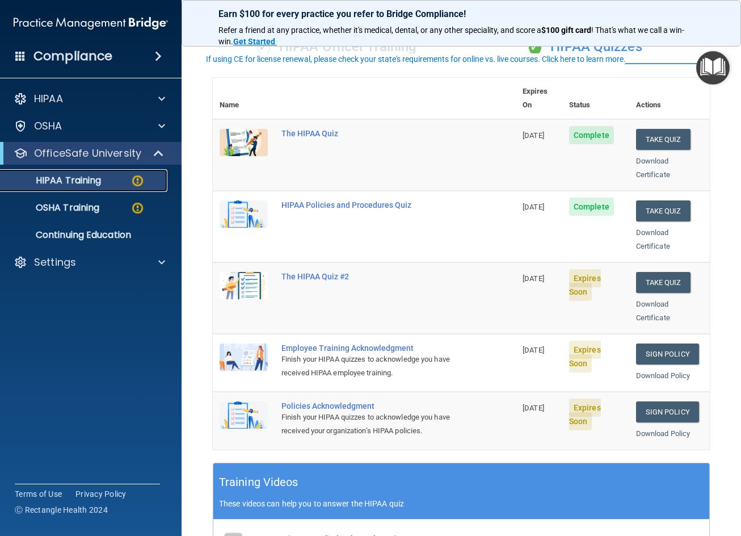
scroll to position [114, 0]
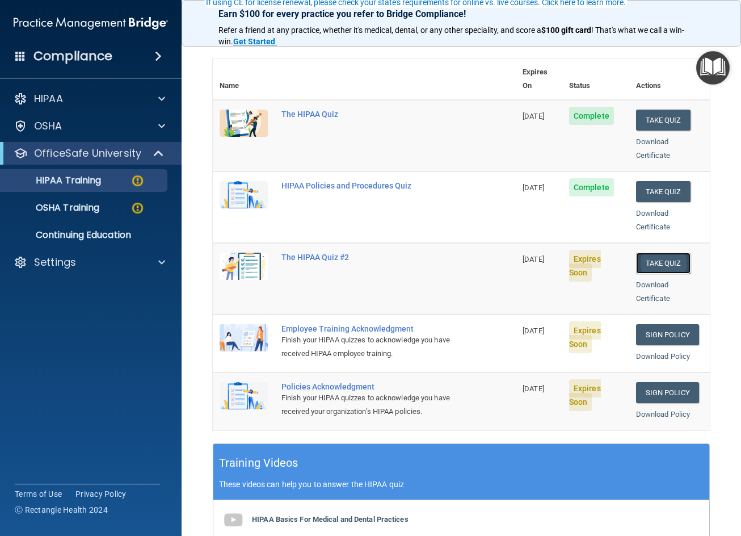
click at [666, 253] on button "Take Quiz" at bounding box center [663, 263] width 54 height 21
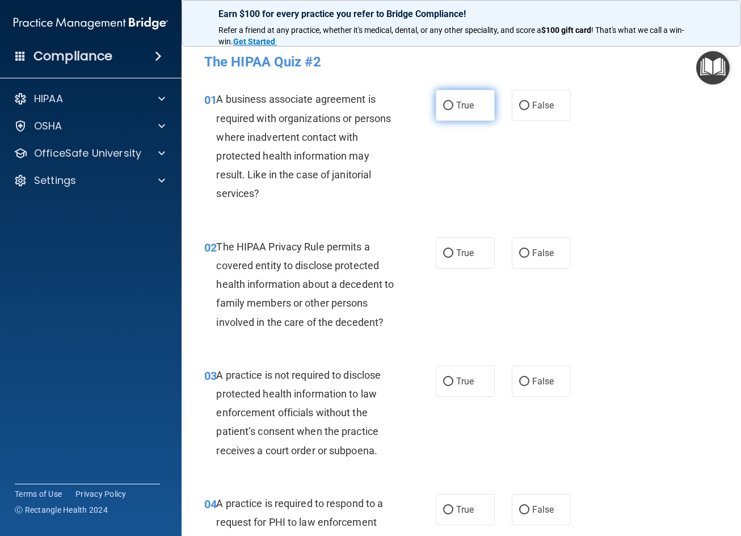
click at [478, 111] on label "True" at bounding box center [465, 105] width 59 height 31
click at [453, 110] on input "True" at bounding box center [448, 106] width 10 height 9
radio input "true"
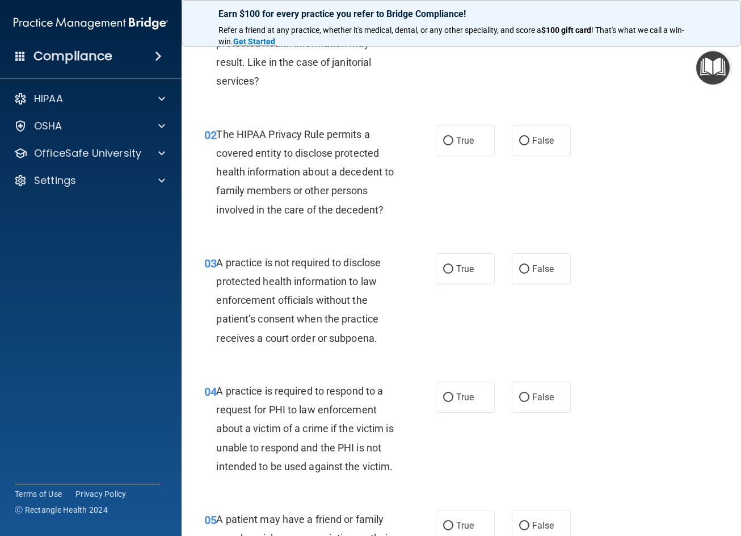
scroll to position [114, 0]
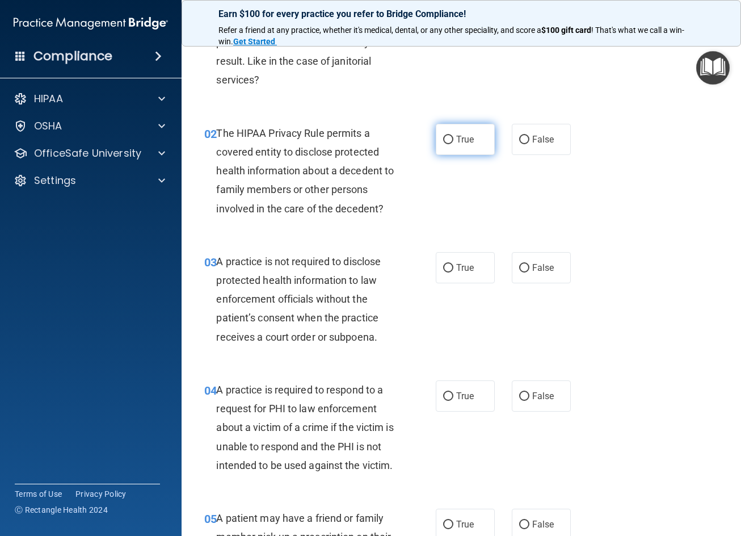
click at [486, 142] on label "True" at bounding box center [465, 139] width 59 height 31
click at [453, 142] on input "True" at bounding box center [448, 140] width 10 height 9
radio input "true"
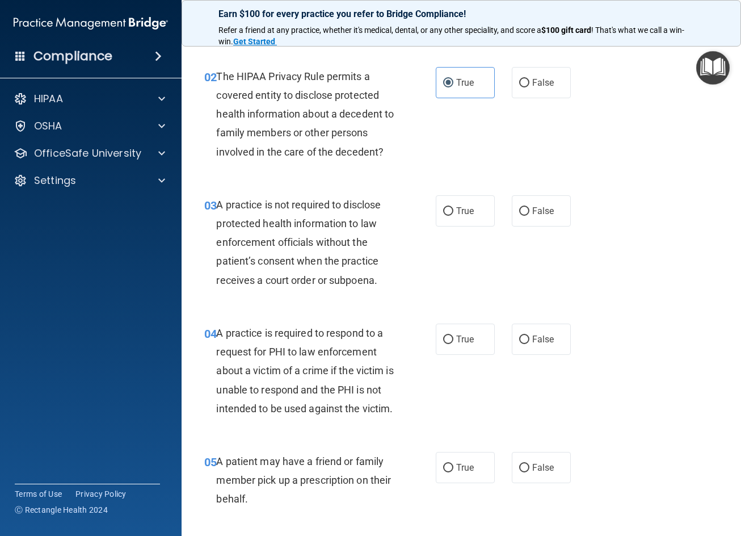
scroll to position [227, 0]
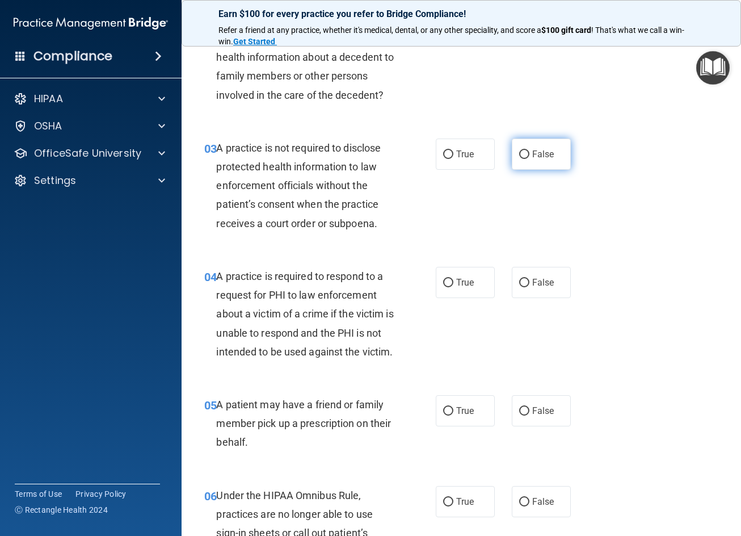
click at [536, 156] on span "False" at bounding box center [543, 154] width 22 height 11
click at [529, 156] on input "False" at bounding box center [524, 154] width 10 height 9
radio input "true"
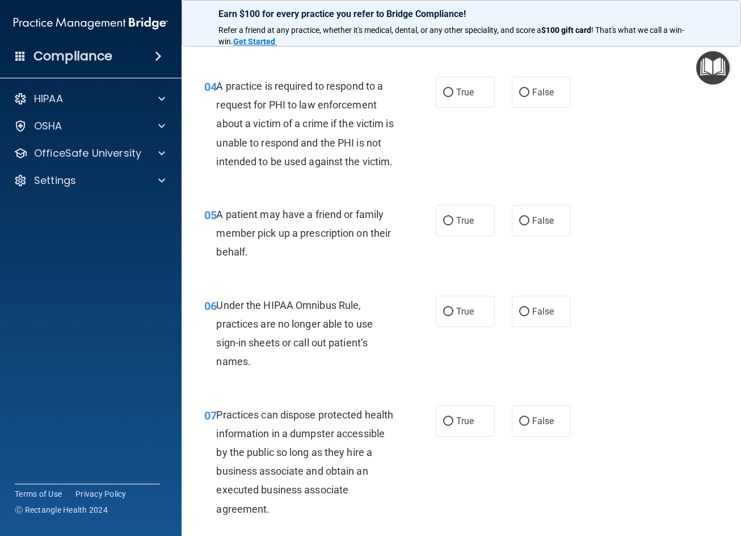
scroll to position [397, 0]
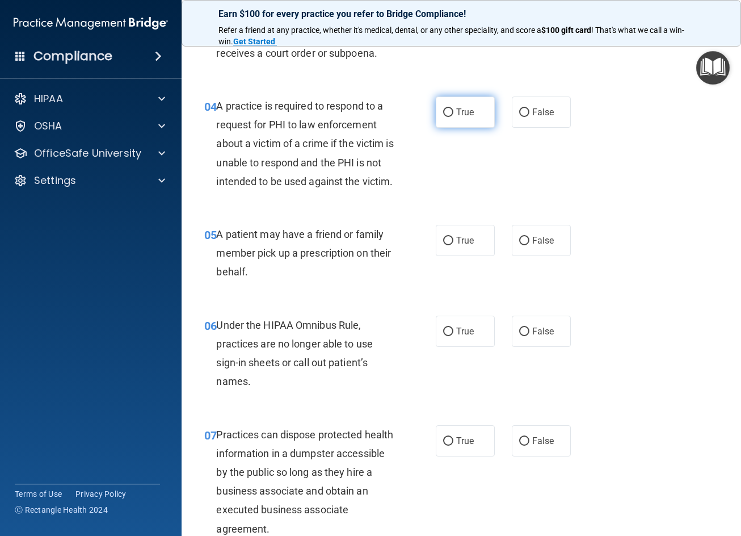
click at [458, 111] on span "True" at bounding box center [465, 112] width 18 height 11
click at [453, 111] on input "True" at bounding box center [448, 112] width 10 height 9
radio input "true"
click at [461, 246] on span "True" at bounding box center [465, 240] width 18 height 11
click at [453, 245] on input "True" at bounding box center [448, 241] width 10 height 9
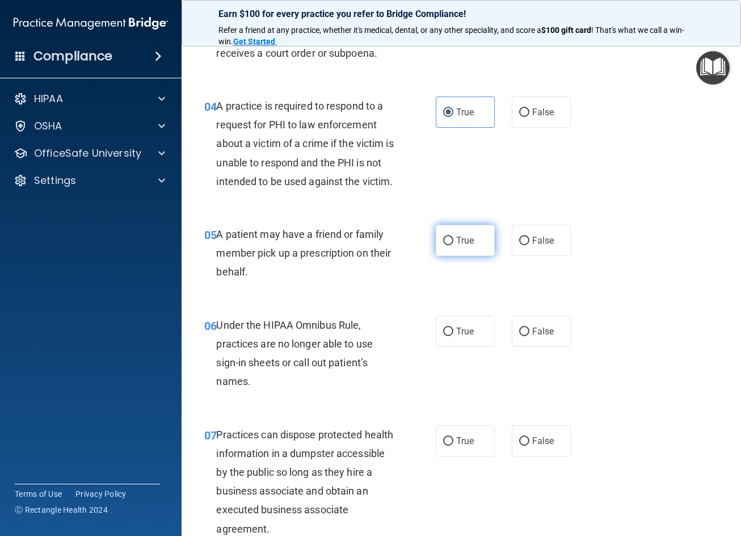
radio input "true"
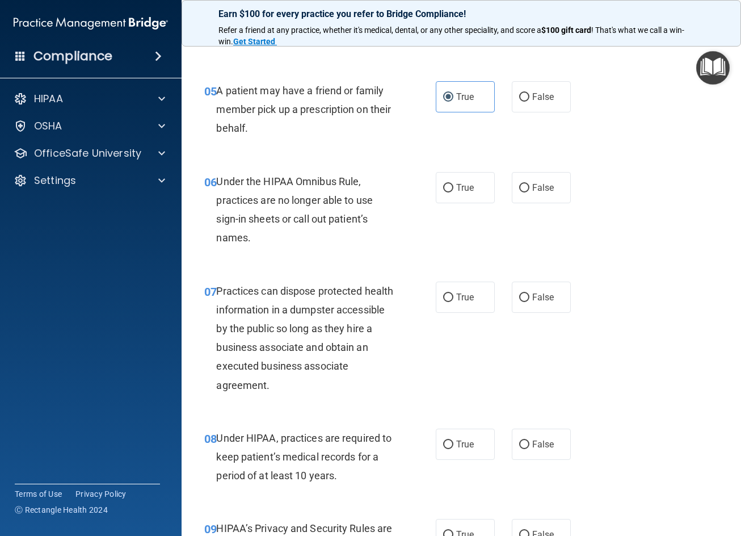
scroll to position [568, 0]
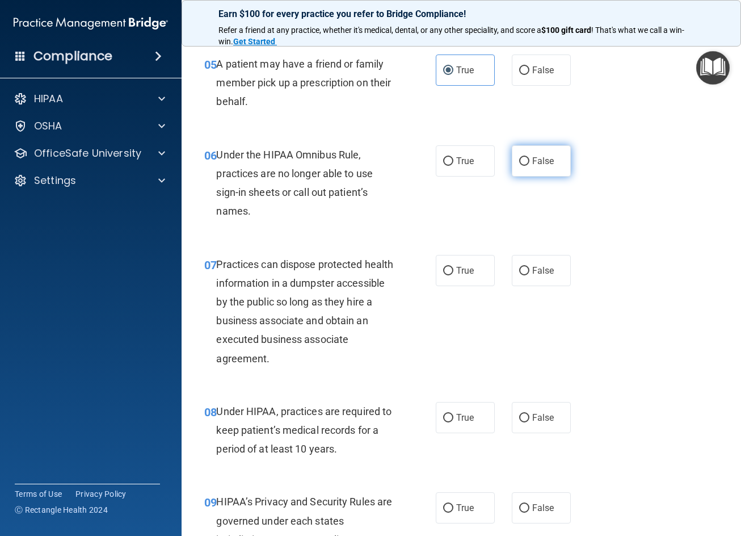
click at [541, 176] on label "False" at bounding box center [541, 160] width 59 height 31
click at [529, 166] on input "False" at bounding box center [524, 161] width 10 height 9
radio input "true"
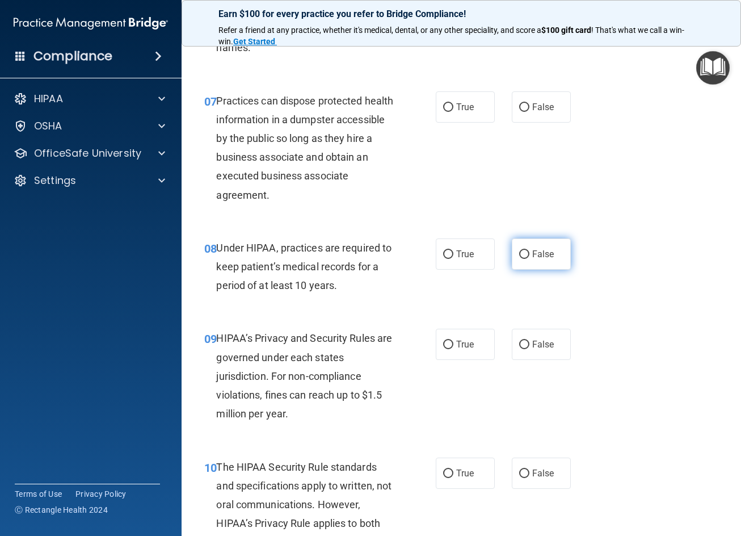
scroll to position [738, 0]
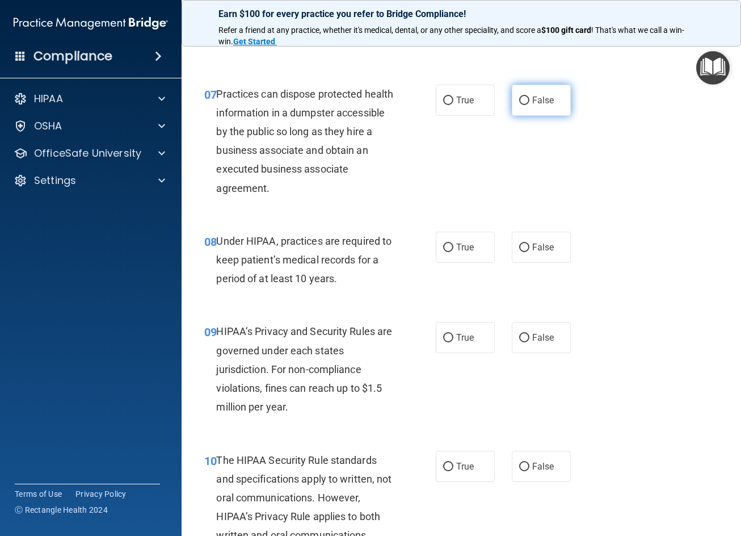
click at [536, 112] on label "False" at bounding box center [541, 100] width 59 height 31
click at [529, 105] on input "False" at bounding box center [524, 100] width 10 height 9
radio input "true"
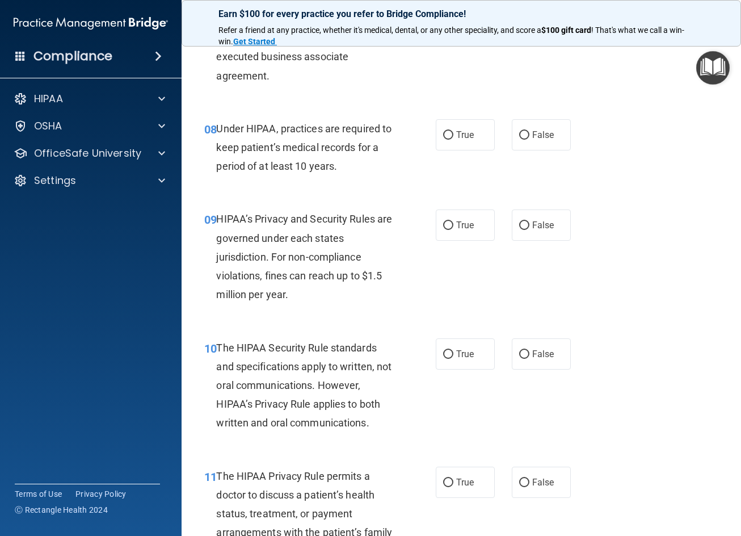
scroll to position [851, 0]
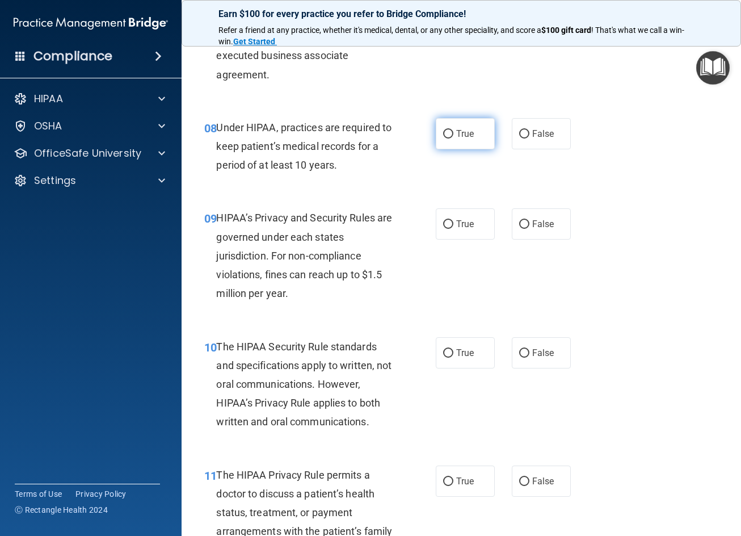
click at [458, 139] on span "True" at bounding box center [465, 133] width 18 height 11
click at [453, 138] on input "True" at bounding box center [448, 134] width 10 height 9
radio input "true"
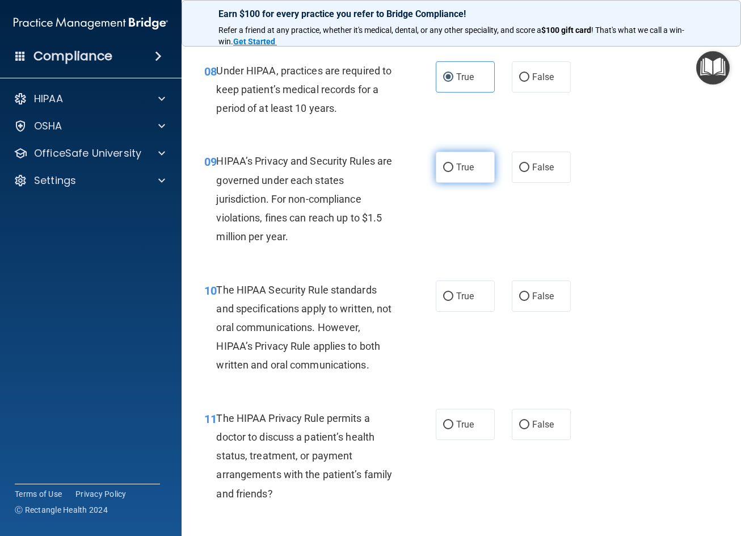
click at [461, 176] on label "True" at bounding box center [465, 167] width 59 height 31
click at [453, 172] on input "True" at bounding box center [448, 167] width 10 height 9
radio input "true"
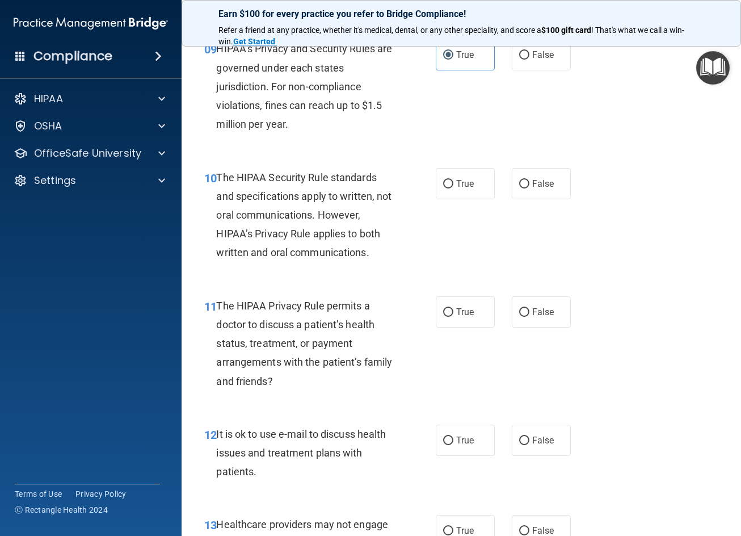
scroll to position [1022, 0]
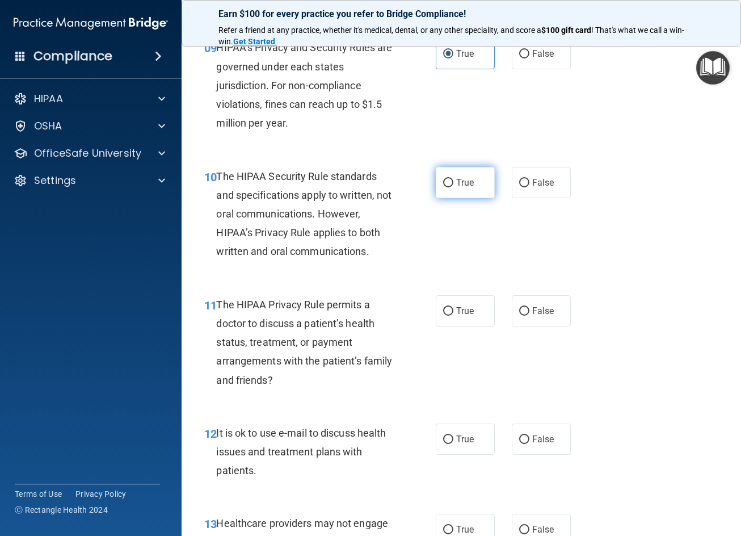
click at [457, 198] on label "True" at bounding box center [465, 182] width 59 height 31
click at [453, 187] on input "True" at bounding box center [448, 183] width 10 height 9
radio input "true"
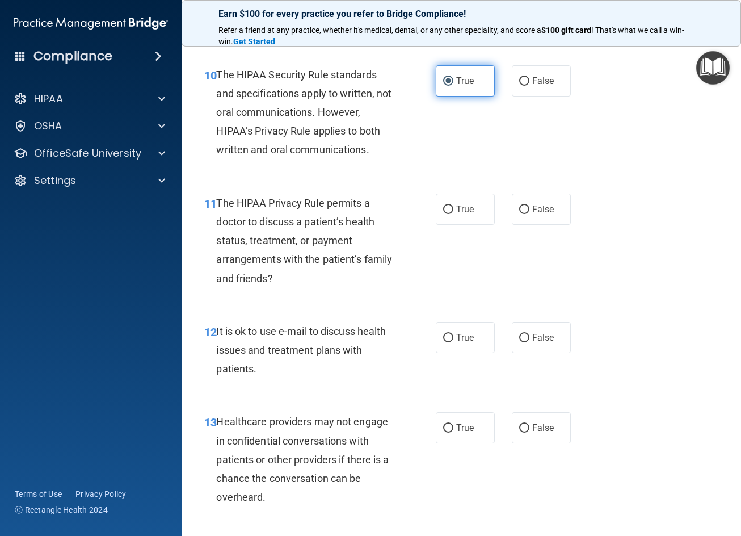
scroll to position [1135, 0]
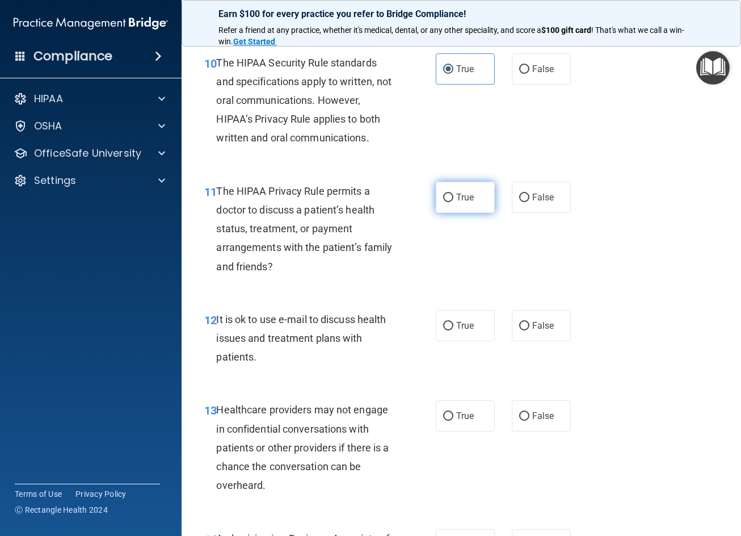
click at [470, 213] on label "True" at bounding box center [465, 197] width 59 height 31
click at [453, 202] on input "True" at bounding box center [448, 198] width 10 height 9
radio input "true"
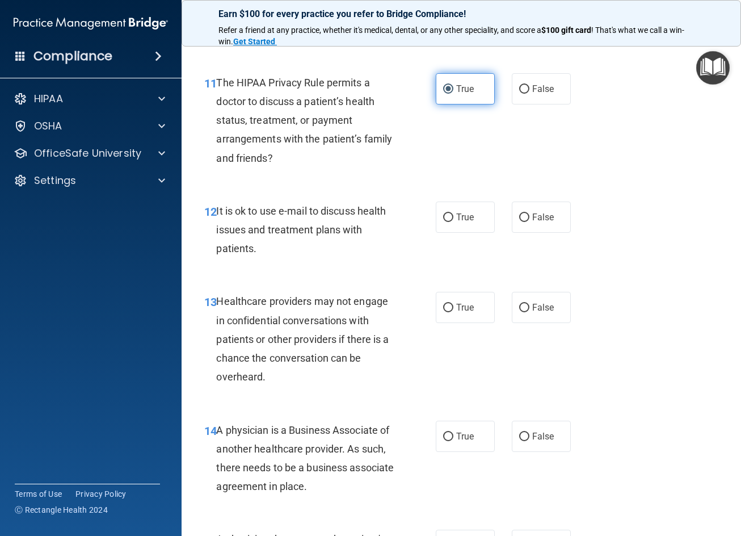
scroll to position [1305, 0]
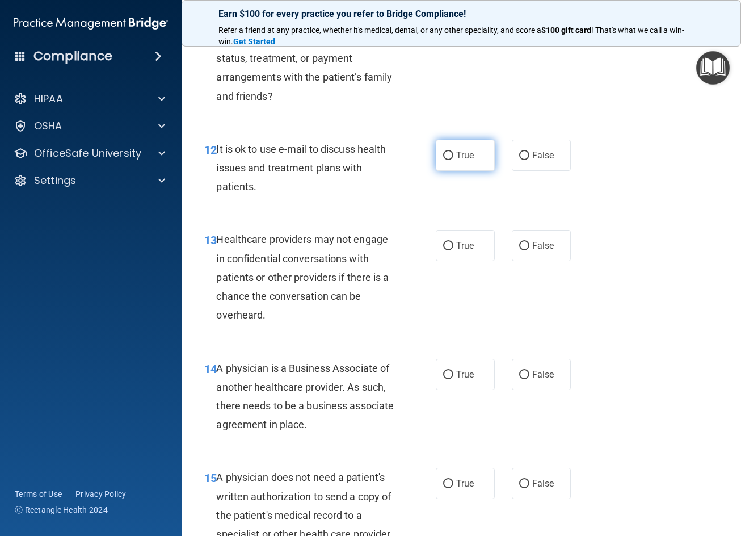
click at [458, 171] on label "True" at bounding box center [465, 155] width 59 height 31
click at [453, 160] on input "True" at bounding box center [448, 156] width 10 height 9
radio input "true"
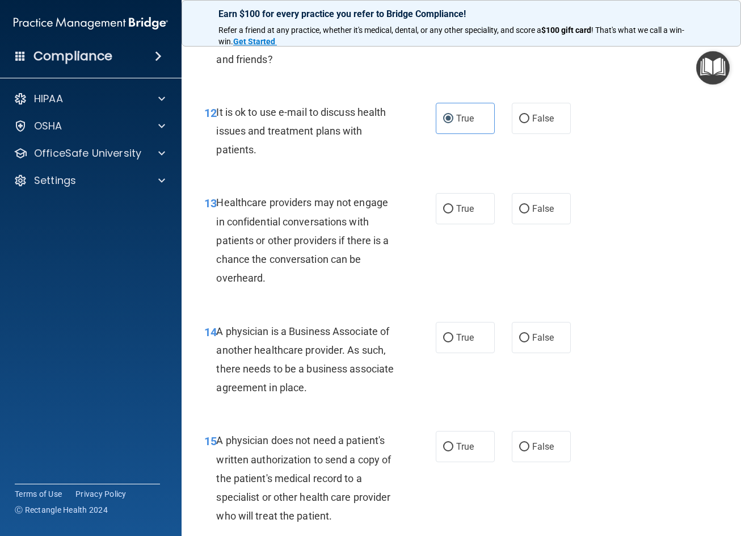
scroll to position [1419, 0]
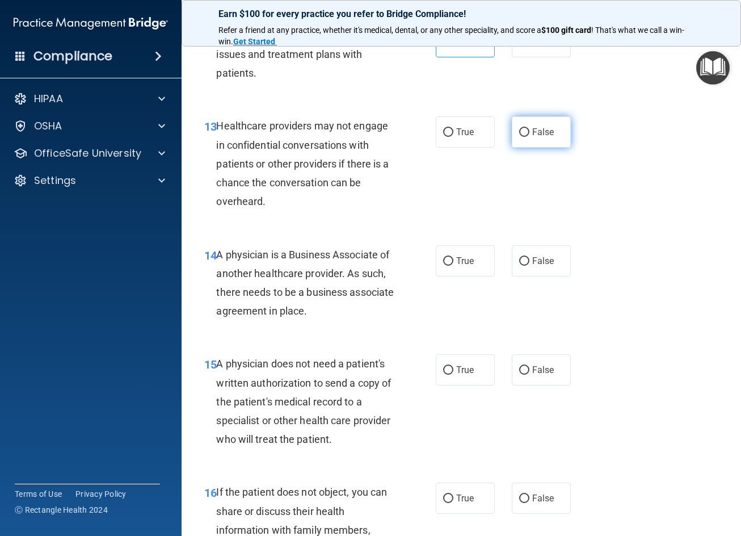
click at [524, 147] on label "False" at bounding box center [541, 131] width 59 height 31
click at [524, 137] on input "False" at bounding box center [524, 132] width 10 height 9
radio input "true"
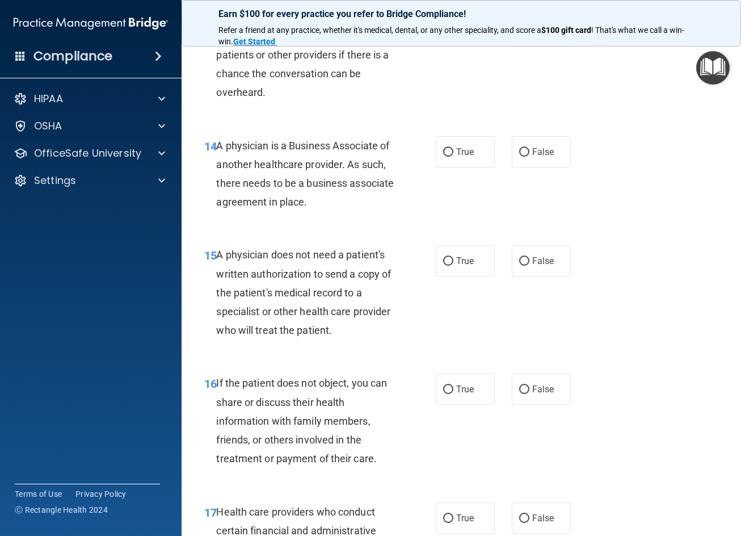
scroll to position [1532, 0]
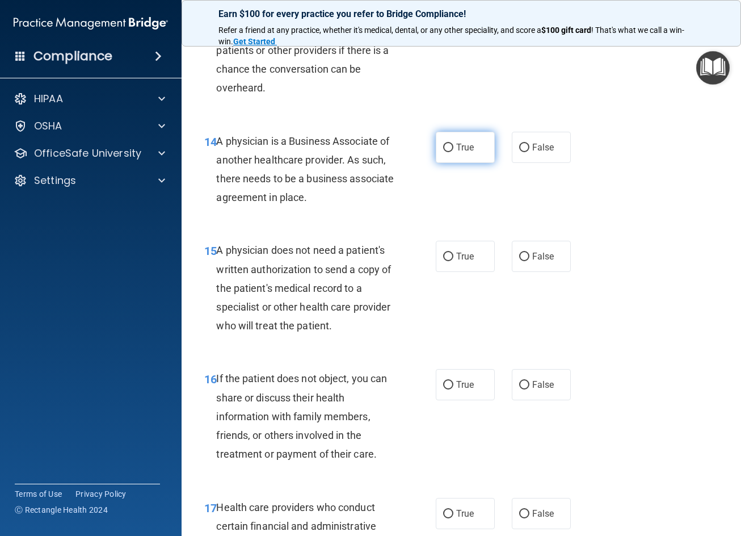
click at [447, 163] on label "True" at bounding box center [465, 147] width 59 height 31
click at [447, 152] on input "True" at bounding box center [448, 148] width 10 height 9
radio input "true"
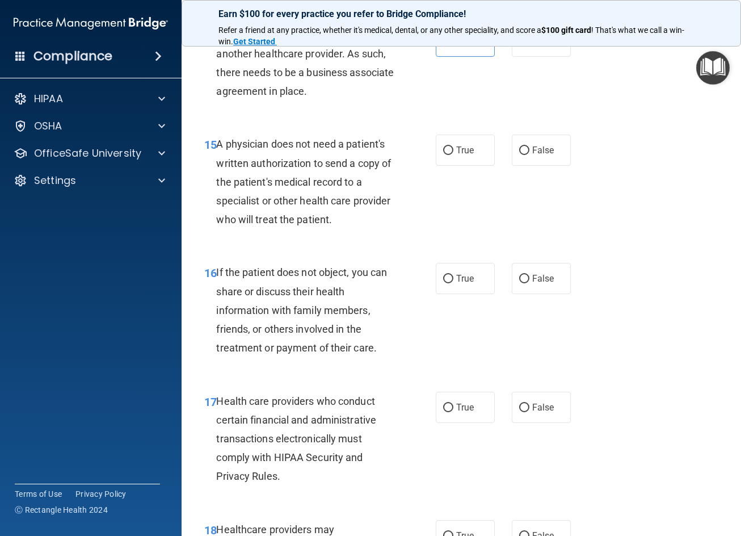
scroll to position [1646, 0]
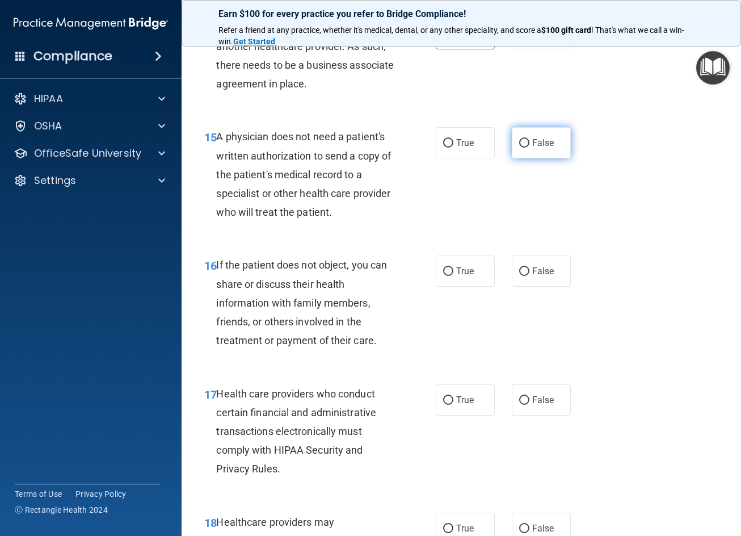
click at [533, 148] on span "False" at bounding box center [543, 142] width 22 height 11
click at [529, 148] on input "False" at bounding box center [524, 143] width 10 height 9
radio input "true"
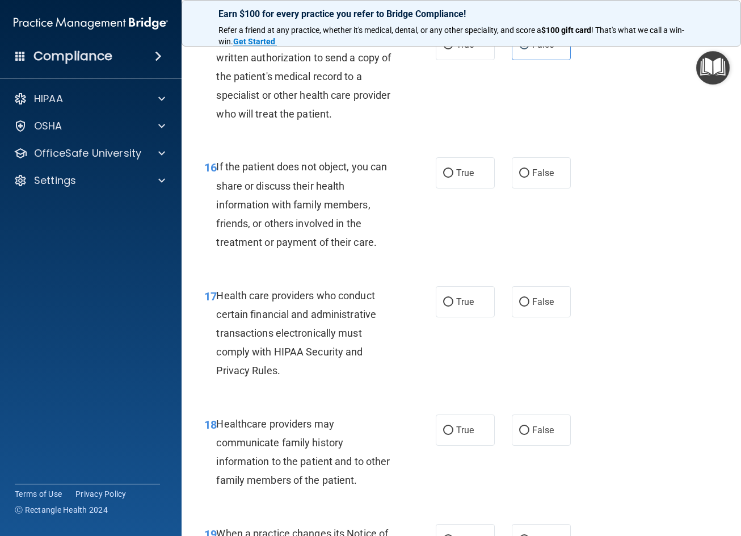
scroll to position [1759, 0]
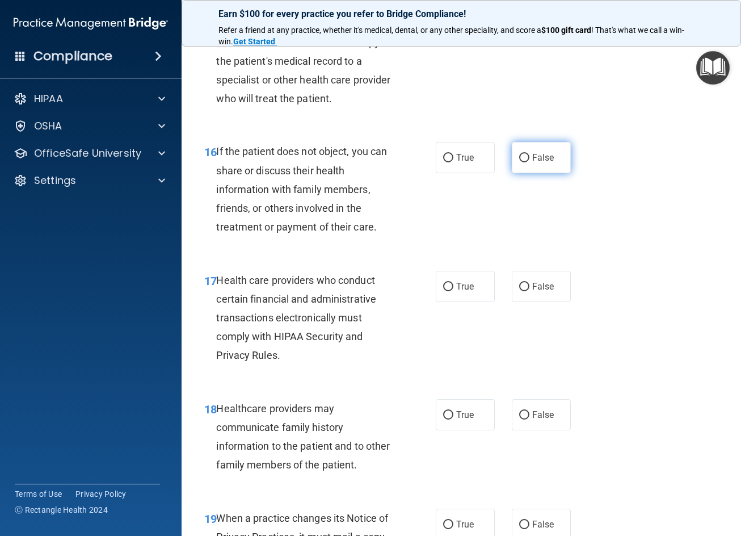
click at [539, 163] on span "False" at bounding box center [543, 157] width 22 height 11
click at [529, 162] on input "False" at bounding box center [524, 158] width 10 height 9
radio input "true"
click at [468, 163] on span "True" at bounding box center [465, 157] width 18 height 11
click at [453, 162] on input "True" at bounding box center [448, 158] width 10 height 9
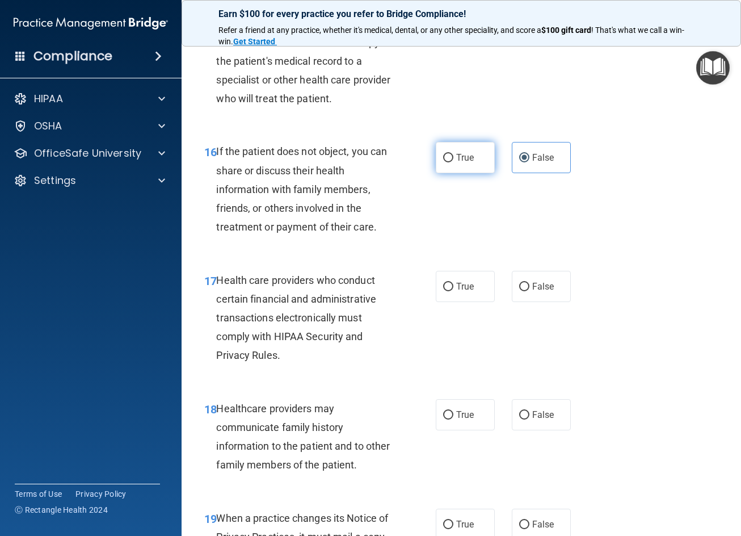
radio input "true"
radio input "false"
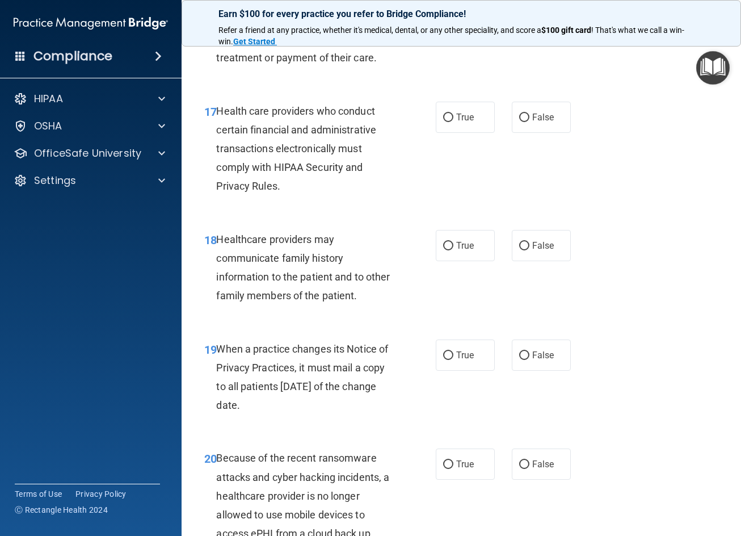
scroll to position [1930, 0]
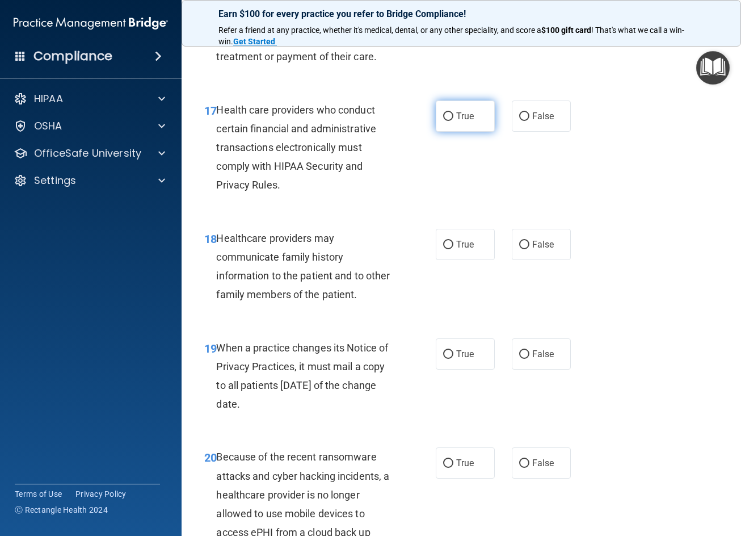
click at [450, 132] on label "True" at bounding box center [465, 115] width 59 height 31
click at [450, 121] on input "True" at bounding box center [448, 116] width 10 height 9
radio input "true"
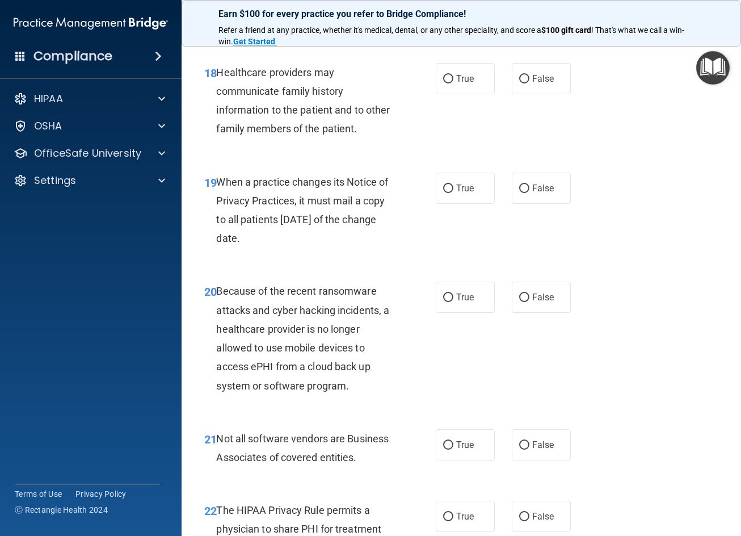
scroll to position [2100, 0]
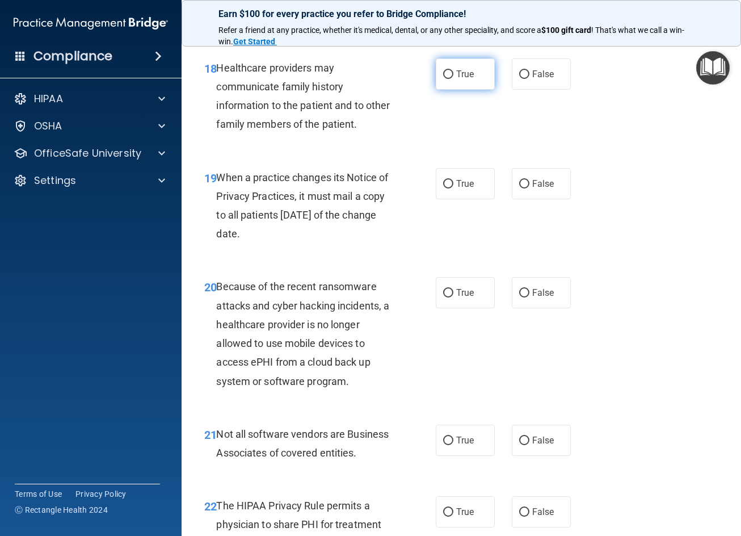
click at [469, 90] on label "True" at bounding box center [465, 73] width 59 height 31
click at [453, 79] on input "True" at bounding box center [448, 74] width 10 height 9
radio input "true"
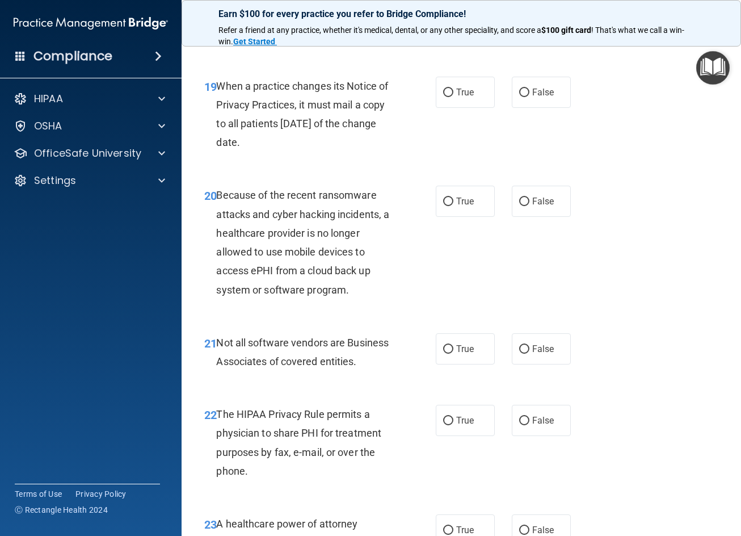
scroll to position [2213, 0]
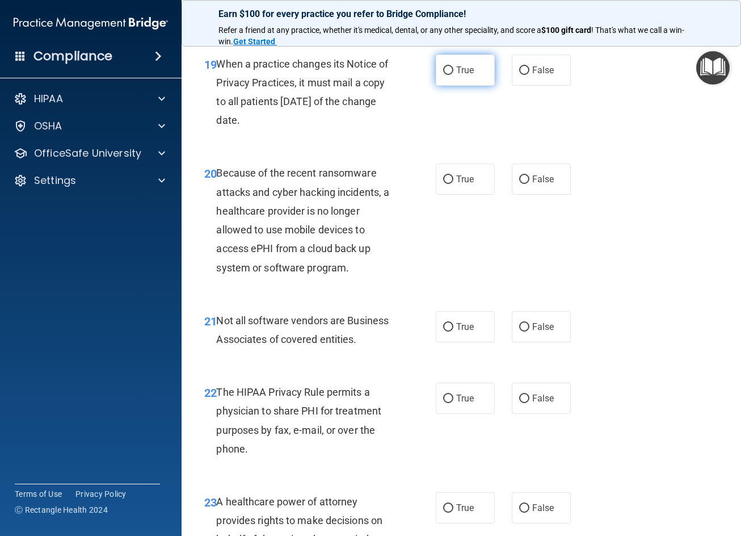
click at [475, 86] on label "True" at bounding box center [465, 69] width 59 height 31
click at [453, 75] on input "True" at bounding box center [448, 70] width 10 height 9
radio input "true"
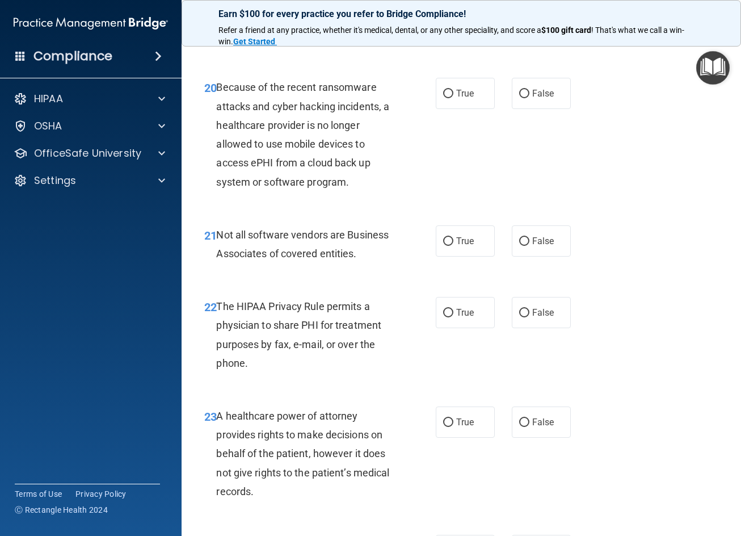
scroll to position [2327, 0]
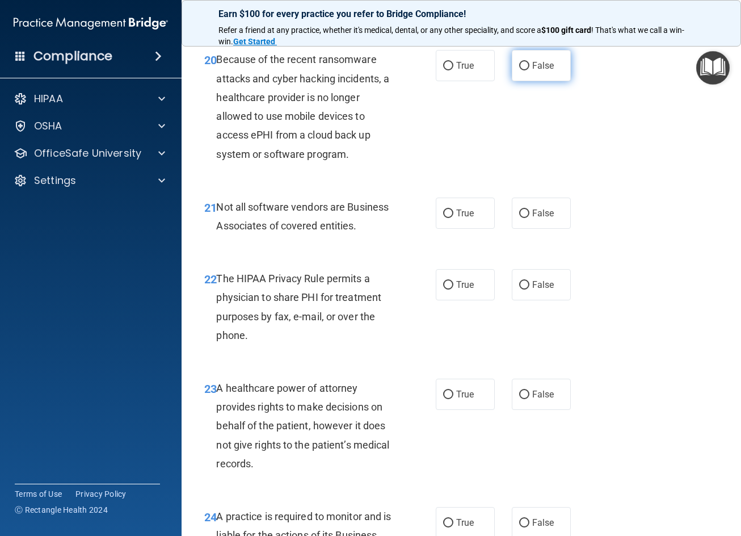
click at [526, 81] on label "False" at bounding box center [541, 65] width 59 height 31
click at [526, 70] on input "False" at bounding box center [524, 66] width 10 height 9
radio input "true"
click at [464, 229] on label "True" at bounding box center [465, 212] width 59 height 31
click at [453, 218] on input "True" at bounding box center [448, 213] width 10 height 9
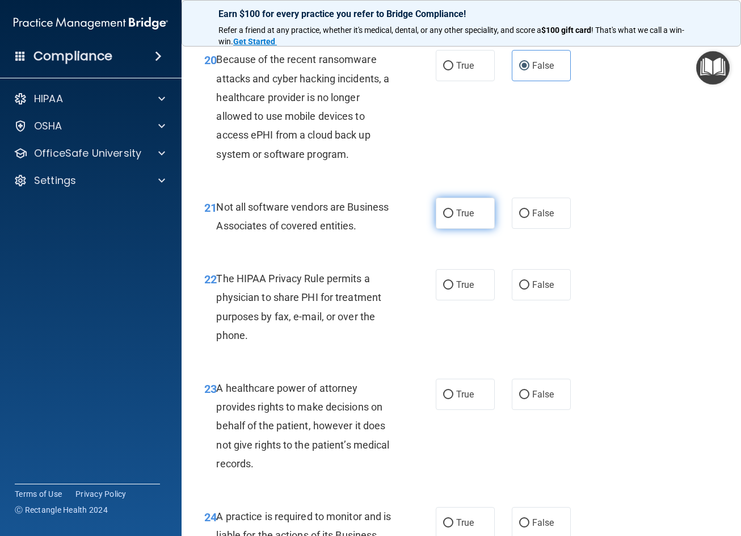
radio input "true"
click at [460, 290] on span "True" at bounding box center [465, 284] width 18 height 11
click at [453, 289] on input "True" at bounding box center [448, 285] width 10 height 9
radio input "true"
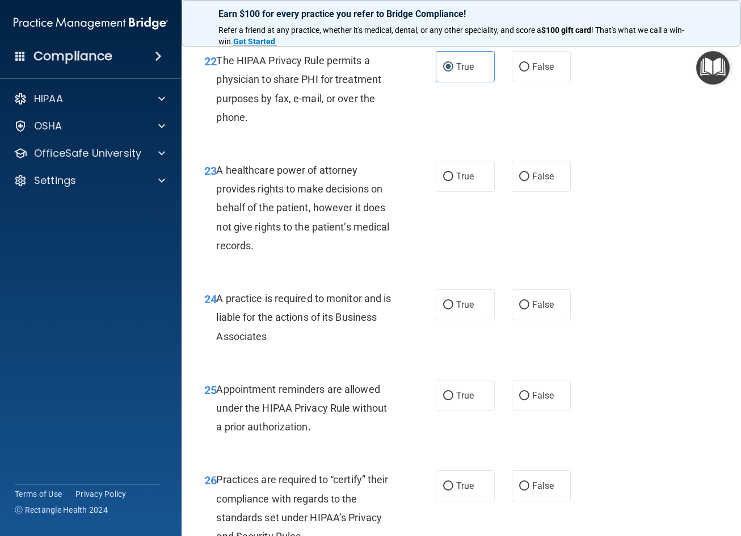
scroll to position [2554, 0]
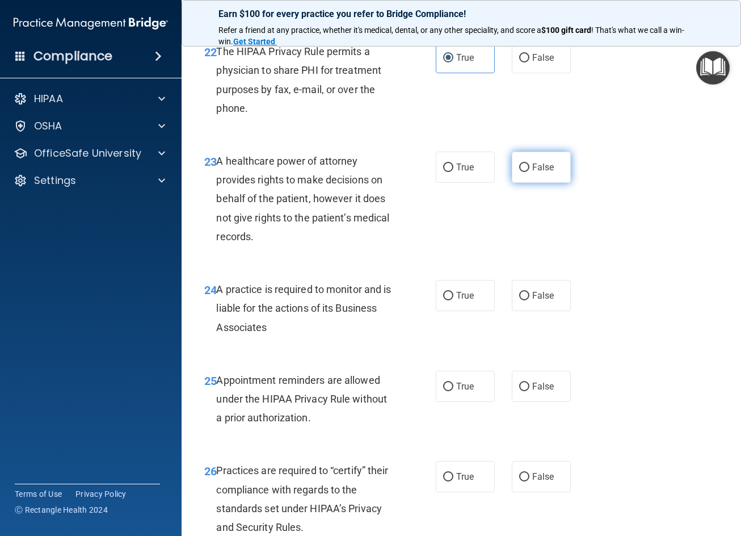
click at [513, 183] on label "False" at bounding box center [541, 167] width 59 height 31
click at [519, 172] on input "False" at bounding box center [524, 167] width 10 height 9
radio input "true"
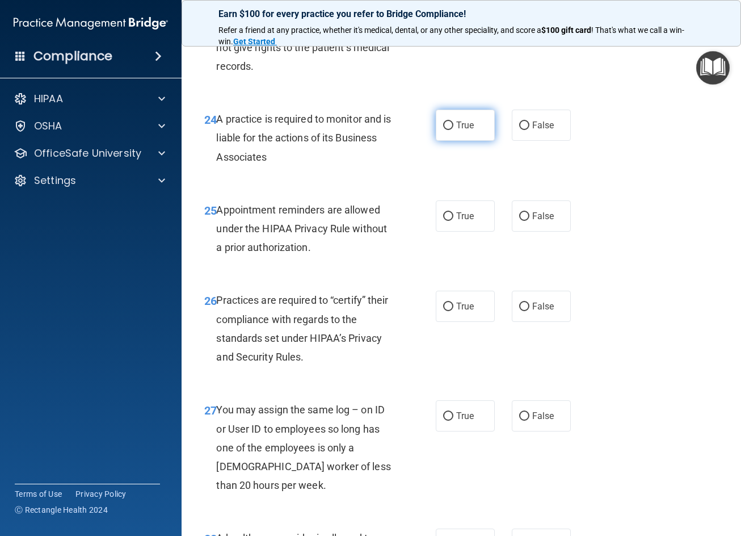
click at [456, 131] on span "True" at bounding box center [465, 125] width 18 height 11
click at [452, 130] on input "True" at bounding box center [448, 125] width 10 height 9
radio input "true"
click at [521, 141] on label "False" at bounding box center [541, 125] width 59 height 31
click at [521, 130] on input "False" at bounding box center [524, 125] width 10 height 9
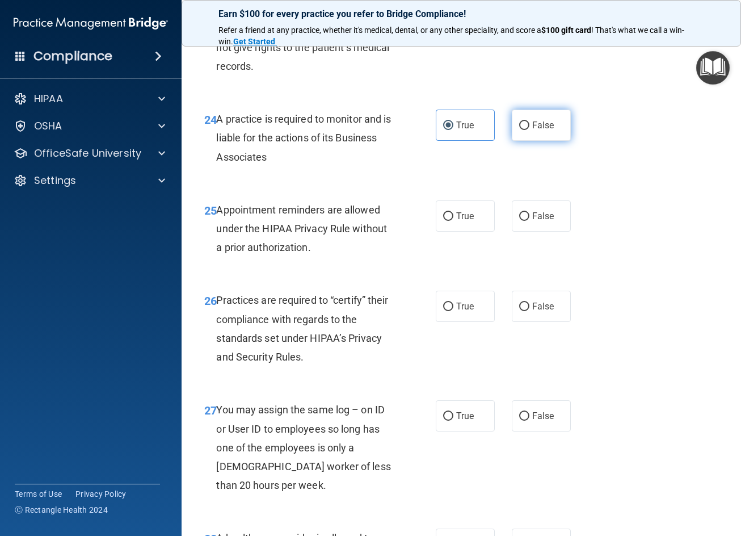
radio input "true"
radio input "false"
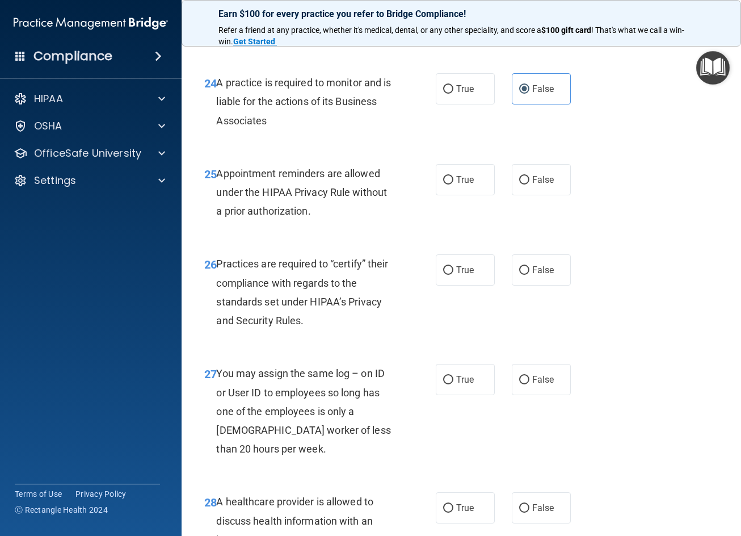
scroll to position [2781, 0]
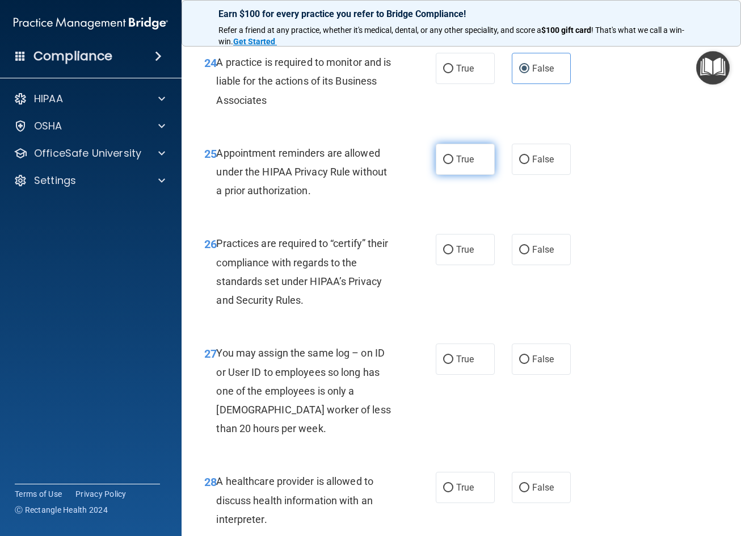
click at [463, 175] on label "True" at bounding box center [465, 159] width 59 height 31
click at [453, 164] on input "True" at bounding box center [448, 159] width 10 height 9
radio input "true"
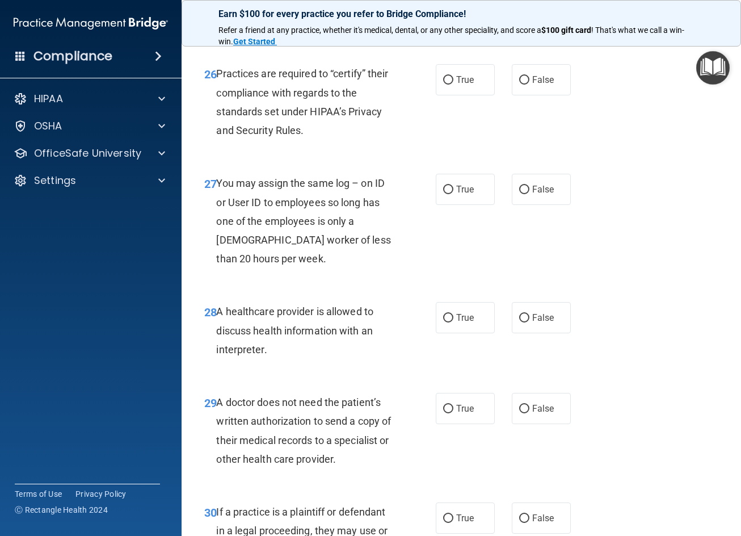
scroll to position [2951, 0]
click at [448, 84] on input "True" at bounding box center [448, 79] width 10 height 9
radio input "true"
click at [539, 198] on label "False" at bounding box center [541, 188] width 59 height 31
click at [529, 194] on input "False" at bounding box center [524, 189] width 10 height 9
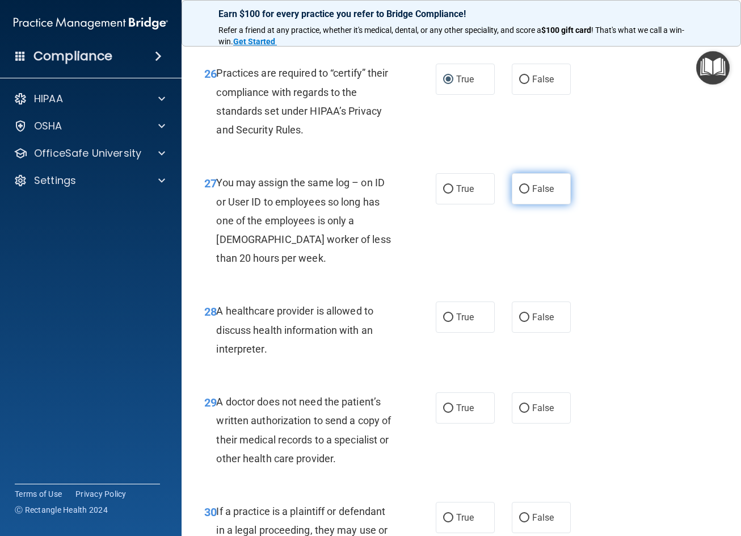
radio input "true"
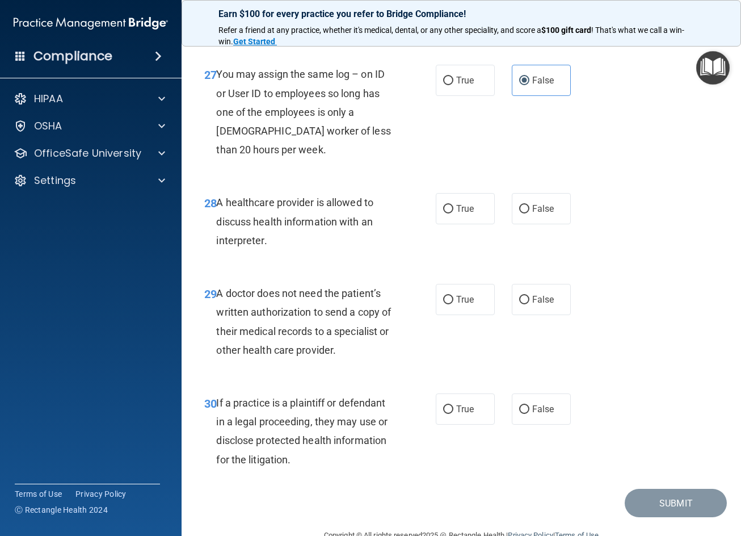
scroll to position [3065, 0]
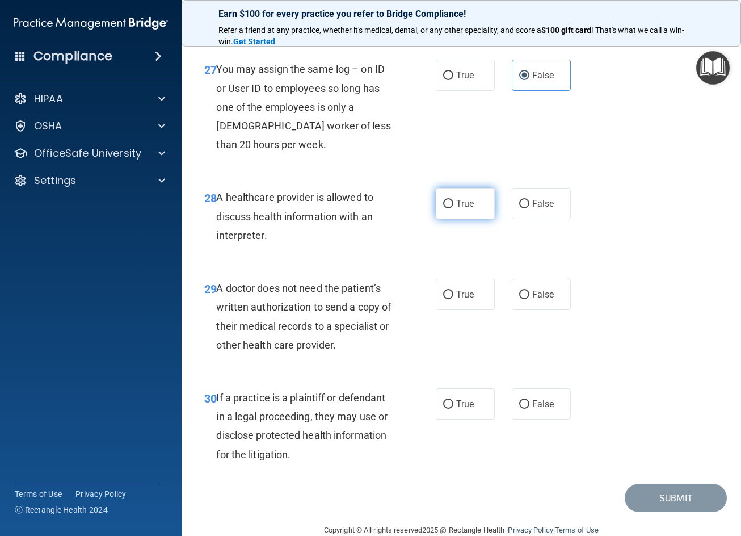
click at [468, 209] on span "True" at bounding box center [465, 203] width 18 height 11
click at [453, 208] on input "True" at bounding box center [448, 204] width 10 height 9
radio input "true"
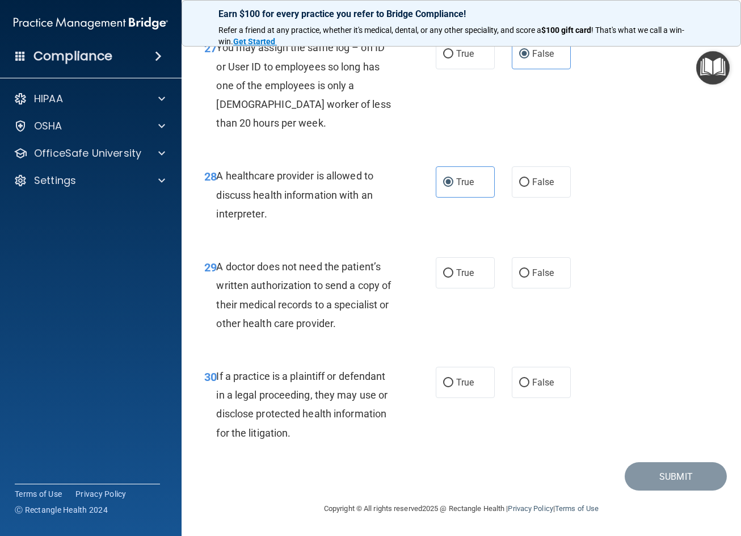
scroll to position [3124, 0]
click at [526, 257] on label "False" at bounding box center [541, 272] width 59 height 31
click at [526, 269] on input "False" at bounding box center [524, 273] width 10 height 9
radio input "true"
click at [460, 371] on label "True" at bounding box center [465, 382] width 59 height 31
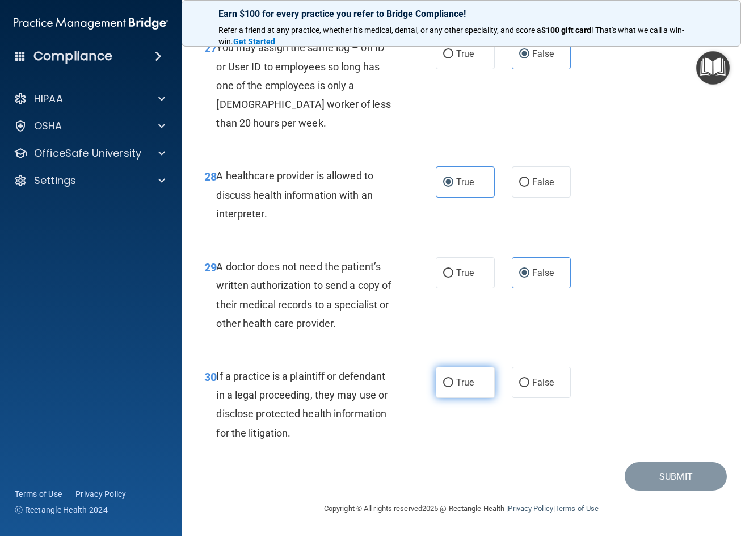
click at [453, 379] on input "True" at bounding box center [448, 383] width 10 height 9
radio input "true"
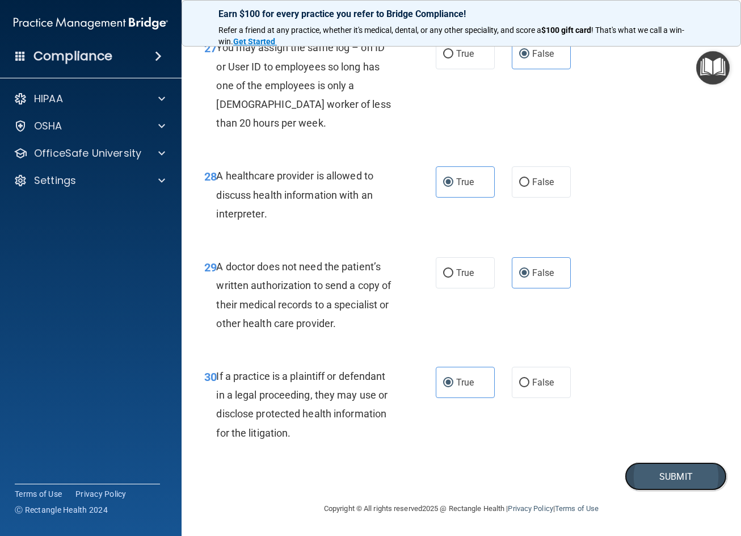
click at [653, 473] on button "Submit" at bounding box center [676, 476] width 102 height 29
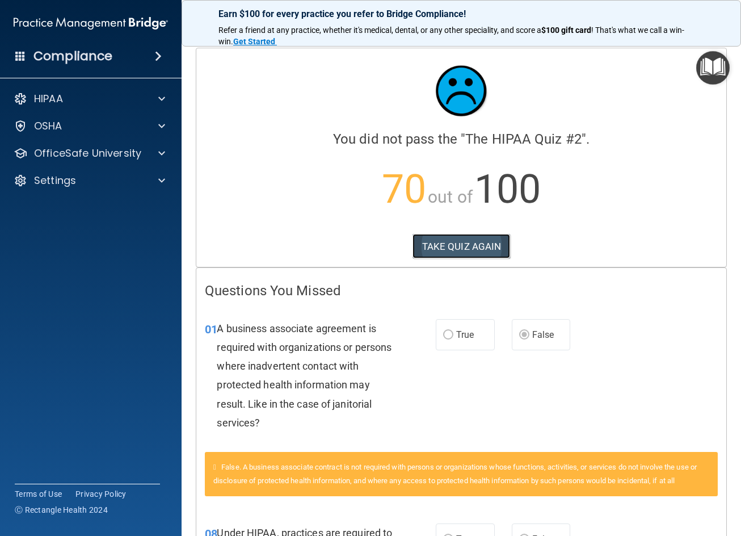
click at [480, 248] on button "TAKE QUIZ AGAIN" at bounding box center [462, 246] width 98 height 25
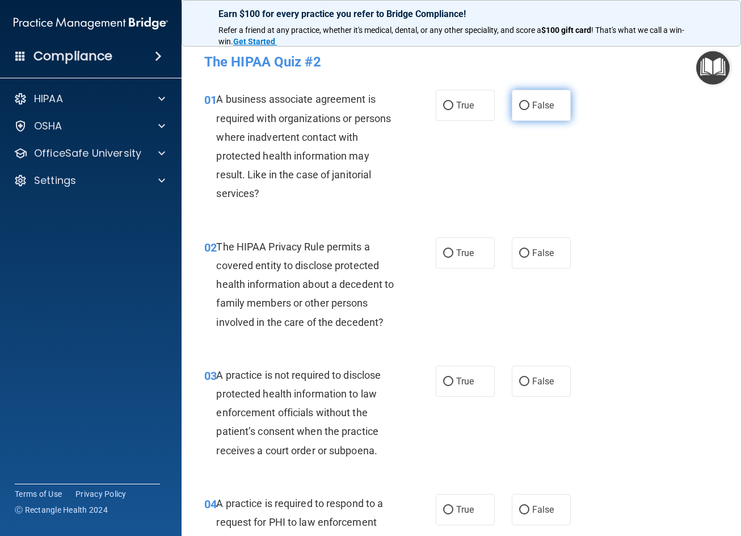
click at [541, 107] on span "False" at bounding box center [543, 105] width 22 height 11
click at [529, 107] on input "False" at bounding box center [524, 106] width 10 height 9
radio input "true"
click at [450, 259] on label "True" at bounding box center [465, 252] width 59 height 31
click at [450, 258] on input "True" at bounding box center [448, 253] width 10 height 9
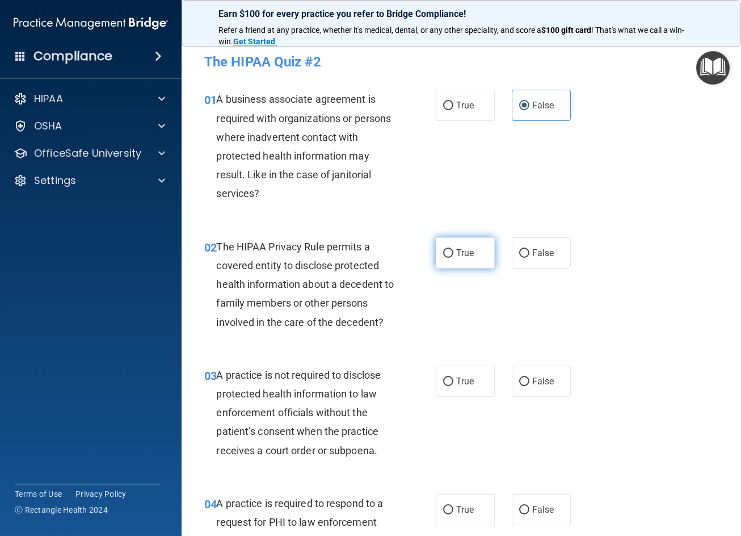
radio input "true"
click at [523, 372] on label "False" at bounding box center [541, 380] width 59 height 31
click at [523, 377] on input "False" at bounding box center [524, 381] width 10 height 9
radio input "true"
click at [451, 514] on label "True" at bounding box center [465, 509] width 59 height 31
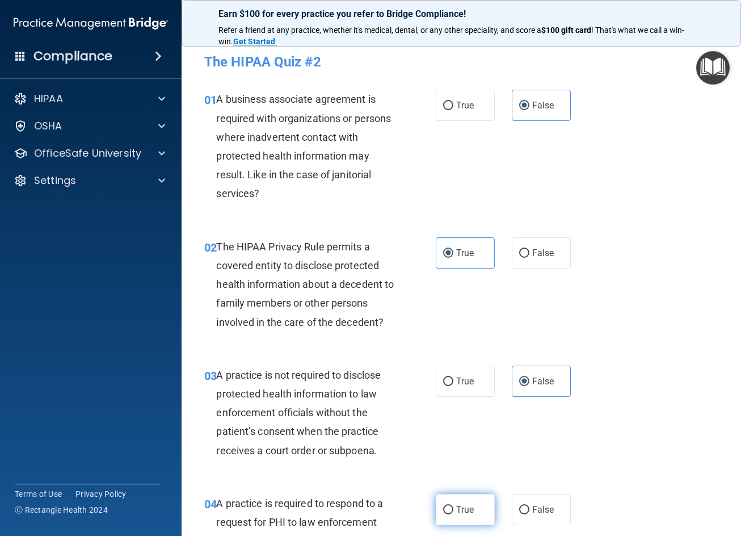
click at [451, 514] on input "True" at bounding box center [448, 510] width 10 height 9
radio input "true"
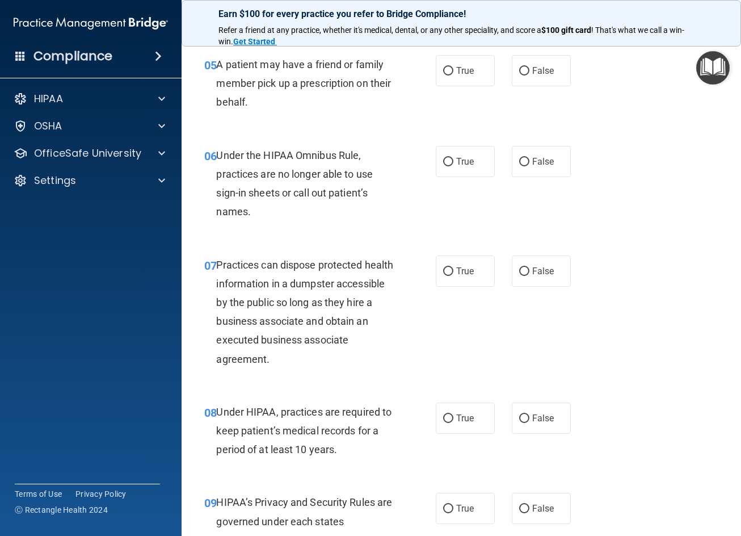
scroll to position [568, 0]
click at [456, 75] on span "True" at bounding box center [465, 70] width 18 height 11
click at [453, 75] on input "True" at bounding box center [448, 70] width 10 height 9
radio input "true"
click at [535, 166] on span "False" at bounding box center [543, 160] width 22 height 11
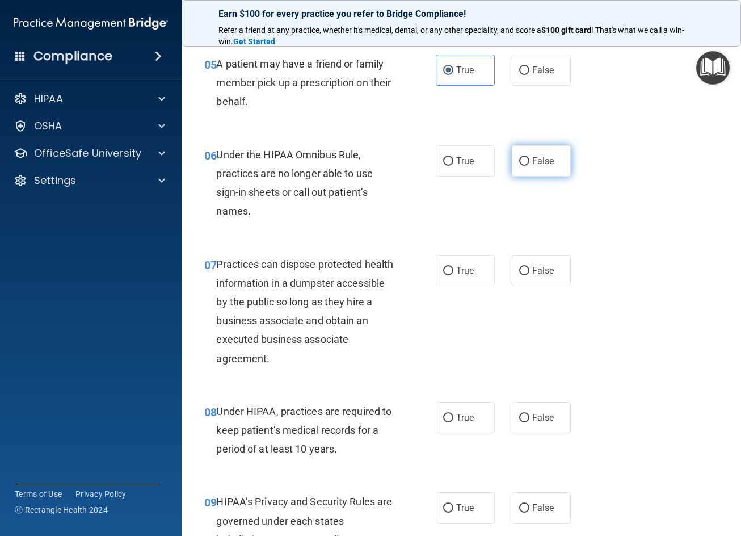
click at [529, 166] on input "False" at bounding box center [524, 161] width 10 height 9
radio input "true"
click at [537, 276] on span "False" at bounding box center [543, 270] width 22 height 11
click at [529, 275] on input "False" at bounding box center [524, 271] width 10 height 9
radio input "true"
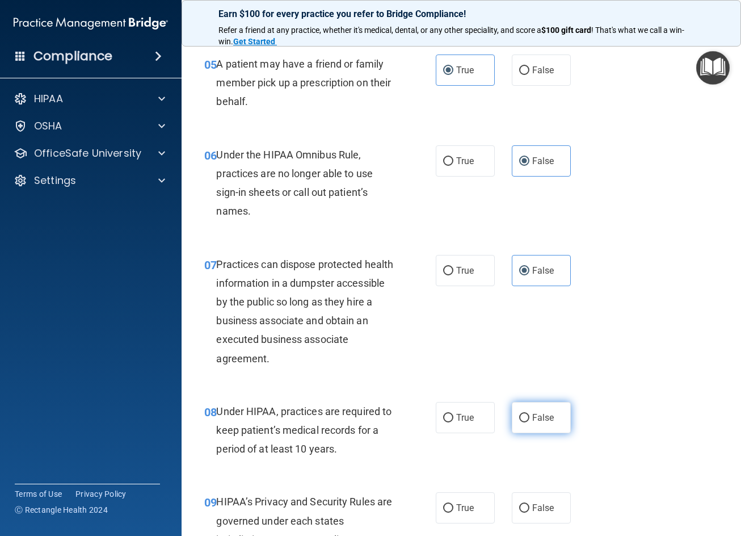
click at [519, 422] on input "False" at bounding box center [524, 418] width 10 height 9
radio input "true"
click at [532, 513] on span "False" at bounding box center [543, 507] width 22 height 11
click at [528, 512] on input "False" at bounding box center [524, 508] width 10 height 9
radio input "true"
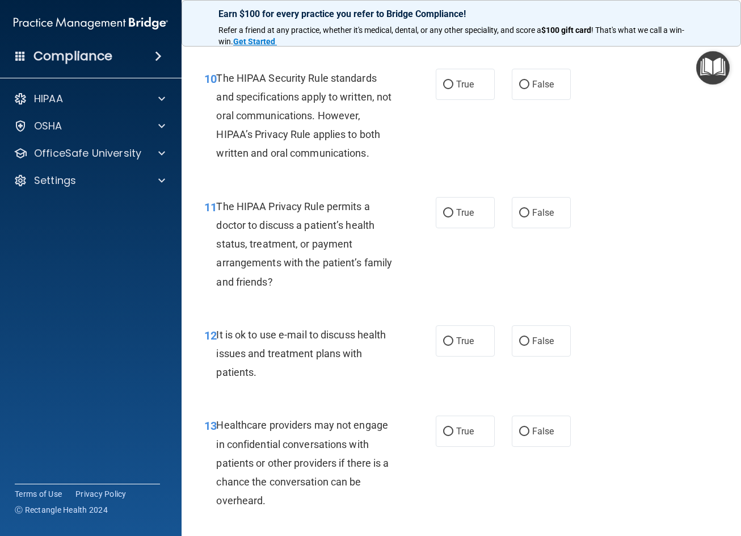
scroll to position [1135, 0]
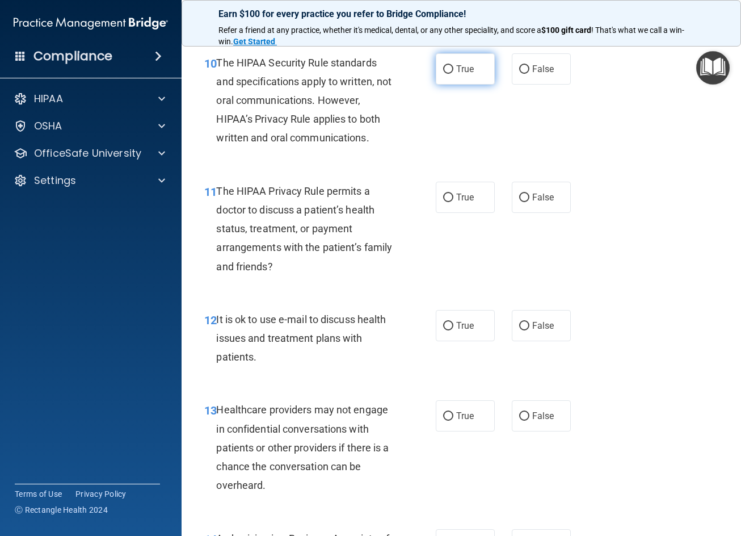
click at [469, 74] on span "True" at bounding box center [465, 69] width 18 height 11
click at [453, 74] on input "True" at bounding box center [448, 69] width 10 height 9
radio input "true"
click at [448, 213] on label "True" at bounding box center [465, 197] width 59 height 31
click at [448, 202] on input "True" at bounding box center [448, 198] width 10 height 9
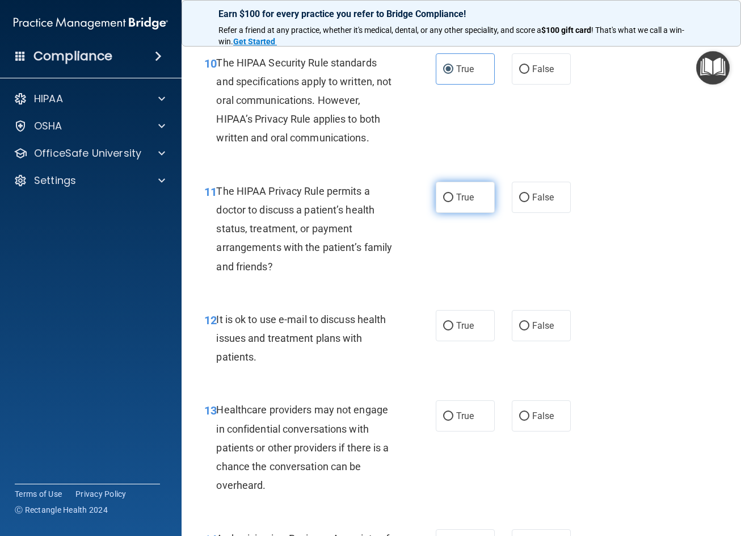
radio input "true"
click at [451, 341] on label "True" at bounding box center [465, 325] width 59 height 31
click at [451, 330] on input "True" at bounding box center [448, 326] width 10 height 9
radio input "true"
click at [528, 431] on label "False" at bounding box center [541, 415] width 59 height 31
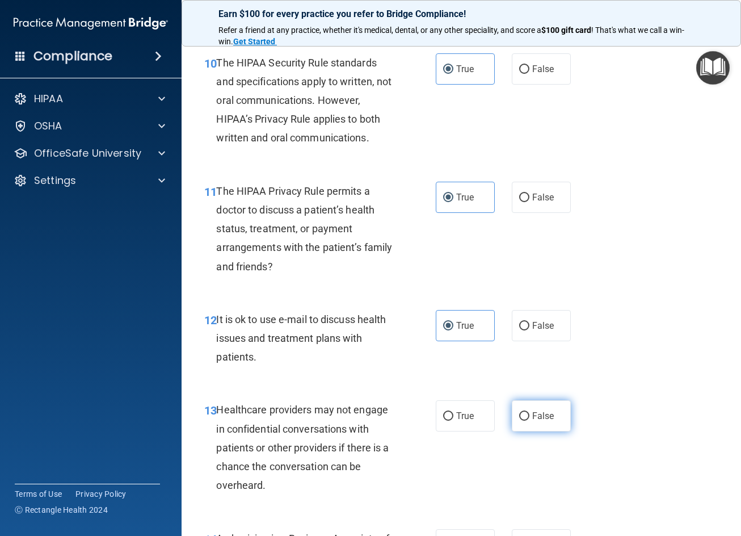
click at [528, 421] on input "False" at bounding box center [524, 416] width 10 height 9
radio input "true"
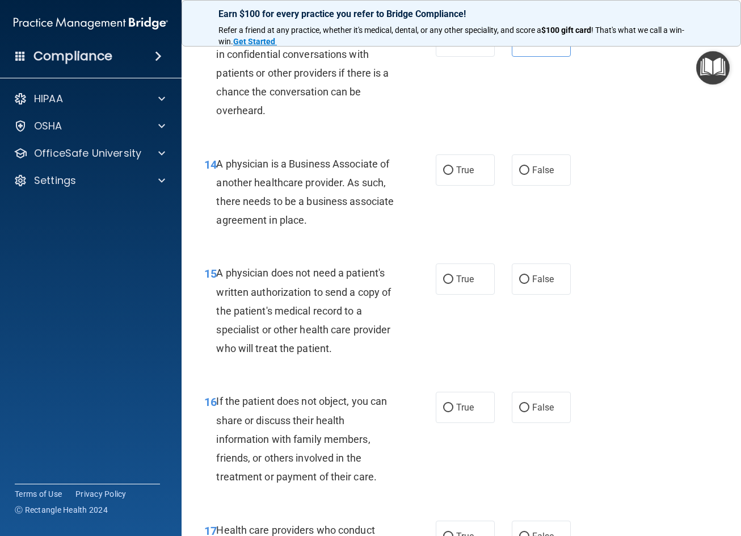
scroll to position [1532, 0]
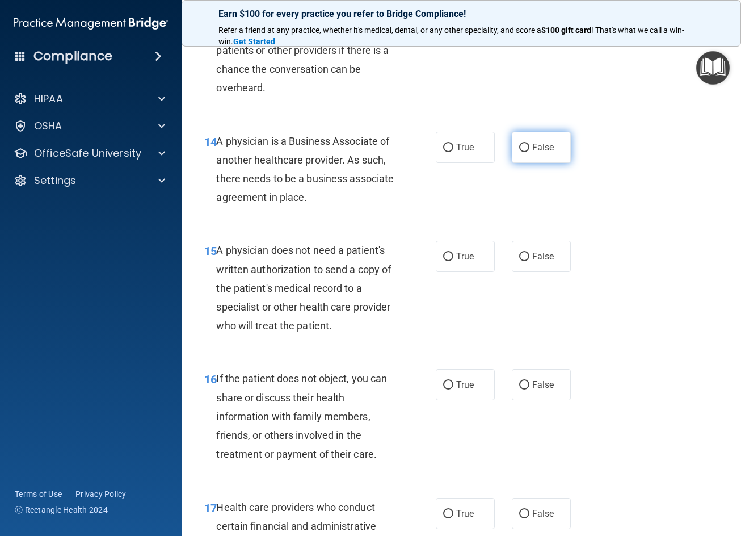
click at [543, 153] on span "False" at bounding box center [543, 147] width 22 height 11
click at [529, 152] on input "False" at bounding box center [524, 148] width 10 height 9
radio input "true"
click at [468, 267] on label "True" at bounding box center [465, 256] width 59 height 31
click at [453, 261] on input "True" at bounding box center [448, 257] width 10 height 9
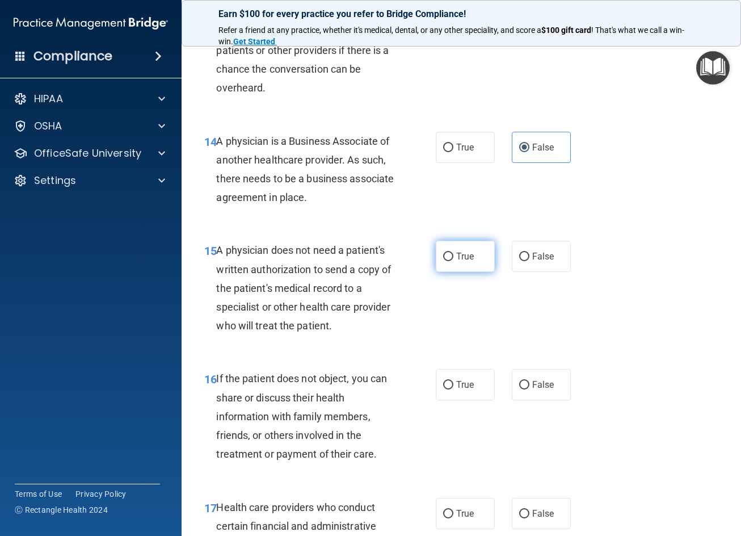
radio input "true"
click at [461, 395] on label "True" at bounding box center [465, 384] width 59 height 31
click at [453, 389] on input "True" at bounding box center [448, 385] width 10 height 9
radio input "true"
click at [456, 519] on span "True" at bounding box center [465, 513] width 18 height 11
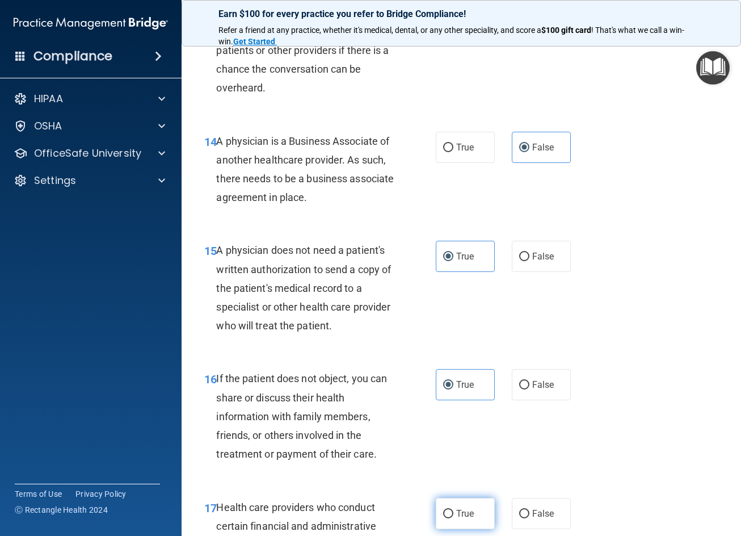
click at [453, 518] on input "True" at bounding box center [448, 514] width 10 height 9
radio input "true"
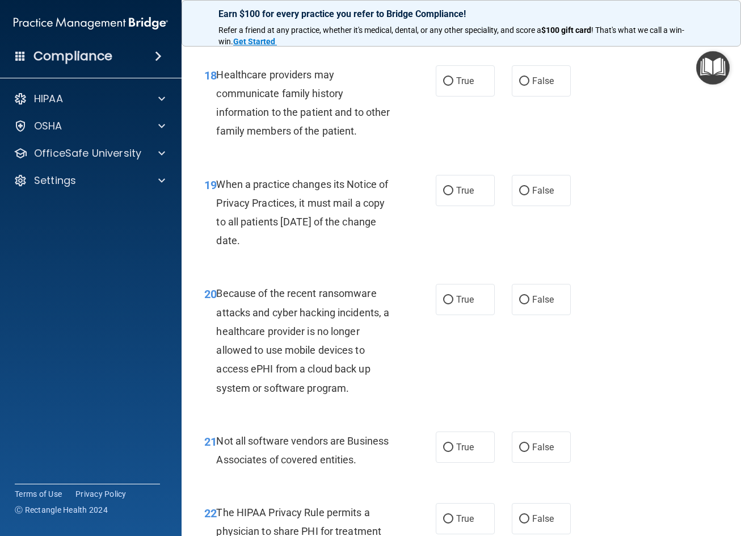
scroll to position [2101, 0]
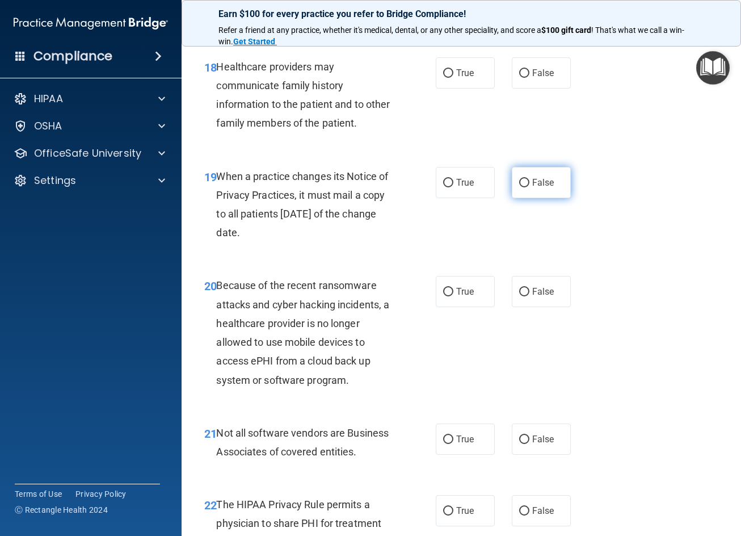
click at [537, 188] on span "False" at bounding box center [543, 182] width 22 height 11
click at [529, 187] on input "False" at bounding box center [524, 183] width 10 height 9
radio input "true"
click at [523, 89] on label "False" at bounding box center [541, 72] width 59 height 31
click at [523, 78] on input "False" at bounding box center [524, 73] width 10 height 9
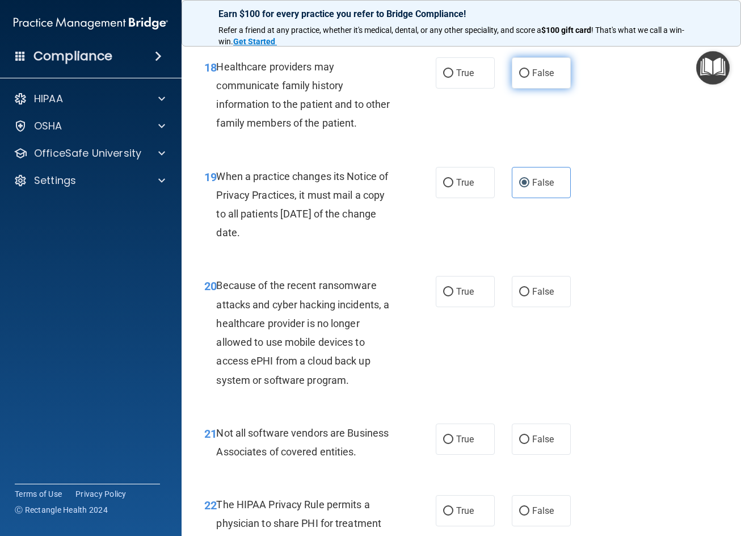
radio input "true"
click at [550, 304] on label "False" at bounding box center [541, 291] width 59 height 31
click at [529, 296] on input "False" at bounding box center [524, 292] width 10 height 9
radio input "true"
click at [456, 444] on span "True" at bounding box center [465, 439] width 18 height 11
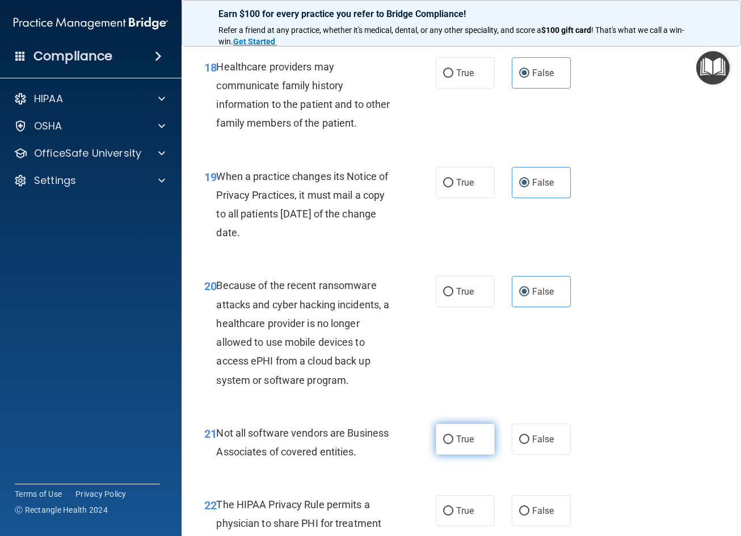
click at [453, 444] on input "True" at bounding box center [448, 439] width 10 height 9
radio input "true"
click at [460, 518] on label "True" at bounding box center [465, 510] width 59 height 31
click at [453, 515] on input "True" at bounding box center [448, 511] width 10 height 9
radio input "true"
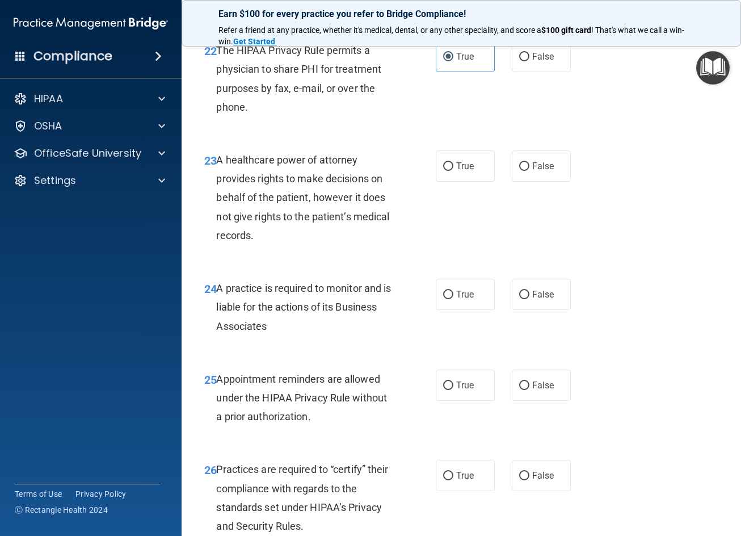
scroll to position [2612, 0]
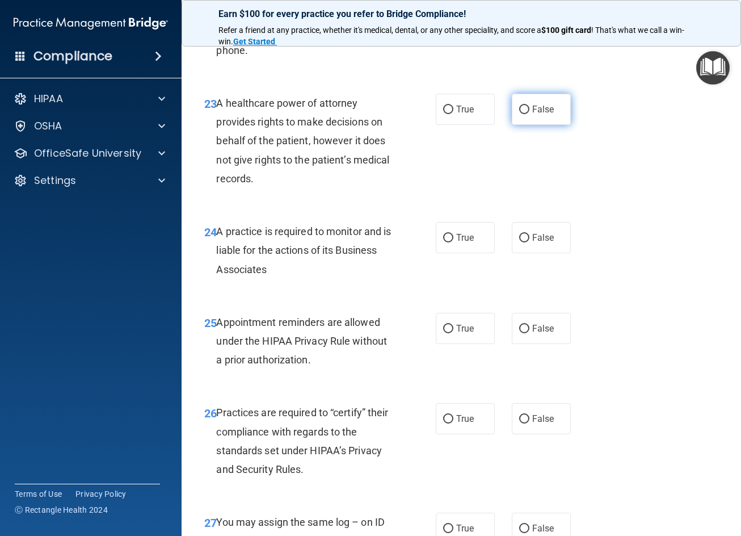
click at [533, 115] on span "False" at bounding box center [543, 109] width 22 height 11
click at [529, 114] on input "False" at bounding box center [524, 110] width 10 height 9
radio input "true"
click at [538, 250] on label "False" at bounding box center [541, 237] width 59 height 31
click at [529, 242] on input "False" at bounding box center [524, 238] width 10 height 9
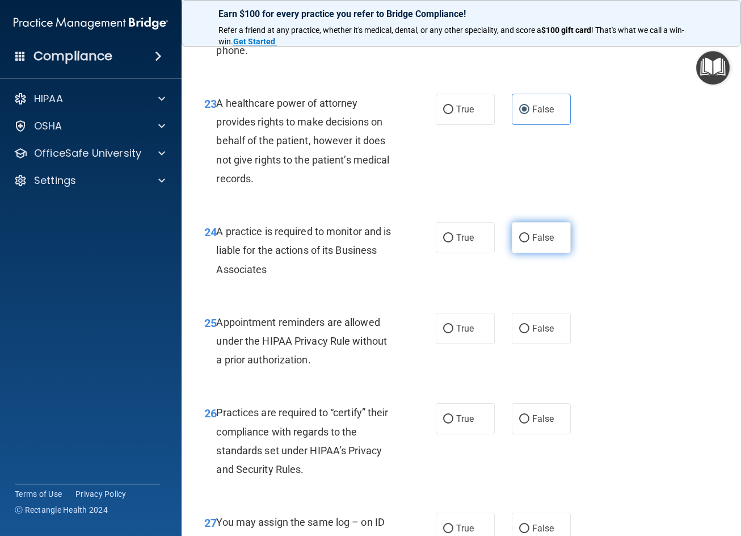
radio input "true"
click at [466, 334] on span "True" at bounding box center [465, 328] width 18 height 11
click at [453, 333] on input "True" at bounding box center [448, 329] width 10 height 9
radio input "true"
click at [540, 424] on span "False" at bounding box center [543, 418] width 22 height 11
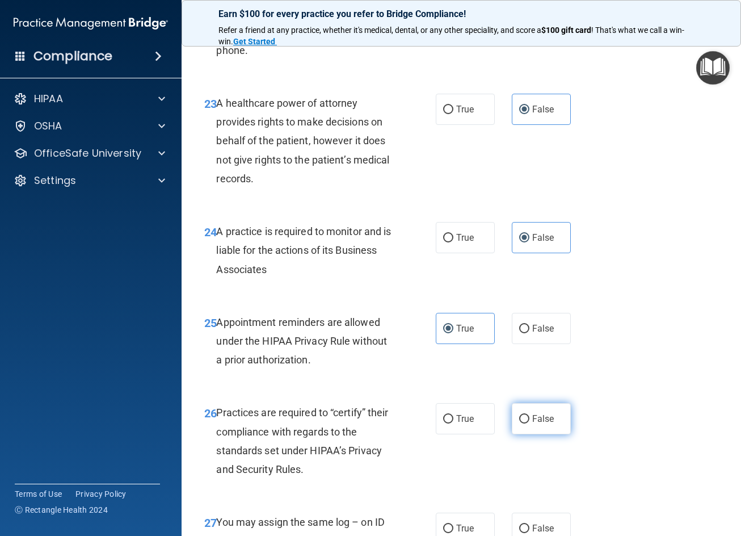
click at [529, 423] on input "False" at bounding box center [524, 419] width 10 height 9
radio input "true"
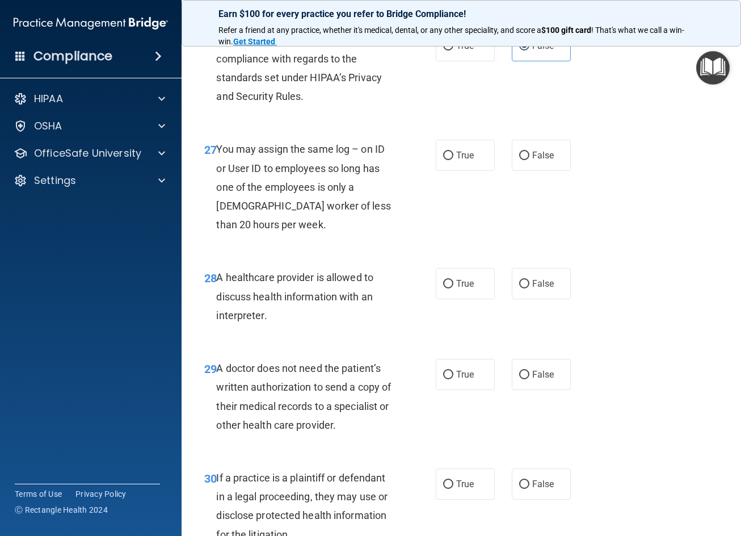
scroll to position [3009, 0]
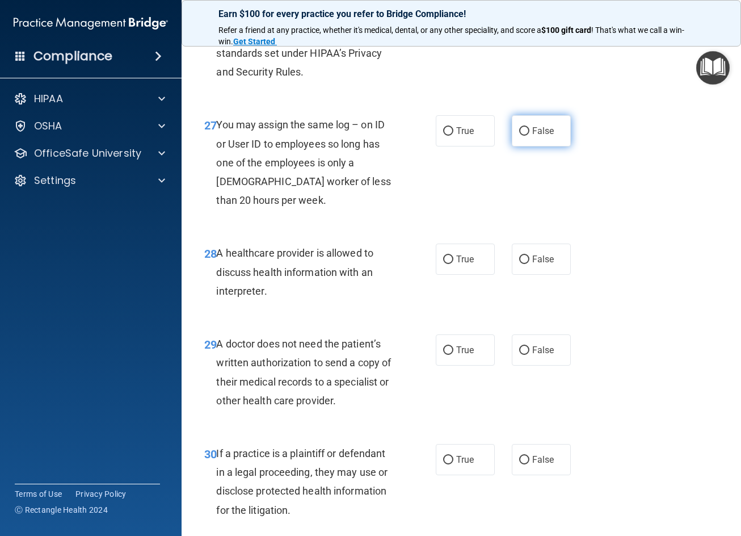
click at [532, 136] on span "False" at bounding box center [543, 130] width 22 height 11
click at [529, 136] on input "False" at bounding box center [524, 131] width 10 height 9
radio input "true"
click at [480, 275] on label "True" at bounding box center [465, 258] width 59 height 31
click at [453, 264] on input "True" at bounding box center [448, 259] width 10 height 9
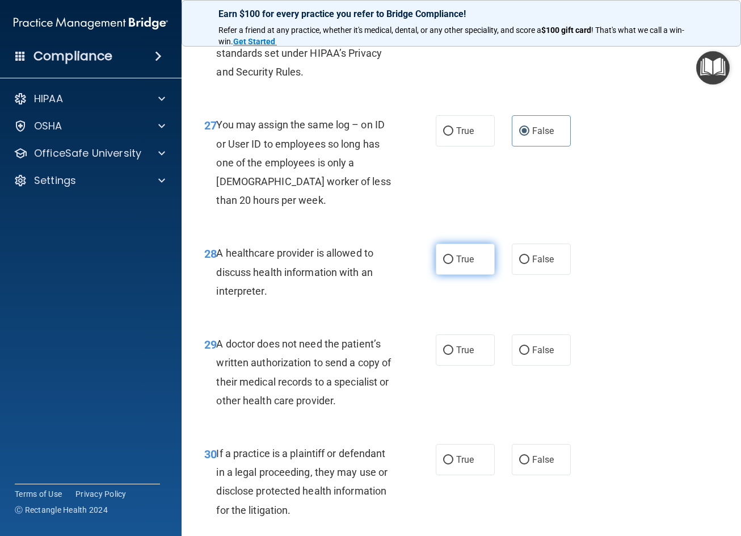
radio input "true"
click at [466, 355] on span "True" at bounding box center [465, 349] width 18 height 11
click at [453, 355] on input "True" at bounding box center [448, 350] width 10 height 9
radio input "true"
click at [448, 464] on input "True" at bounding box center [448, 460] width 10 height 9
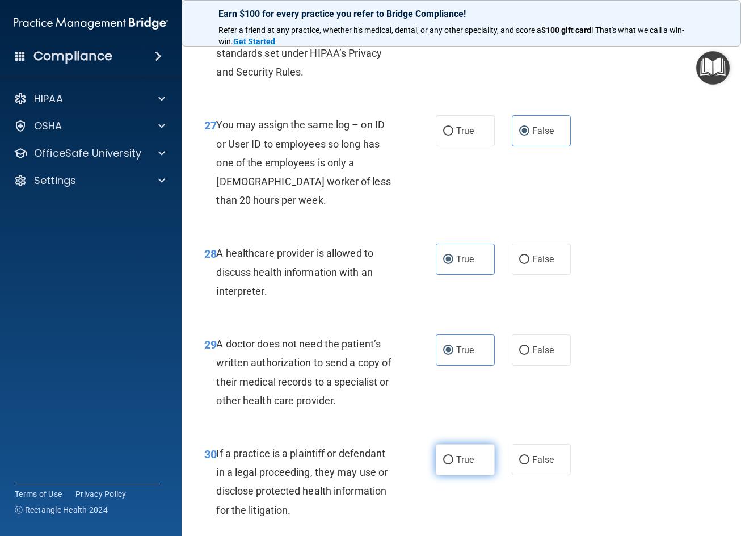
radio input "true"
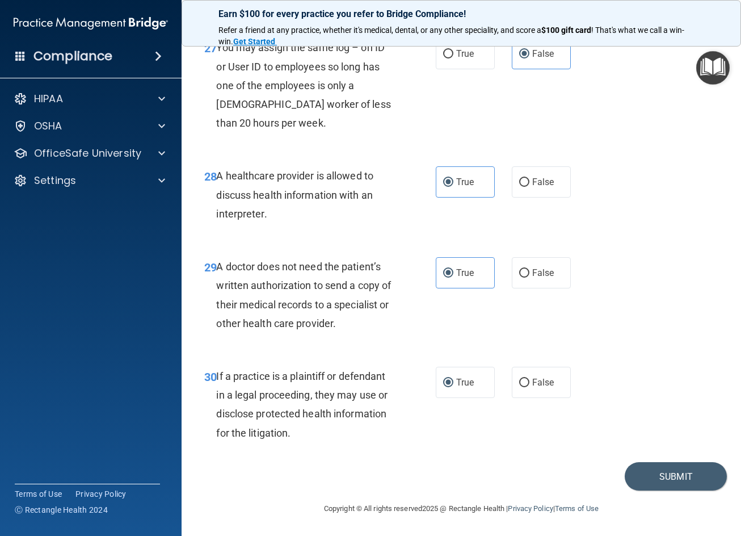
scroll to position [3124, 0]
click at [693, 470] on button "Submit" at bounding box center [676, 476] width 102 height 29
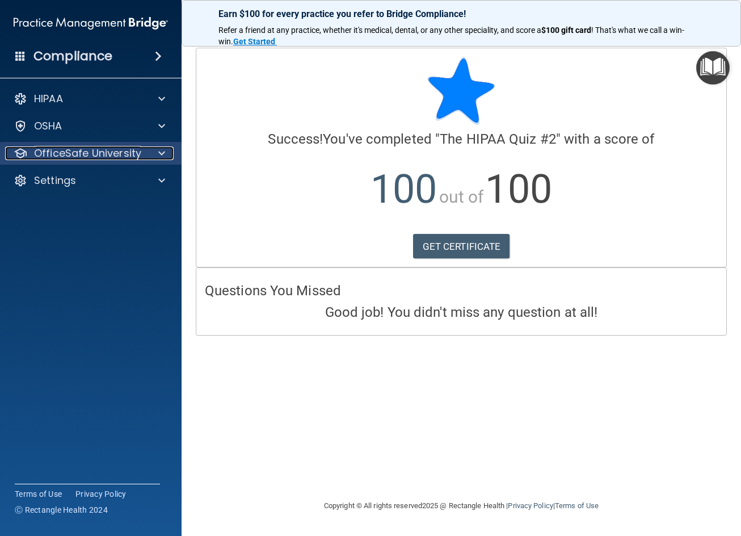
click at [141, 155] on div "OfficeSafe University" at bounding box center [75, 153] width 141 height 14
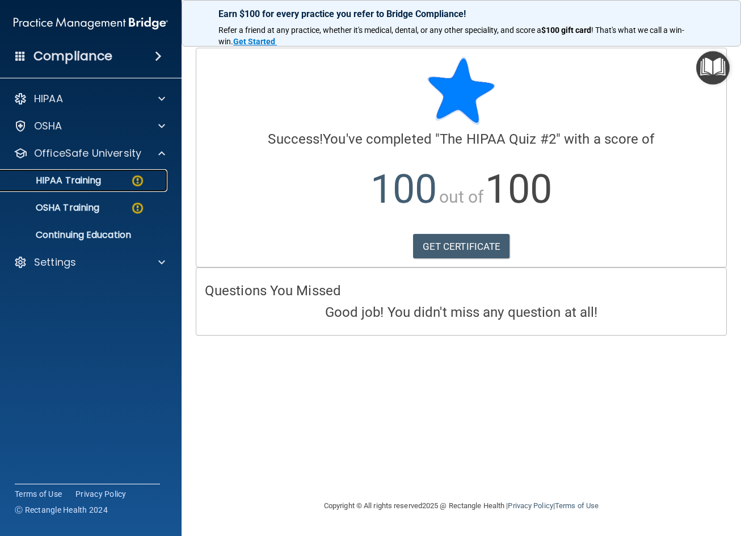
click at [137, 180] on img at bounding box center [138, 181] width 14 height 14
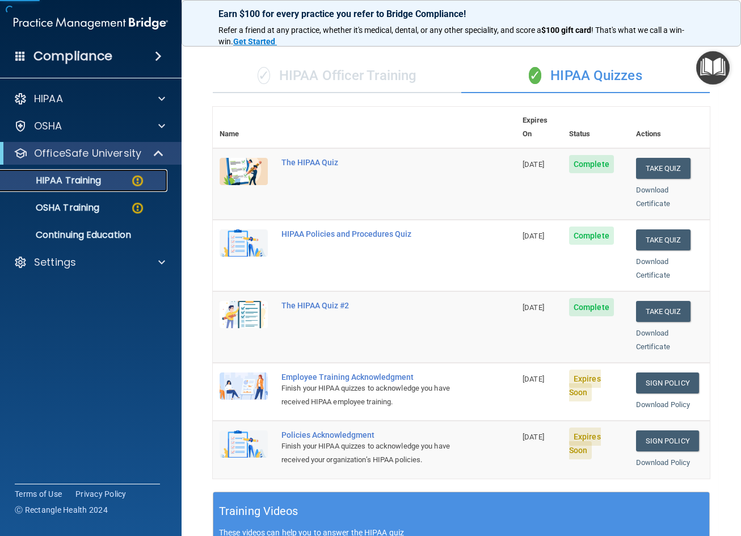
scroll to position [170, 0]
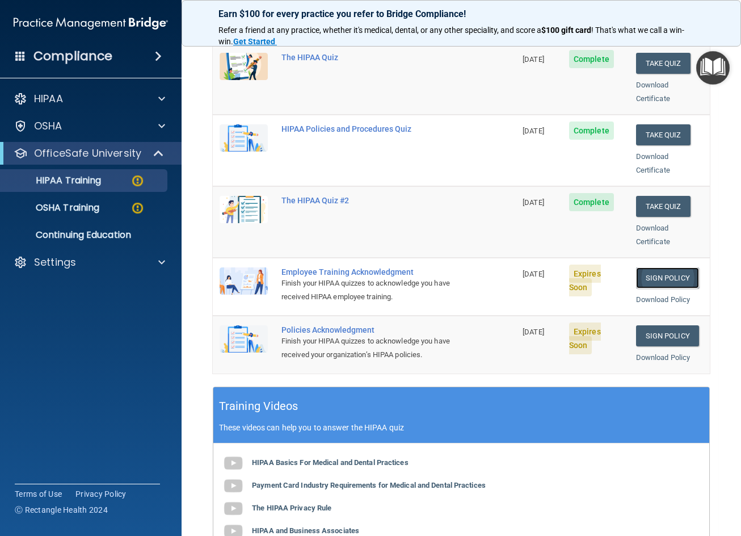
click at [662, 267] on link "Sign Policy" at bounding box center [667, 277] width 63 height 21
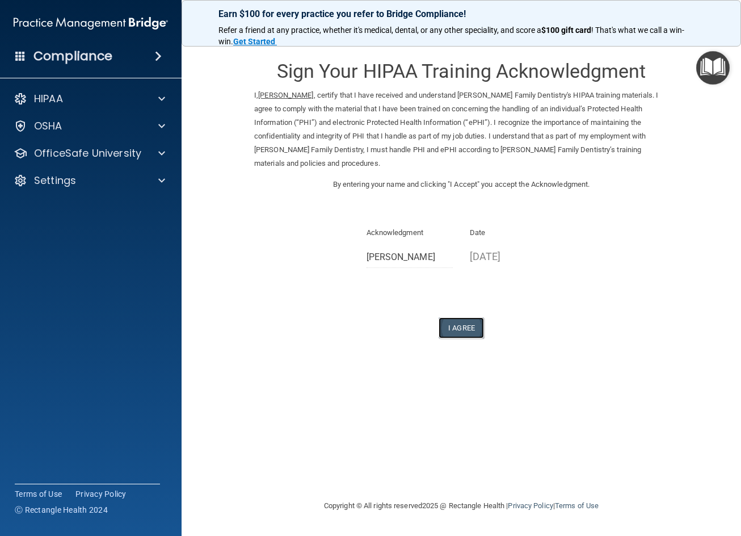
click at [459, 330] on button "I Agree" at bounding box center [461, 327] width 45 height 21
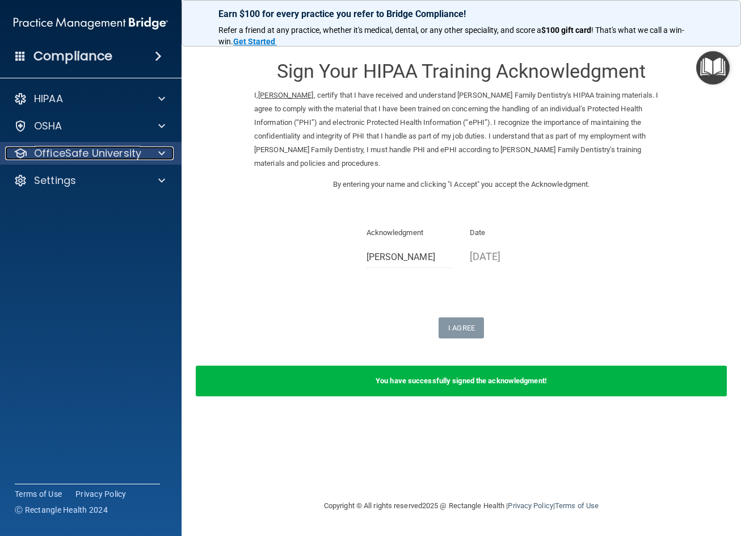
click at [144, 155] on div "OfficeSafe University" at bounding box center [75, 153] width 141 height 14
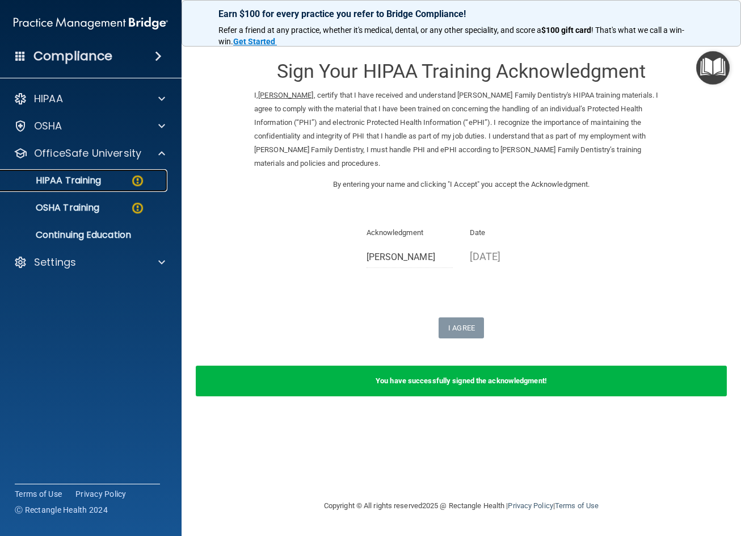
click at [129, 179] on div "HIPAA Training" at bounding box center [84, 180] width 155 height 11
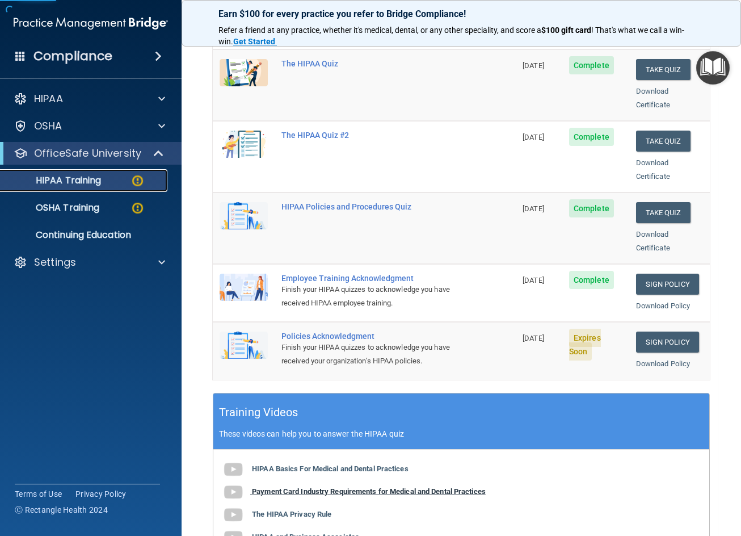
scroll to position [170, 0]
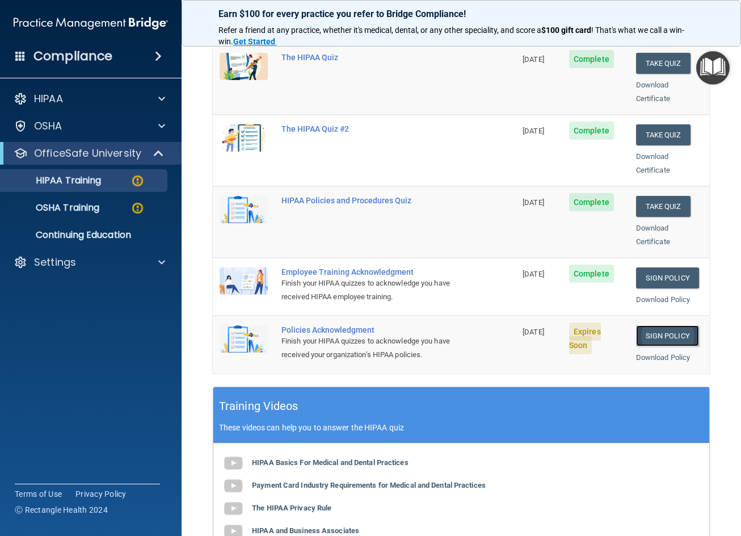
click at [666, 325] on link "Sign Policy" at bounding box center [667, 335] width 63 height 21
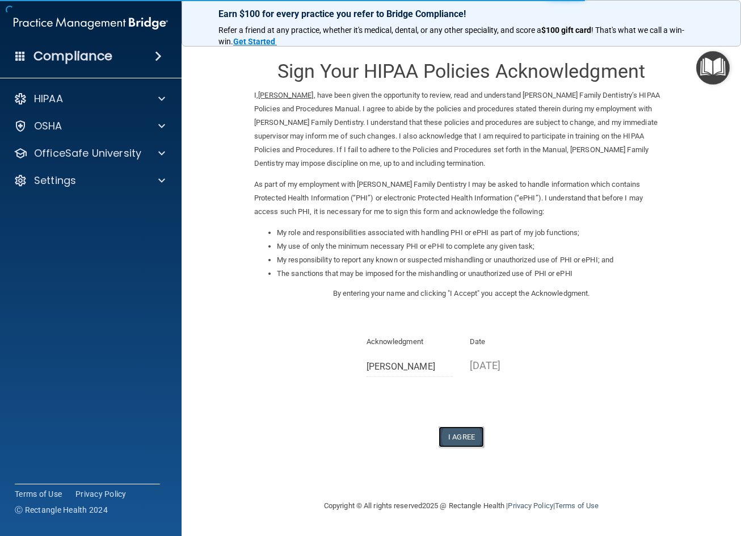
click at [464, 436] on button "I Agree" at bounding box center [461, 436] width 45 height 21
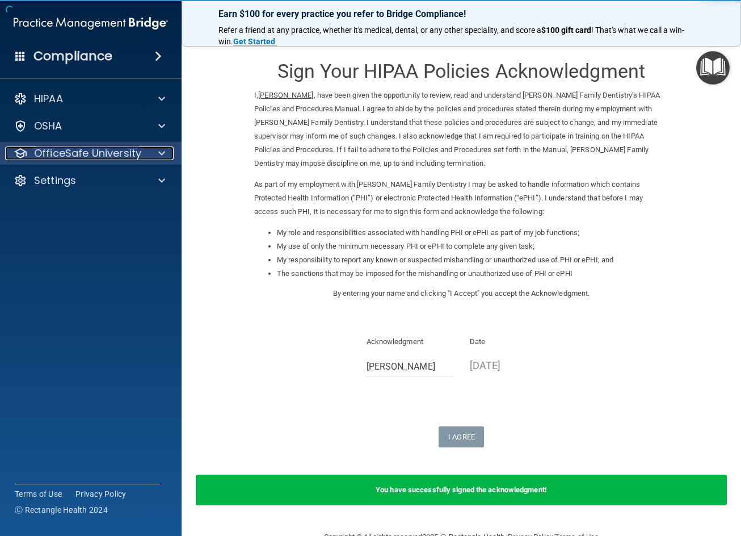
click at [100, 152] on p "OfficeSafe University" at bounding box center [87, 153] width 107 height 14
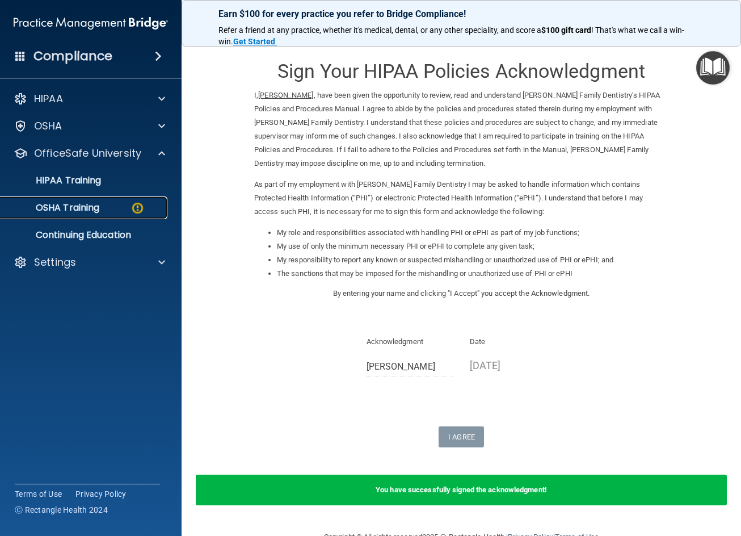
click at [129, 204] on div "OSHA Training" at bounding box center [84, 207] width 155 height 11
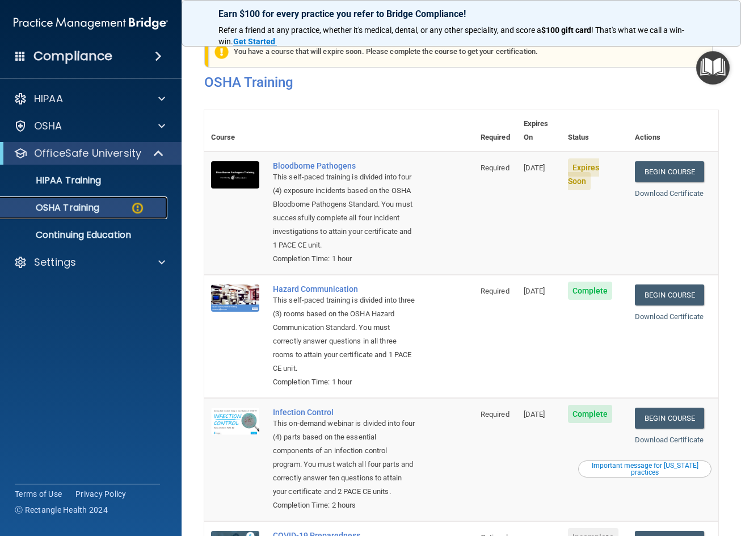
scroll to position [20, 0]
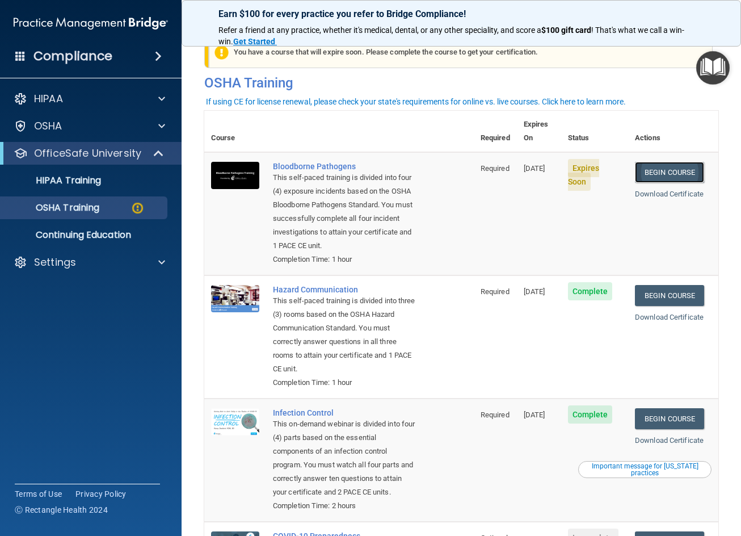
click at [664, 162] on link "Begin Course" at bounding box center [669, 172] width 69 height 21
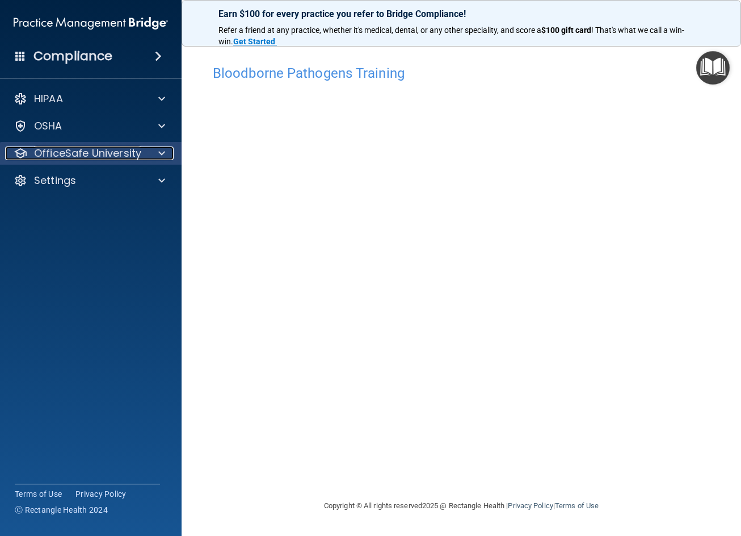
click at [100, 159] on p "OfficeSafe University" at bounding box center [87, 153] width 107 height 14
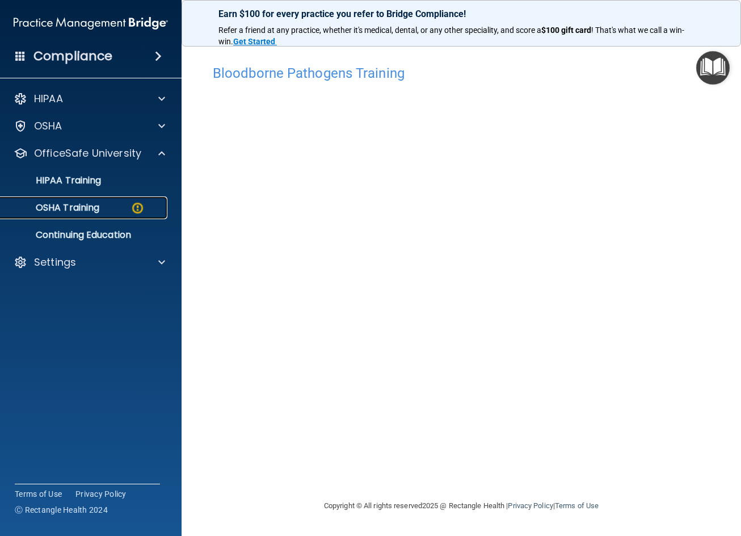
click at [91, 209] on p "OSHA Training" at bounding box center [53, 207] width 92 height 11
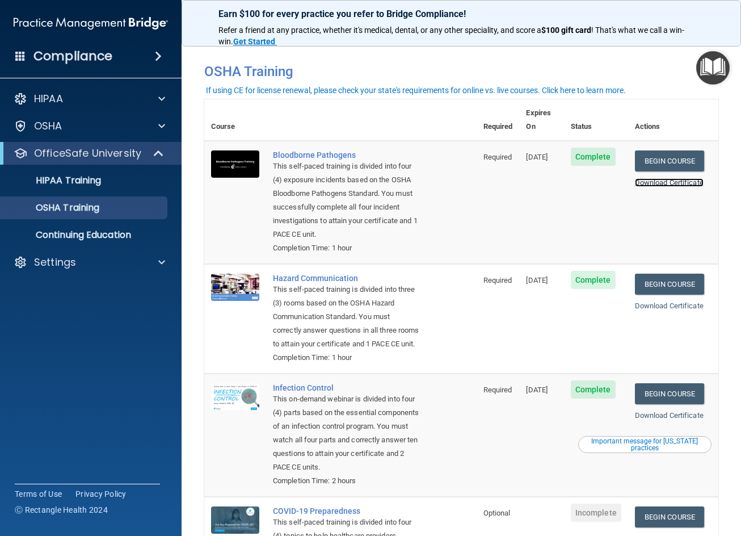
click at [673, 178] on link "Download Certificate" at bounding box center [669, 182] width 69 height 9
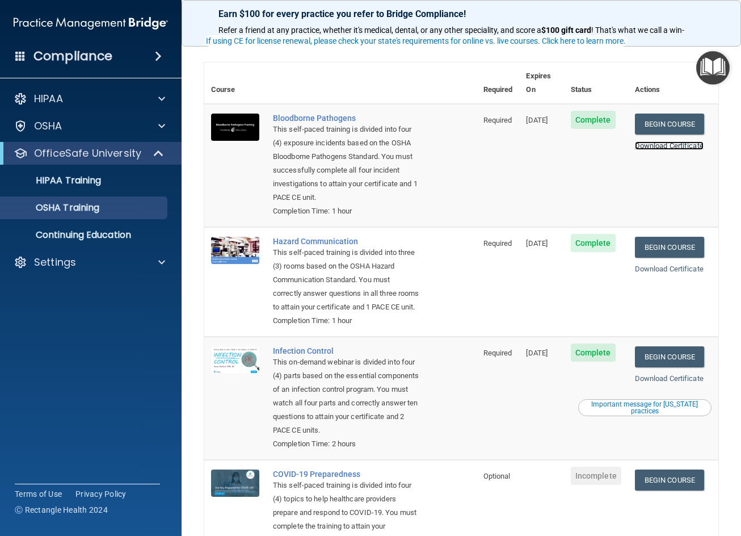
scroll to position [57, 0]
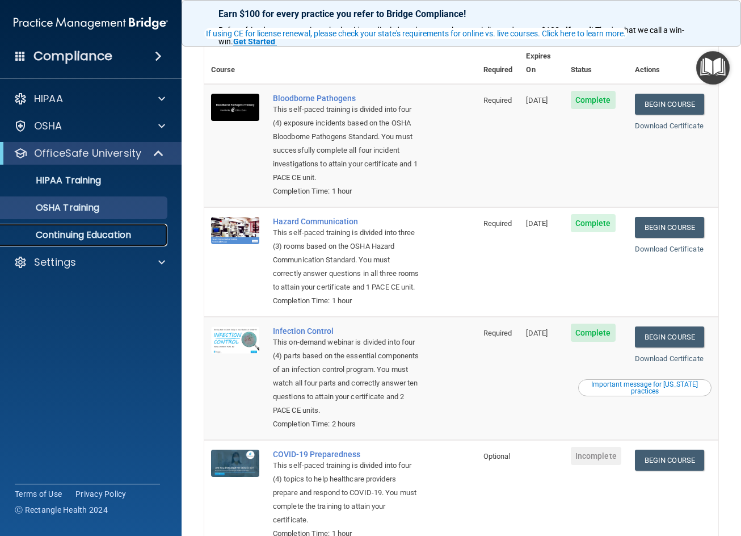
click at [79, 238] on p "Continuing Education" at bounding box center [84, 234] width 155 height 11
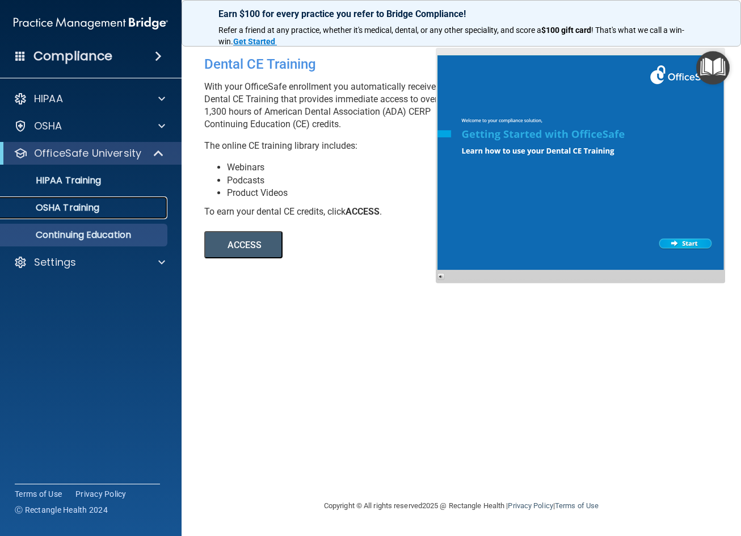
click at [98, 212] on p "OSHA Training" at bounding box center [53, 207] width 92 height 11
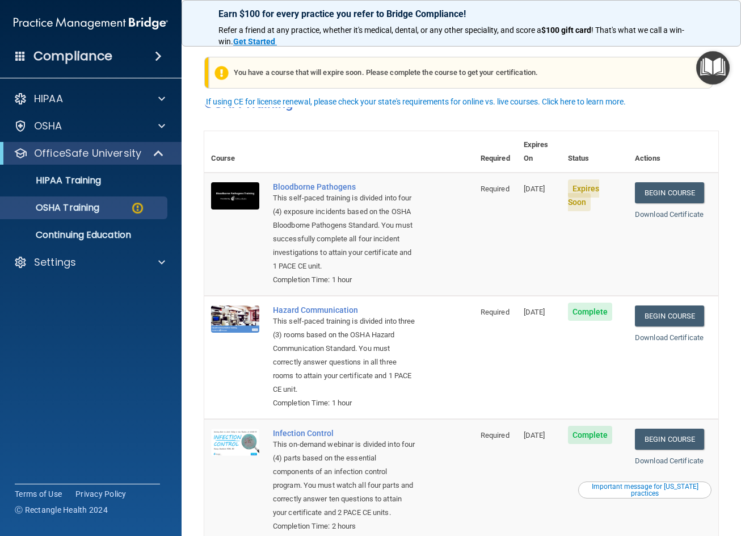
scroll to position [20, 0]
